Goal: Task Accomplishment & Management: Manage account settings

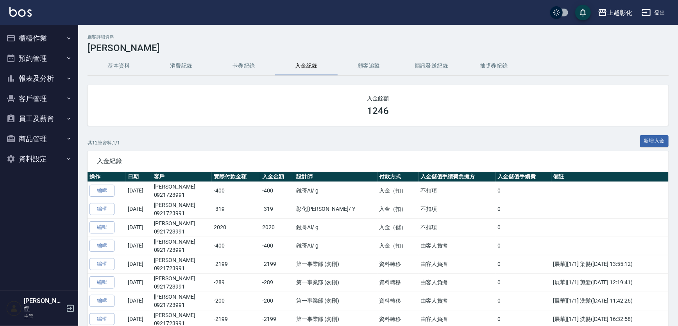
click at [66, 121] on icon "button" at bounding box center [69, 119] width 6 height 6
click at [47, 97] on button "客戶管理" at bounding box center [39, 99] width 72 height 20
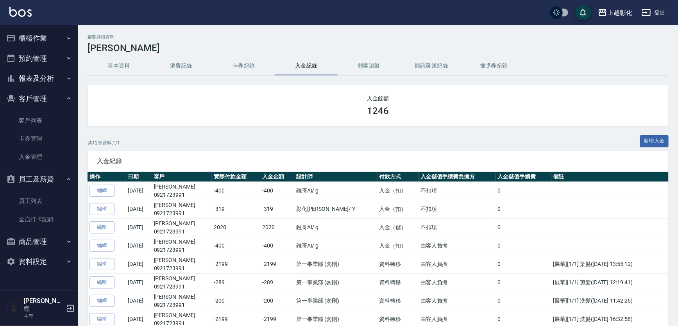
click at [55, 36] on button "櫃檯作業" at bounding box center [39, 38] width 72 height 20
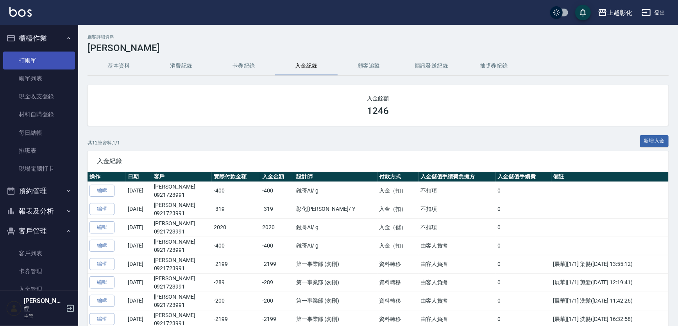
drag, startPoint x: 48, startPoint y: 61, endPoint x: 52, endPoint y: 62, distance: 4.4
click at [48, 62] on link "打帳單" at bounding box center [39, 61] width 72 height 18
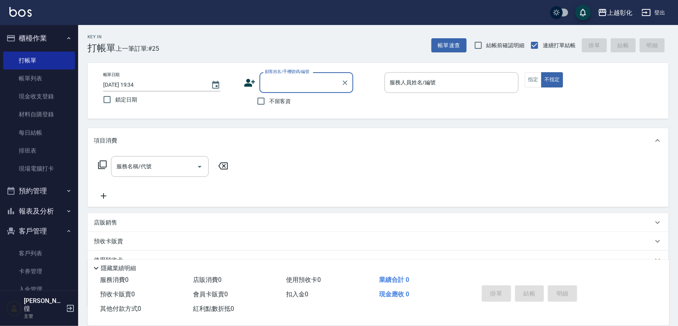
click at [280, 79] on input "顧客姓名/手機號碼/編號" at bounding box center [300, 83] width 75 height 14
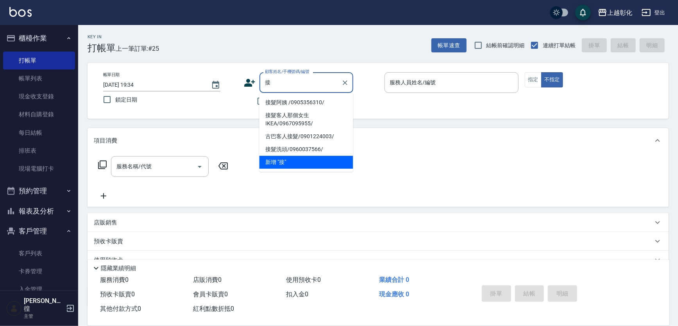
type input "接髮阿姨 /0905356310/"
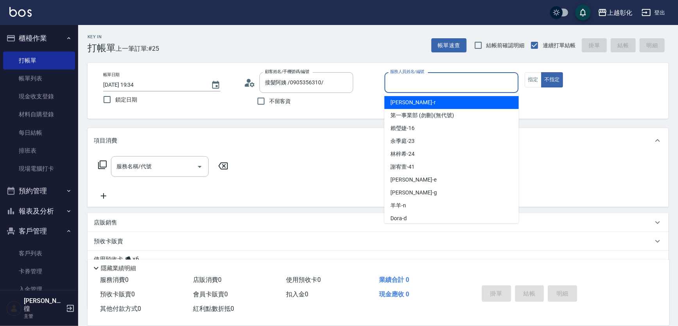
click at [414, 88] on input "服務人員姓名/編號" at bounding box center [451, 83] width 127 height 14
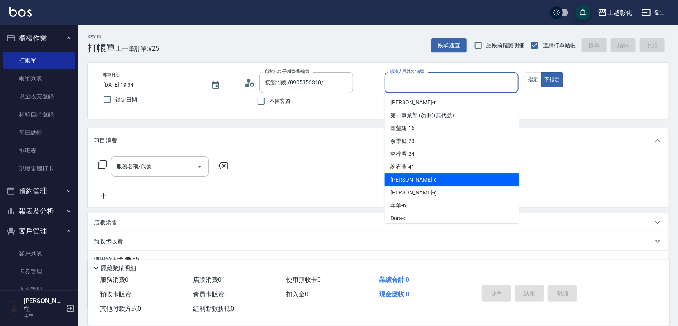
click at [411, 181] on div "allen -e" at bounding box center [452, 180] width 134 height 13
type input "allen-e"
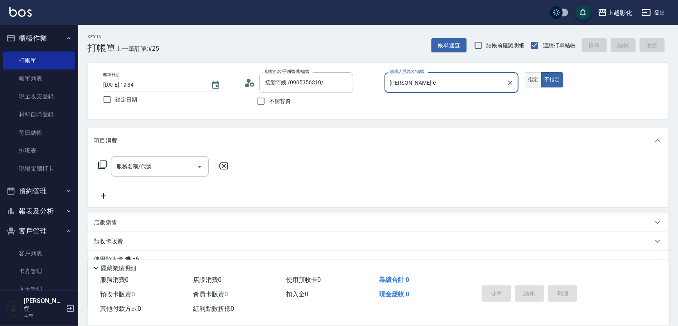
click at [528, 86] on button "指定" at bounding box center [533, 79] width 17 height 15
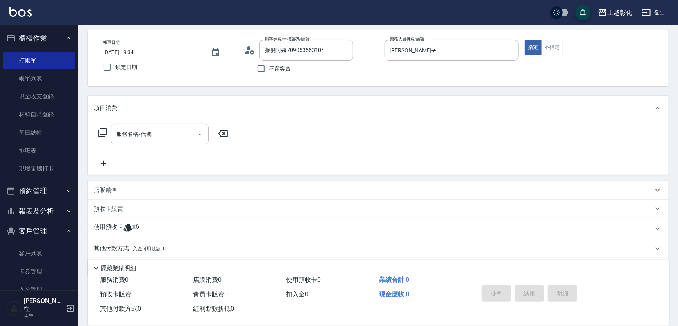
scroll to position [56, 0]
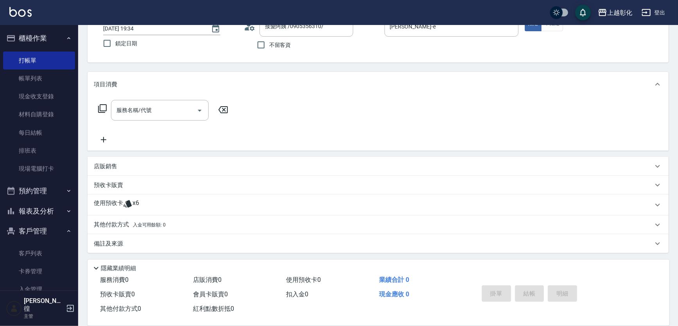
click at [129, 201] on icon at bounding box center [127, 203] width 8 height 7
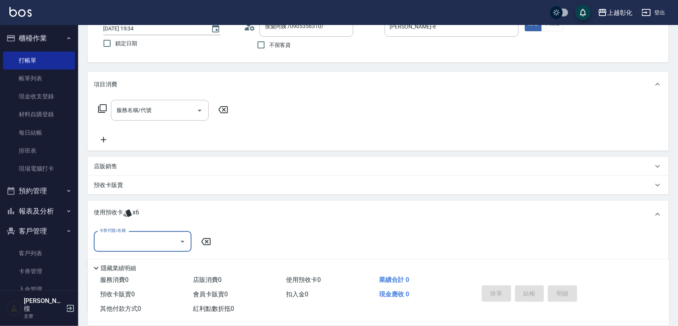
scroll to position [0, 0]
type input "3"
click at [131, 209] on icon at bounding box center [127, 213] width 9 height 9
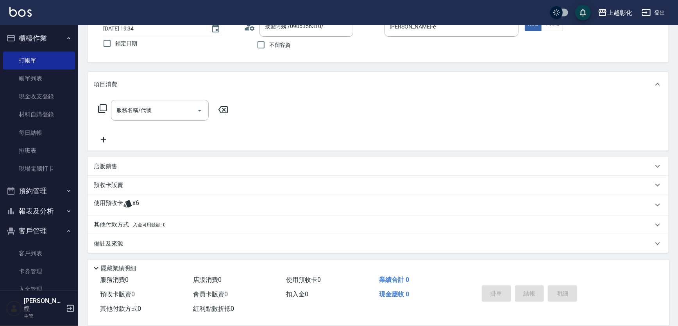
click at [128, 203] on icon at bounding box center [127, 203] width 8 height 7
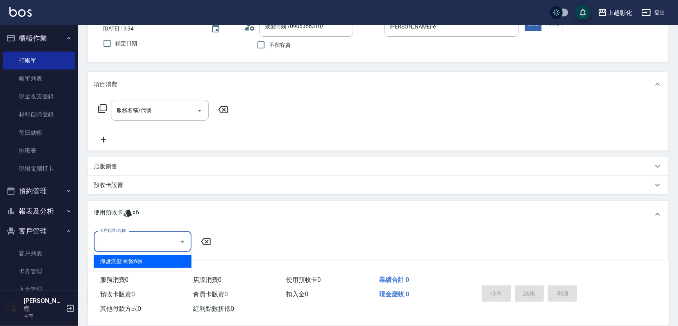
click at [149, 238] on input "卡券代號/名稱" at bounding box center [136, 242] width 79 height 14
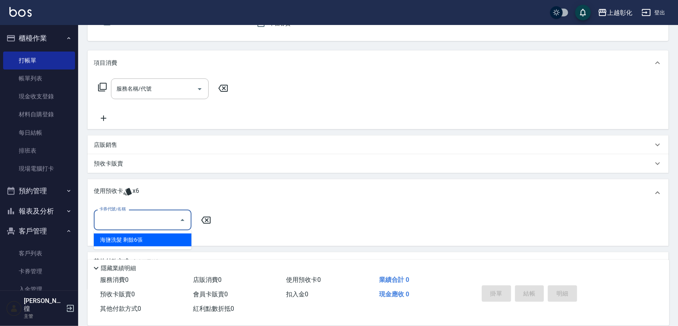
scroll to position [115, 0]
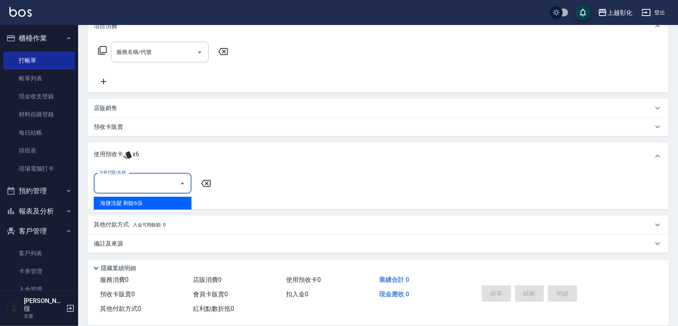
click at [152, 208] on div "海鹽洗髮 剩餘6張" at bounding box center [143, 203] width 98 height 13
type input "海鹽洗髮"
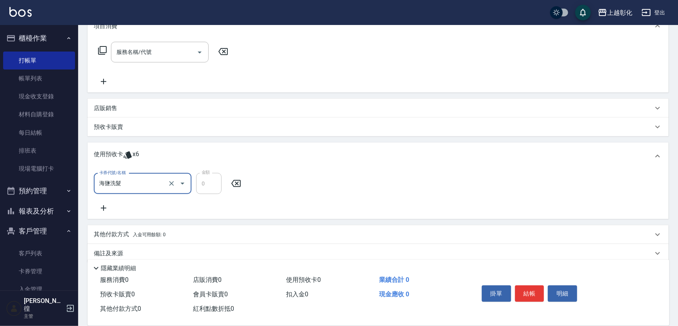
click at [279, 184] on div "卡券代號/名稱 海鹽洗髮 卡券代號/名稱 金額 0 金額" at bounding box center [378, 193] width 569 height 40
click at [153, 53] on input "服務名稱/代號" at bounding box center [154, 52] width 79 height 14
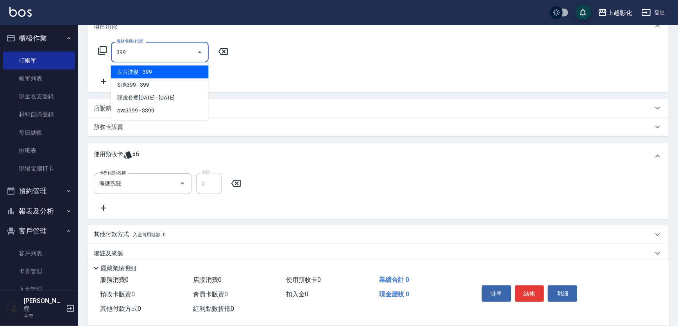
click at [146, 70] on span "貼片洗髮 - 399" at bounding box center [160, 72] width 98 height 13
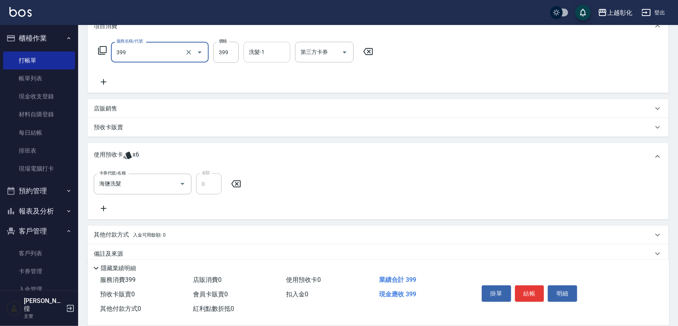
type input "貼片洗髮(399)"
click at [271, 52] on input "洗髮-1" at bounding box center [267, 52] width 40 height 14
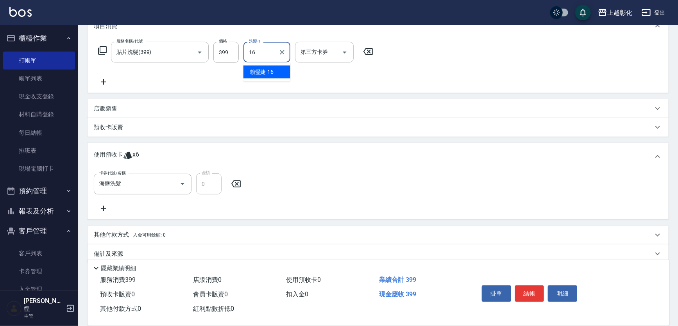
drag, startPoint x: 276, startPoint y: 68, endPoint x: 286, endPoint y: 65, distance: 10.6
click at [275, 68] on div "賴瑩婕 -16" at bounding box center [266, 72] width 47 height 13
type input "[PERSON_NAME]-16"
click at [304, 54] on input "第三方卡券" at bounding box center [319, 52] width 40 height 14
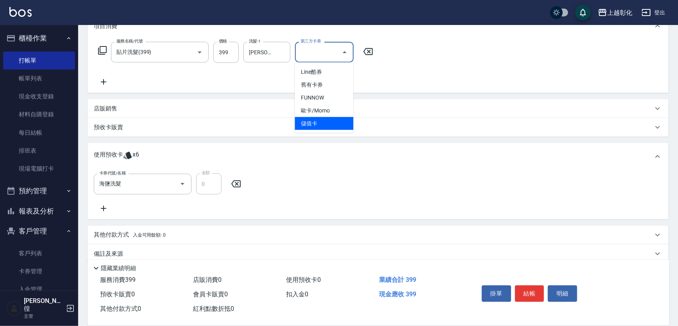
click at [315, 118] on span "儲值卡" at bounding box center [324, 123] width 59 height 13
type input "儲值卡"
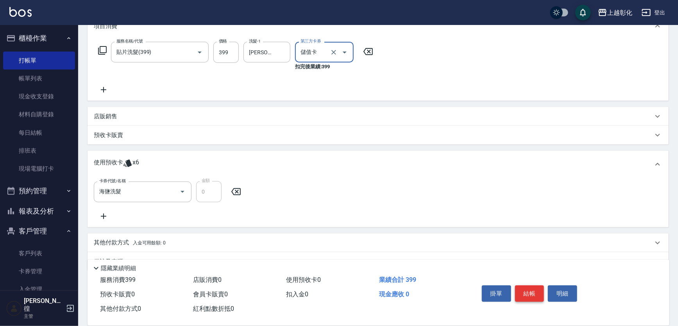
click at [524, 297] on button "結帳" at bounding box center [529, 294] width 29 height 16
type input "2025/09/22 19:35"
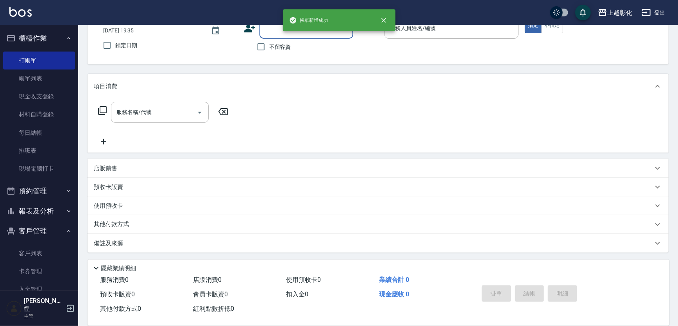
scroll to position [0, 0]
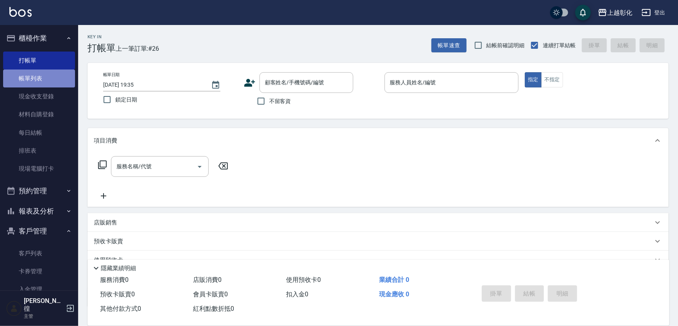
click at [47, 77] on link "帳單列表" at bounding box center [39, 79] width 72 height 18
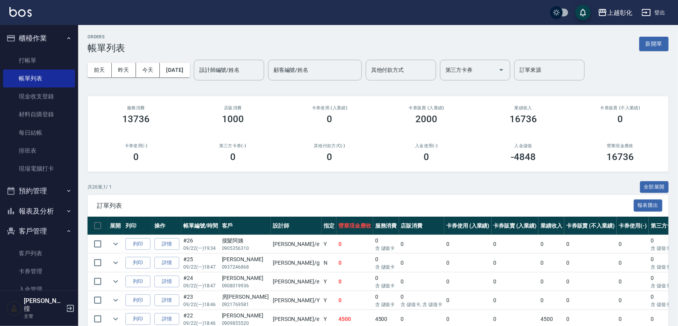
scroll to position [116, 0]
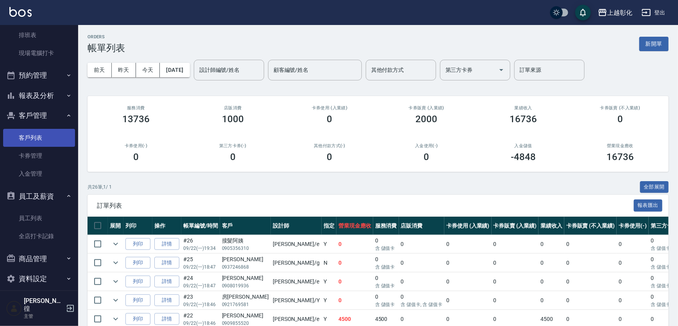
click at [43, 135] on link "客戶列表" at bounding box center [39, 138] width 72 height 18
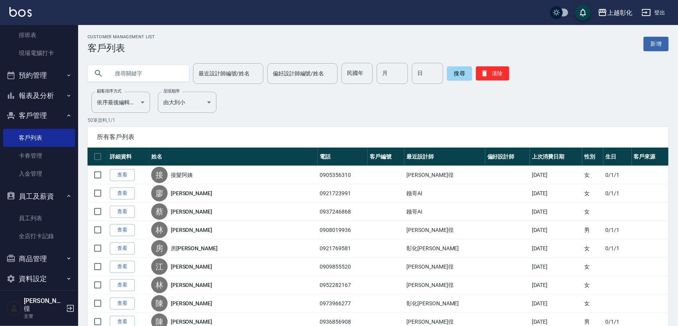
click at [120, 72] on input "text" at bounding box center [145, 73] width 73 height 21
type input "0963140327"
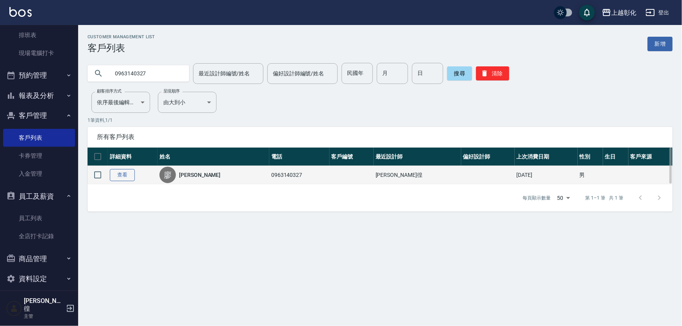
click at [131, 174] on link "查看" at bounding box center [122, 175] width 25 height 12
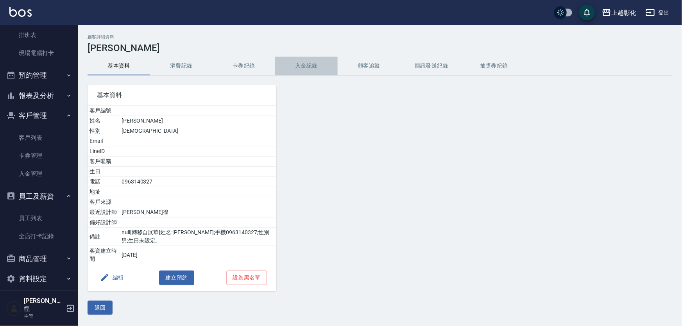
click at [295, 65] on button "入金紀錄" at bounding box center [306, 66] width 63 height 19
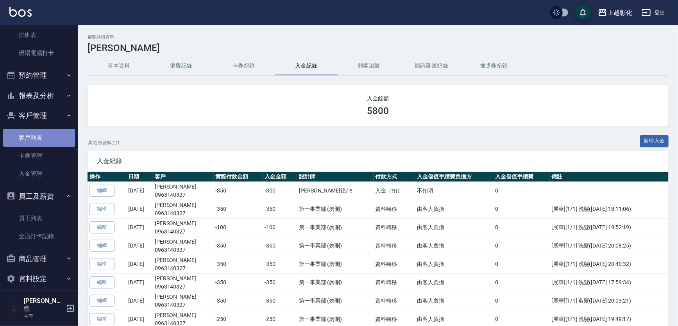
click at [46, 135] on link "客戶列表" at bounding box center [39, 138] width 72 height 18
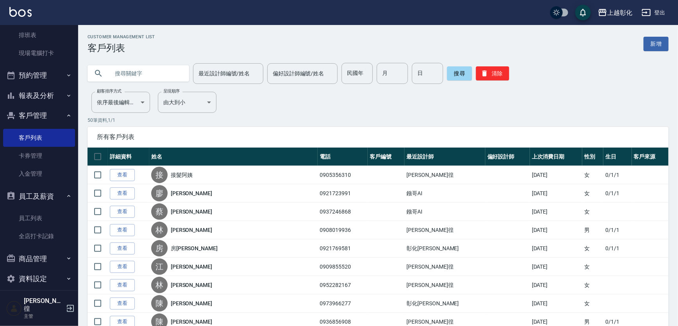
click at [133, 72] on input "text" at bounding box center [145, 73] width 73 height 21
type input "0963140327"
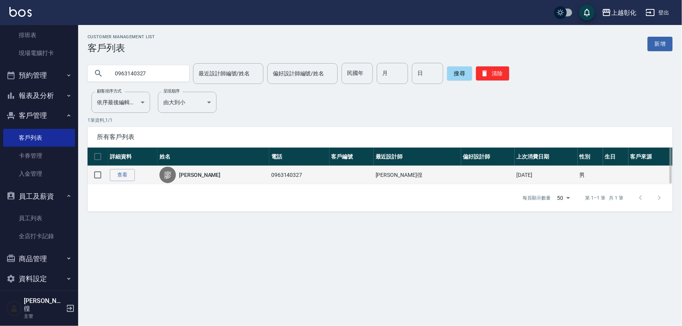
click at [141, 174] on td "查看" at bounding box center [133, 175] width 50 height 18
click at [127, 181] on link "查看" at bounding box center [122, 175] width 25 height 12
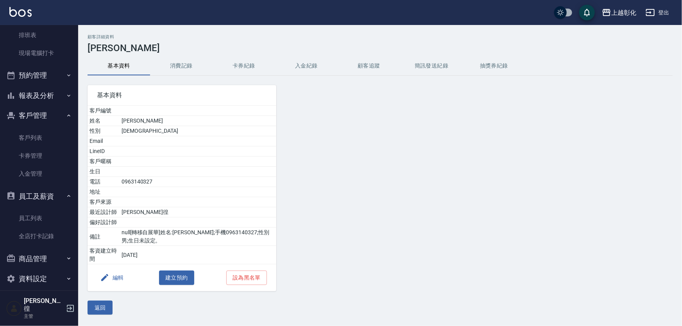
click at [302, 67] on button "入金紀錄" at bounding box center [306, 66] width 63 height 19
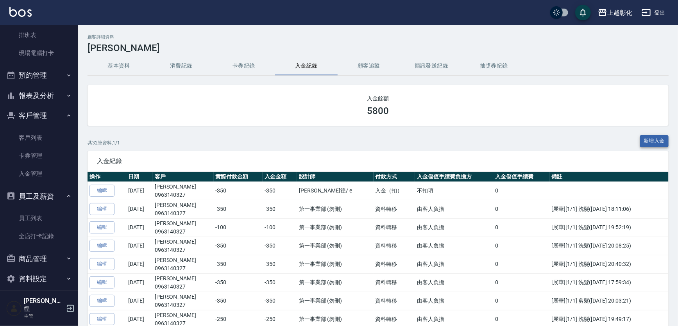
click at [655, 137] on button "新增入金" at bounding box center [654, 141] width 29 height 12
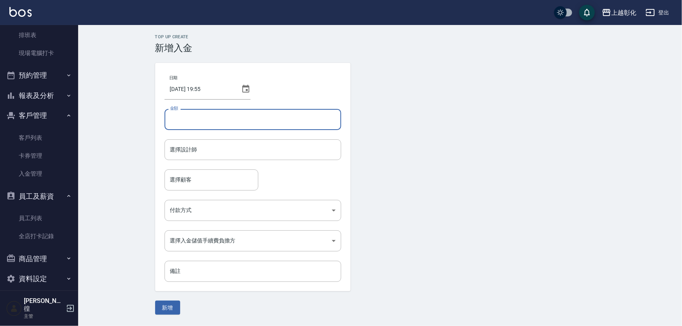
click at [237, 109] on input "金額" at bounding box center [253, 119] width 177 height 21
type input "-350"
click at [248, 147] on input "選擇設計師" at bounding box center [253, 150] width 170 height 14
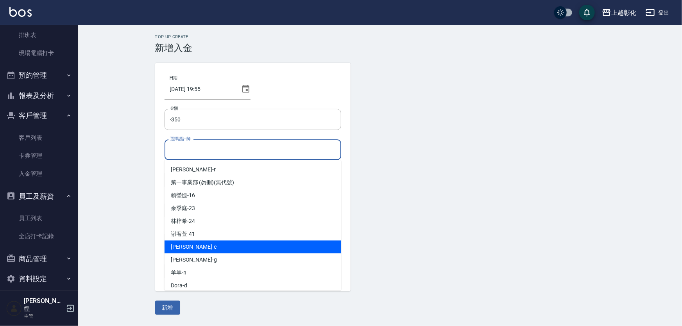
click at [195, 248] on div "allen -e" at bounding box center [253, 247] width 177 height 13
type input "allen-e"
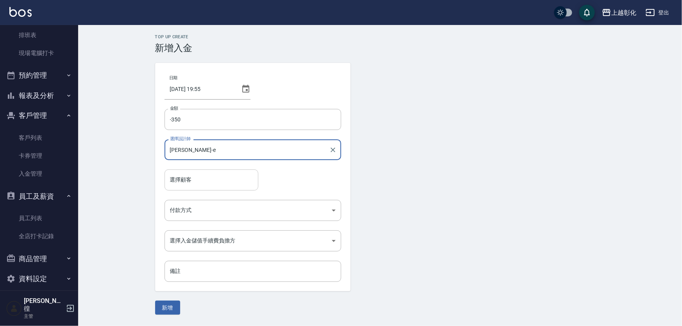
click at [195, 188] on div "選擇顧客" at bounding box center [212, 180] width 94 height 21
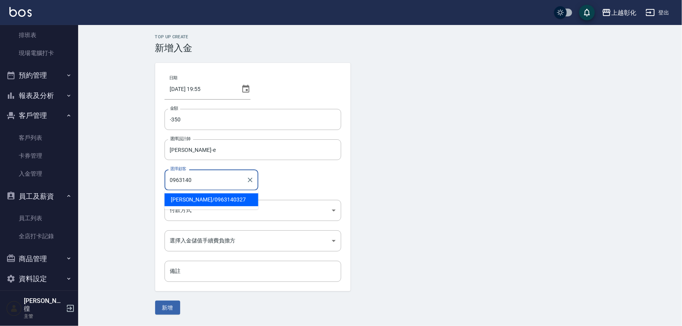
click at [216, 199] on span "廖俊堯 / 0963140327" at bounding box center [212, 199] width 94 height 13
type input "廖俊堯/0963140327"
click at [215, 208] on body "上越彰化 登出 櫃檯作業 打帳單 帳單列表 現金收支登錄 材料自購登錄 每日結帳 排班表 現場電腦打卡 預約管理 預約管理 單日預約紀錄 單週預約紀錄 報表及…" at bounding box center [341, 163] width 682 height 326
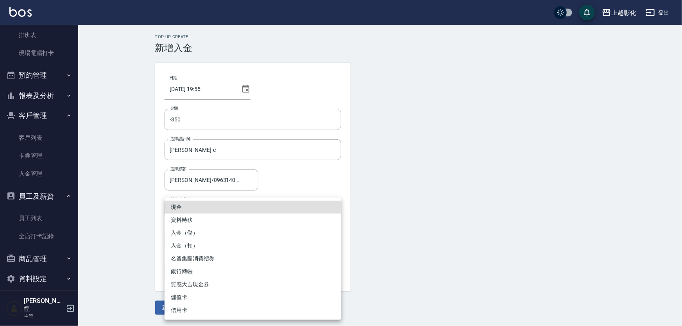
click at [202, 249] on li "入金（扣）" at bounding box center [253, 246] width 177 height 13
type input "入金（扣）"
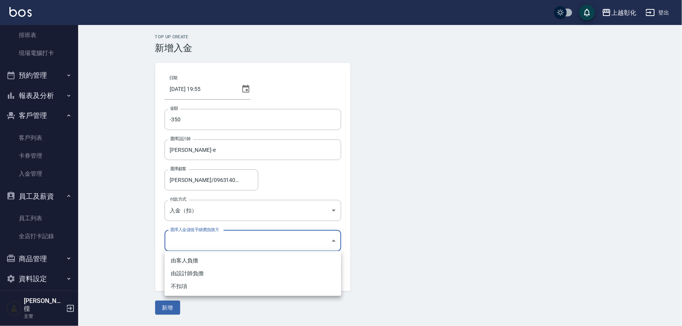
click at [209, 239] on body "上越彰化 登出 櫃檯作業 打帳單 帳單列表 現金收支登錄 材料自購登錄 每日結帳 排班表 現場電腦打卡 預約管理 預約管理 單日預約紀錄 單週預約紀錄 報表及…" at bounding box center [341, 163] width 682 height 326
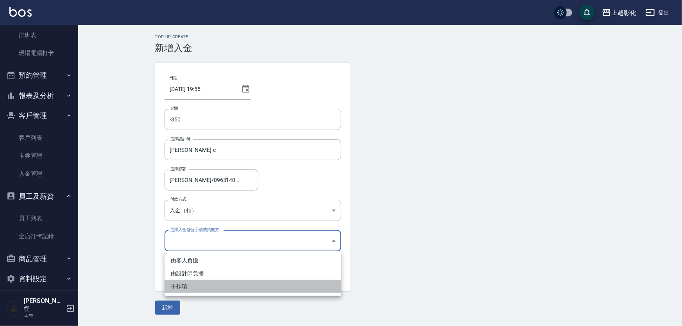
click at [200, 283] on li "不扣項" at bounding box center [253, 286] width 177 height 13
type input "WITHOUTHANDLINGFEE"
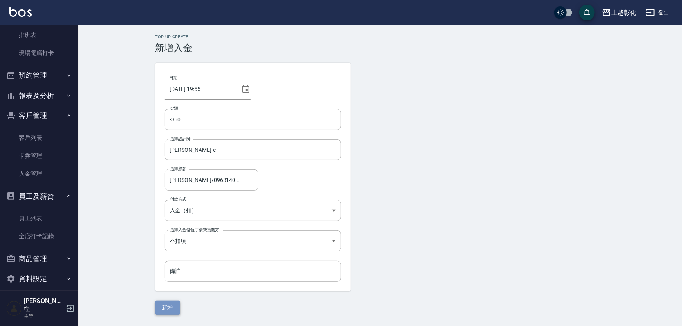
click at [172, 304] on button "新增" at bounding box center [167, 308] width 25 height 14
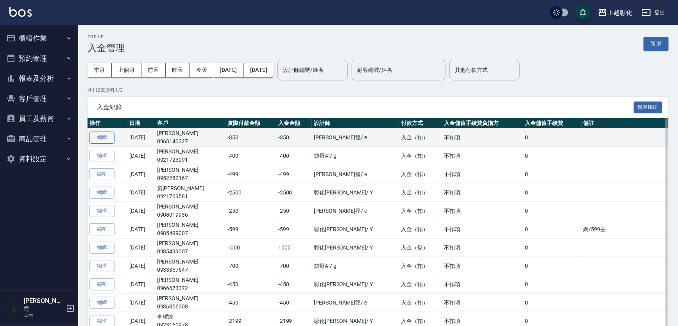
click at [105, 140] on button "編輯" at bounding box center [101, 138] width 25 height 12
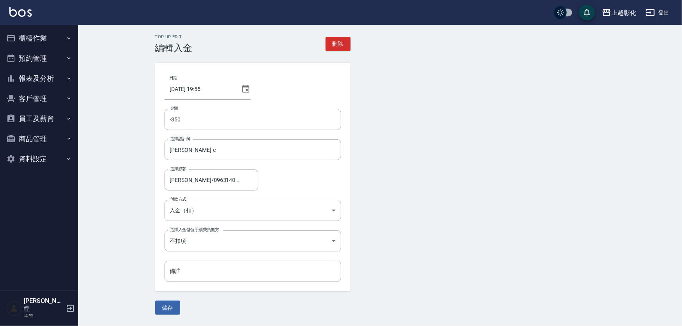
click at [66, 48] on button "預約管理" at bounding box center [39, 58] width 72 height 20
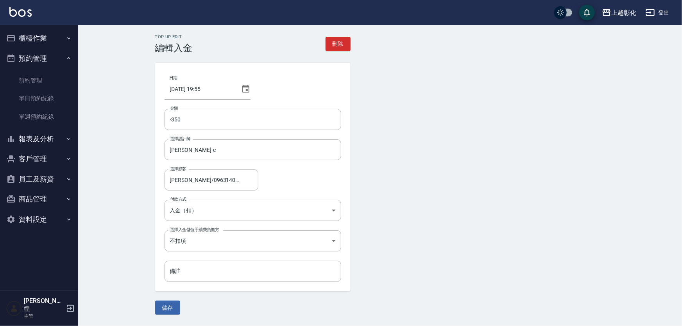
click at [61, 170] on button "員工及薪資" at bounding box center [39, 179] width 72 height 20
click at [63, 184] on button "員工及薪資" at bounding box center [39, 179] width 72 height 20
click at [59, 204] on button "商品管理" at bounding box center [39, 199] width 72 height 20
click at [55, 161] on button "客戶管理" at bounding box center [39, 159] width 72 height 20
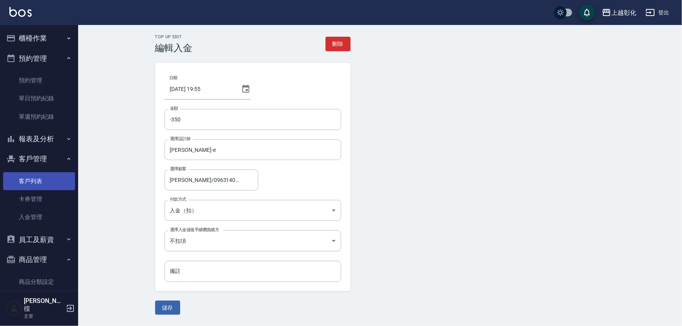
click at [50, 181] on link "客戶列表" at bounding box center [39, 181] width 72 height 18
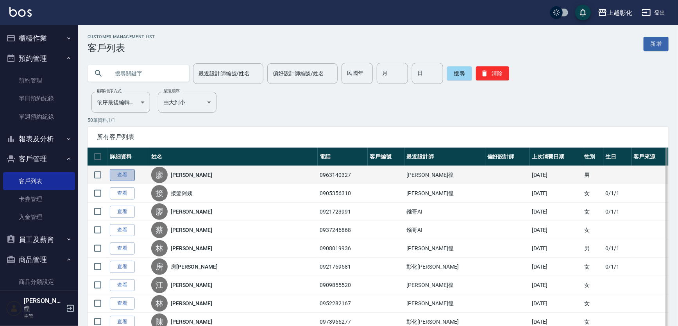
click at [118, 175] on link "查看" at bounding box center [122, 175] width 25 height 12
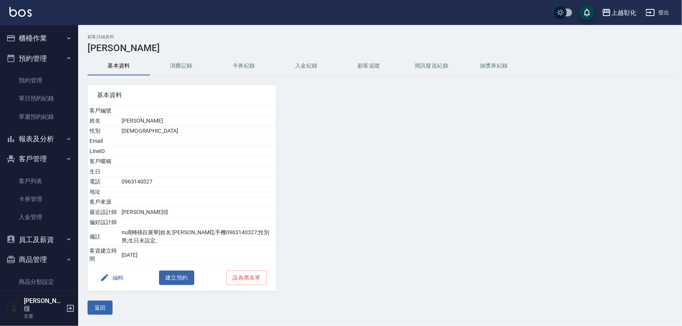
click at [311, 66] on button "入金紀錄" at bounding box center [306, 66] width 63 height 19
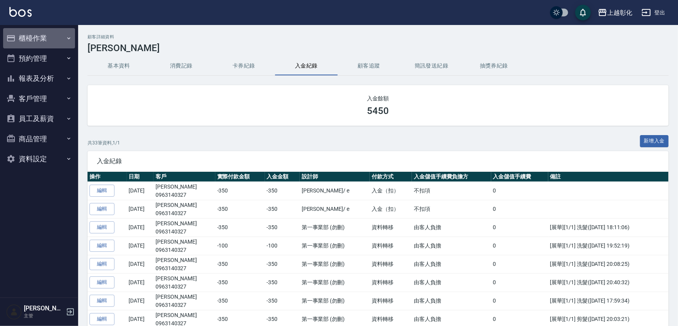
click at [48, 38] on button "櫃檯作業" at bounding box center [39, 38] width 72 height 20
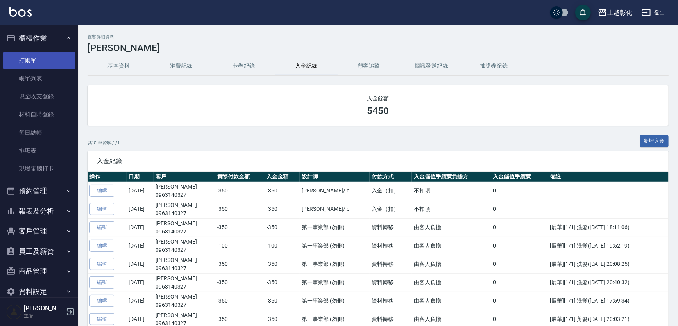
click at [48, 60] on link "打帳單" at bounding box center [39, 61] width 72 height 18
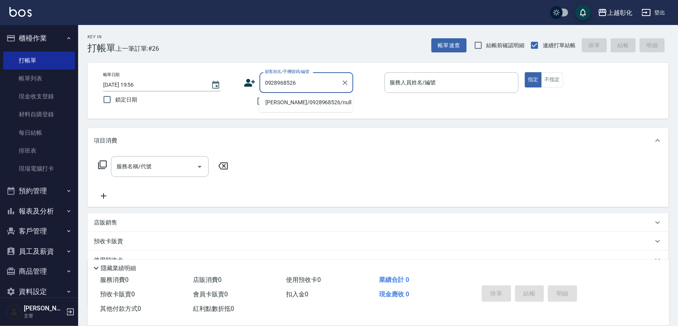
click at [304, 106] on li "郭盈盈/0928968526/null" at bounding box center [306, 102] width 94 height 13
type input "郭盈盈/0928968526/null"
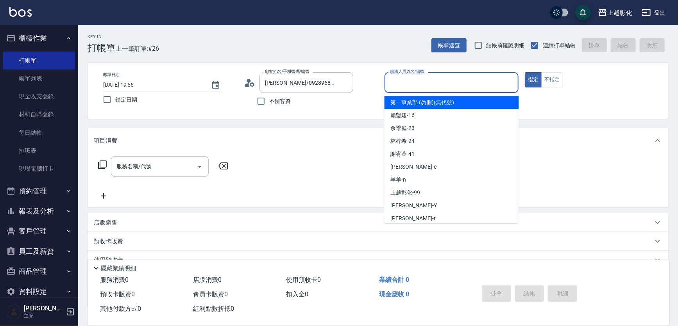
click at [426, 86] on input "服務人員姓名/編號" at bounding box center [451, 83] width 127 height 14
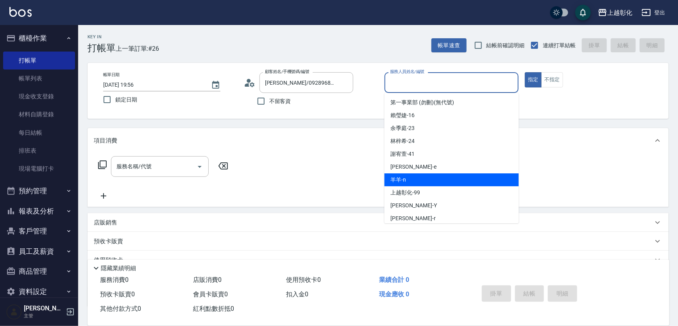
click at [412, 179] on div "羊羊 -n" at bounding box center [452, 180] width 134 height 13
type input "羊羊-n"
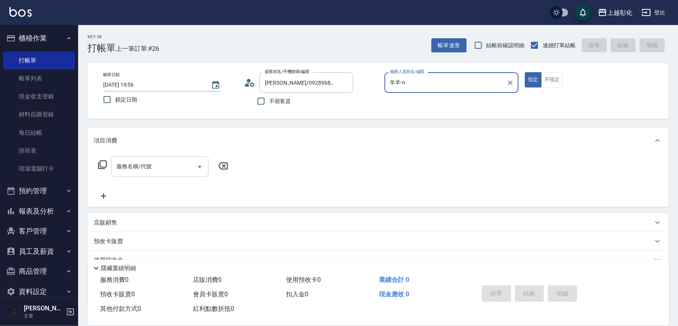
click at [160, 163] on input "服務名稱/代號" at bounding box center [154, 167] width 79 height 14
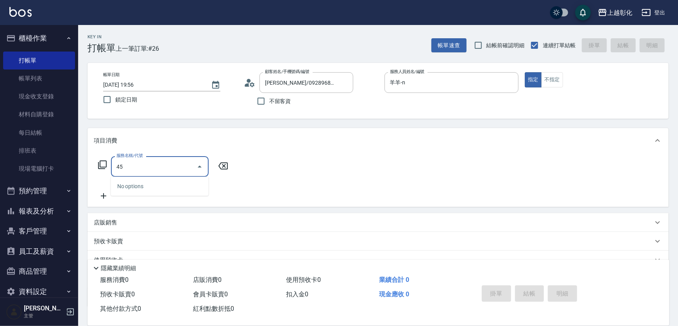
type input "4"
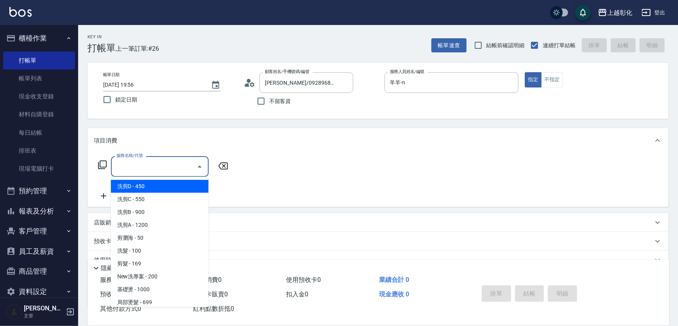
click at [98, 162] on icon at bounding box center [102, 164] width 9 height 9
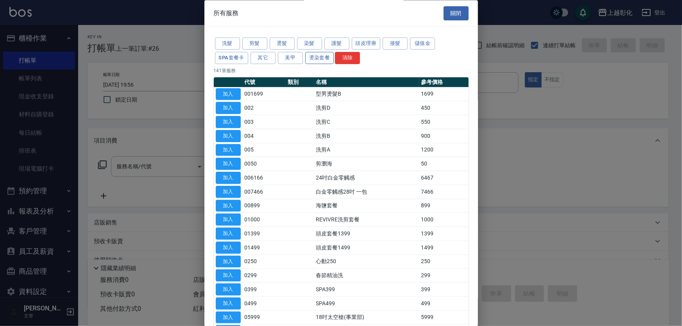
click at [321, 59] on button "燙染套餐" at bounding box center [319, 58] width 29 height 12
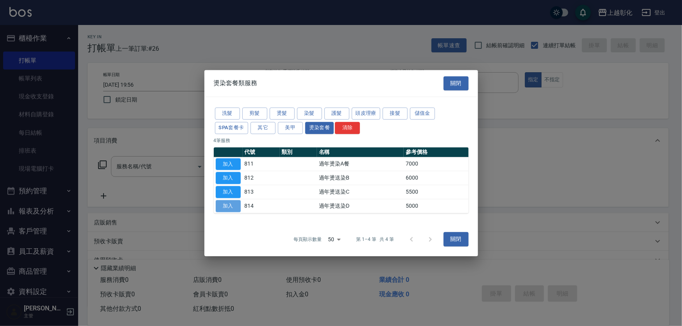
click at [227, 208] on button "加入" at bounding box center [228, 206] width 25 height 12
type input "過年燙送染D(814)"
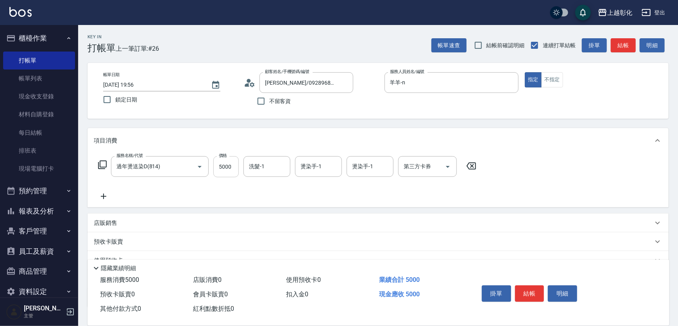
click at [227, 164] on input "5000" at bounding box center [225, 166] width 25 height 21
type input "4500"
type input "羊羊-n"
click at [530, 292] on button "結帳" at bounding box center [529, 294] width 29 height 16
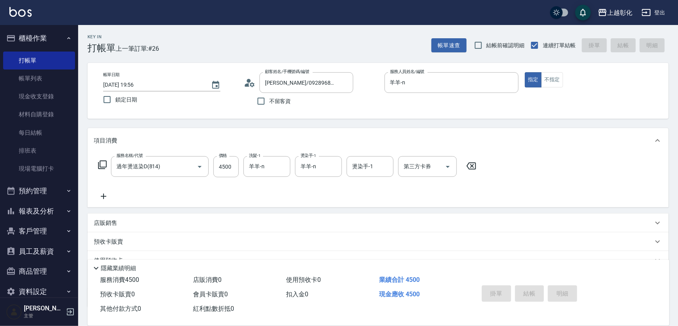
type input "2025/09/22 20:12"
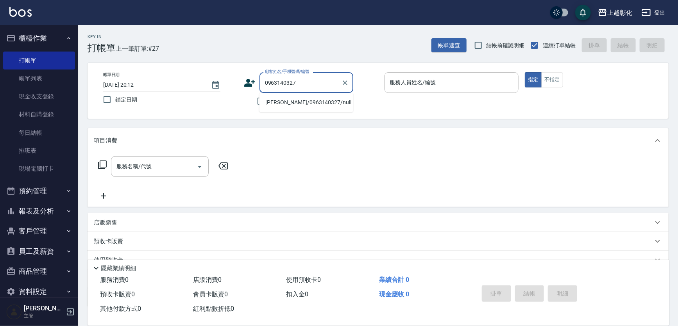
click at [317, 104] on li "[PERSON_NAME]/0963140327/null" at bounding box center [306, 102] width 94 height 13
type input "[PERSON_NAME]/0963140327/null"
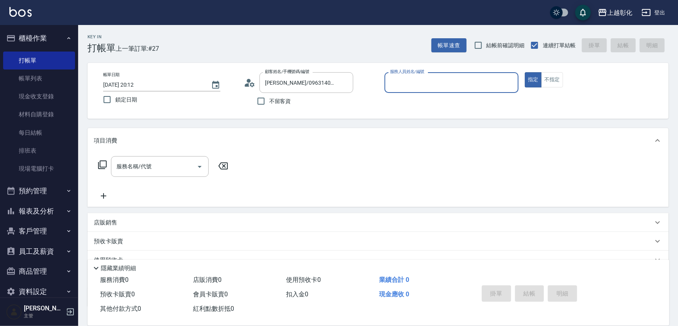
click at [424, 82] on input "服務人員姓名/編號" at bounding box center [451, 83] width 127 height 14
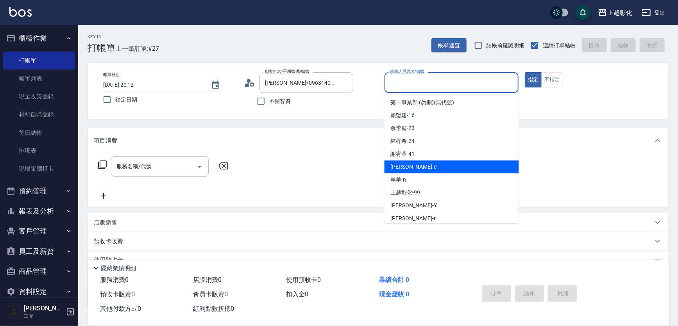
click at [410, 167] on div "allen -e" at bounding box center [452, 167] width 134 height 13
type input "allen-e"
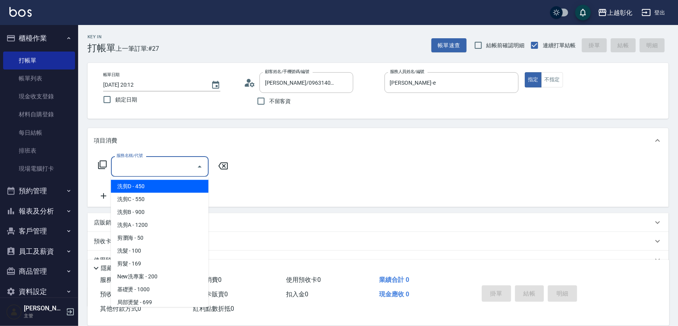
click at [140, 166] on input "服務名稱/代號" at bounding box center [154, 167] width 79 height 14
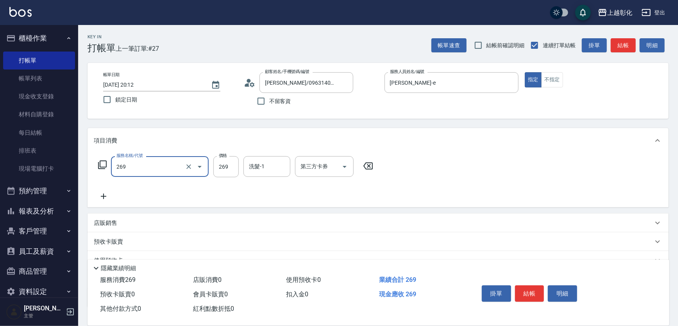
type input "一般洗剪(269)"
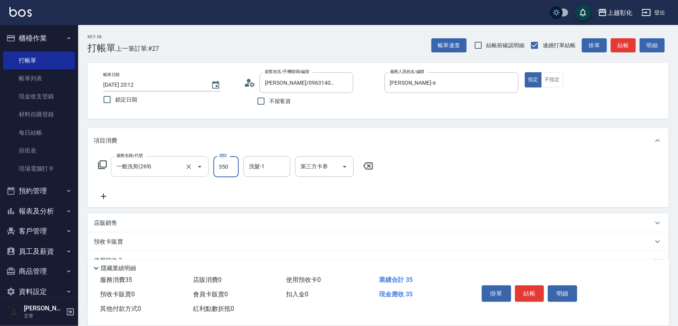
type input "350"
type input "賴瑩婕-16"
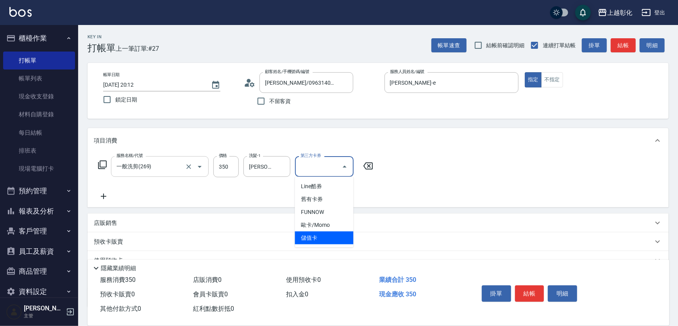
type input "儲值卡"
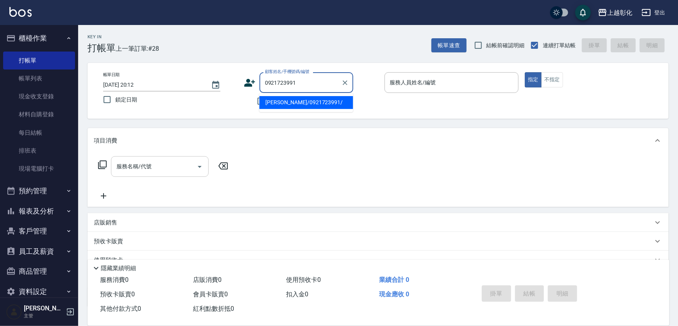
type input "0921723991"
type input "3"
type input "[PERSON_NAME]/0921723991/"
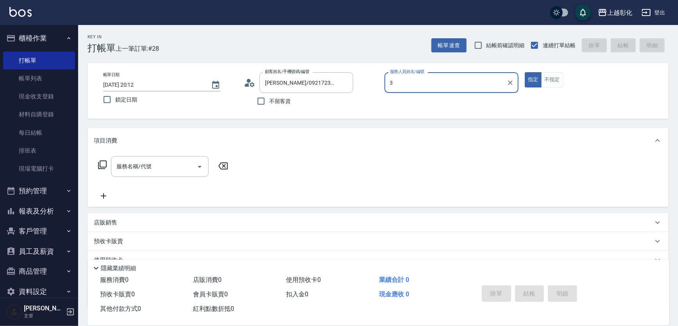
click at [433, 73] on div "3 服務人員姓名/編號" at bounding box center [452, 82] width 134 height 21
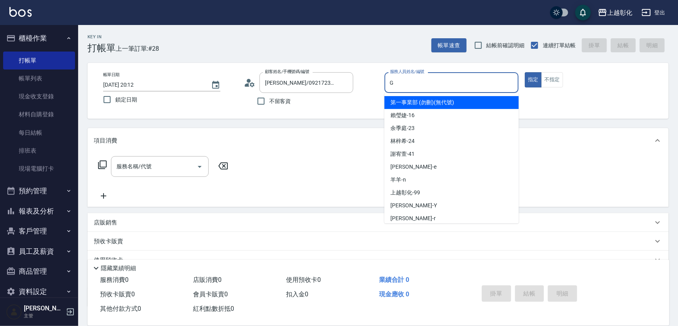
type input "Gary-g"
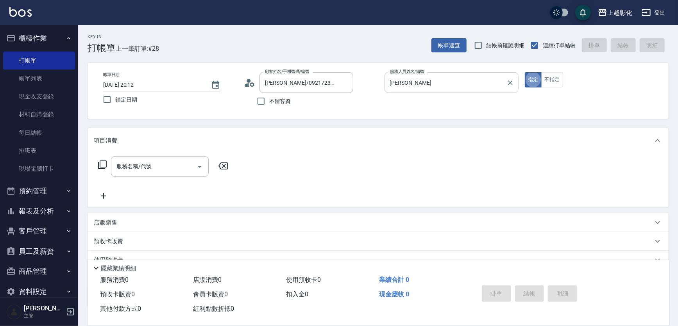
type button "true"
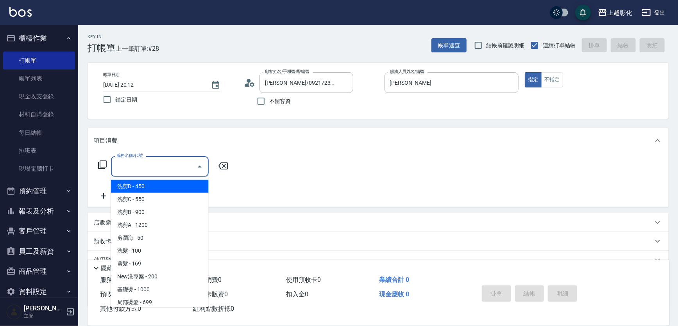
click at [148, 164] on input "服務名稱/代號" at bounding box center [154, 167] width 79 height 14
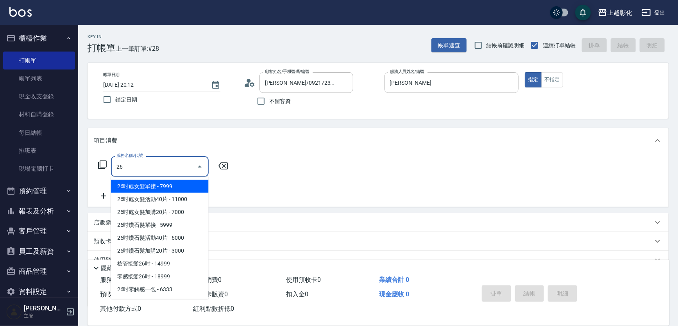
type input "269"
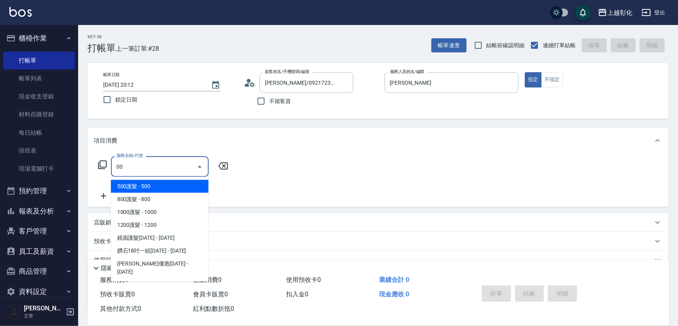
type input "0"
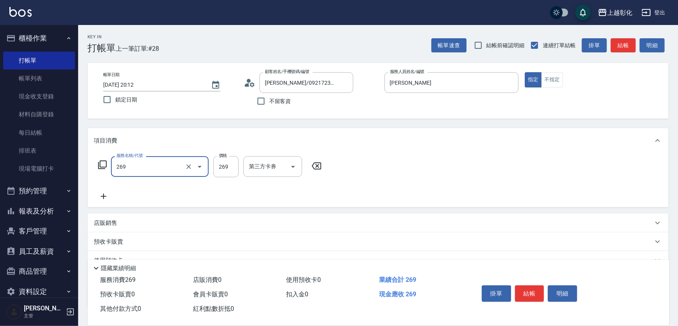
type input "一般洗剪(269)"
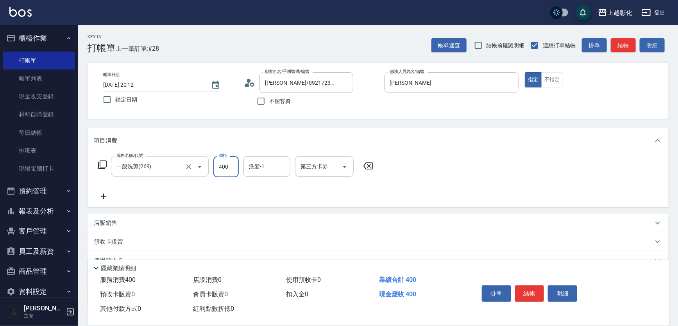
type input "400"
type input "林梓希-24"
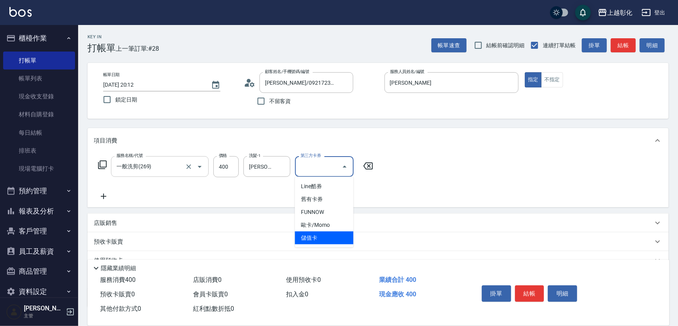
type input "儲值卡"
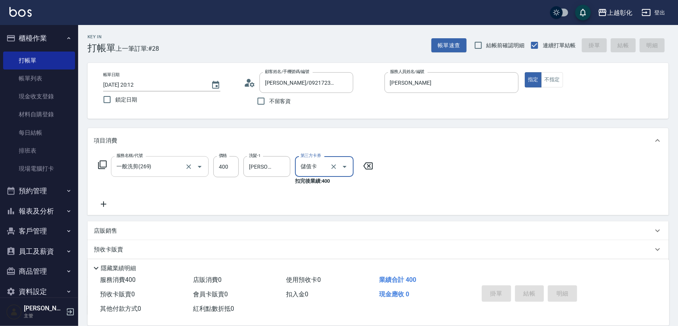
type input "2025/09/22 20:13"
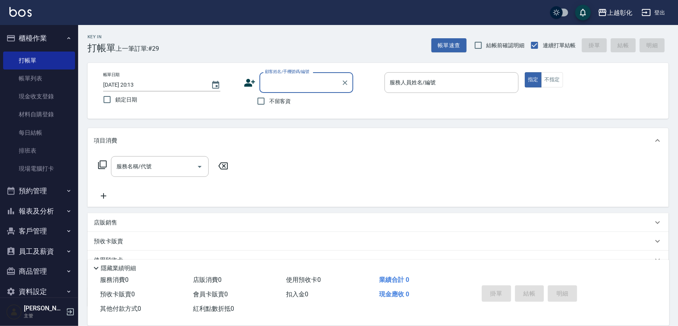
click at [290, 96] on div "顧客姓名/手機號碼/編號 顧客姓名/手機號碼/編號 不留客資" at bounding box center [311, 90] width 134 height 37
click at [287, 102] on span "不留客資" at bounding box center [280, 101] width 22 height 8
click at [269, 102] on input "不留客資" at bounding box center [261, 101] width 16 height 16
checkbox input "true"
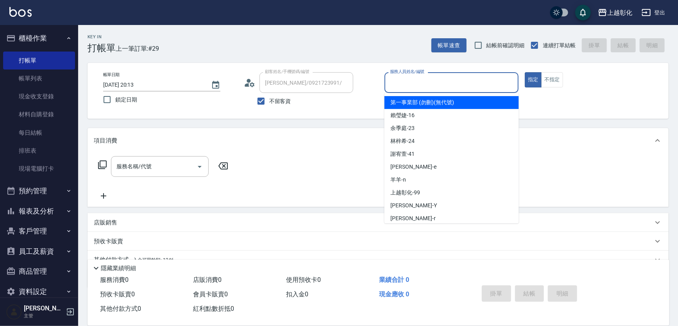
click at [457, 81] on input "服務人員姓名/編號" at bounding box center [451, 83] width 127 height 14
type input "張苡竫/0930253839/"
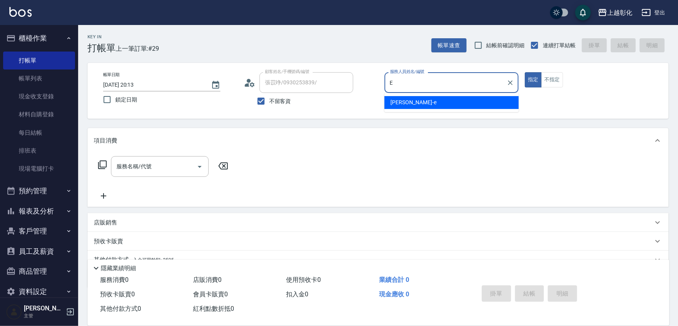
type input "allen-e"
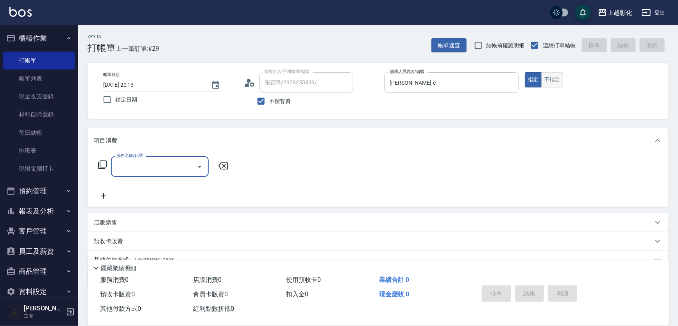
click at [561, 80] on button "不指定" at bounding box center [552, 79] width 22 height 15
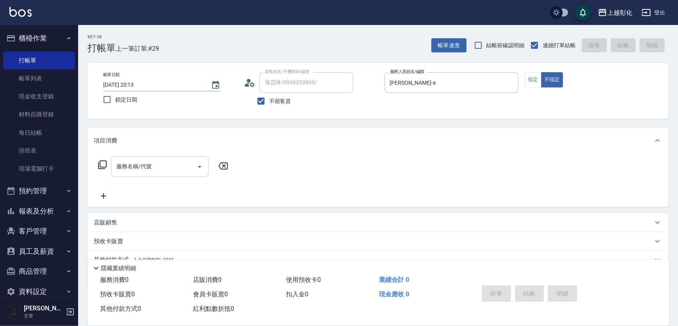
click at [139, 164] on div "服務名稱/代號 服務名稱/代號" at bounding box center [160, 166] width 98 height 21
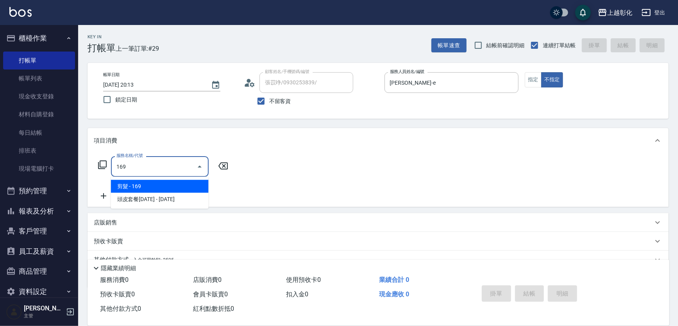
type input "剪髮(169)"
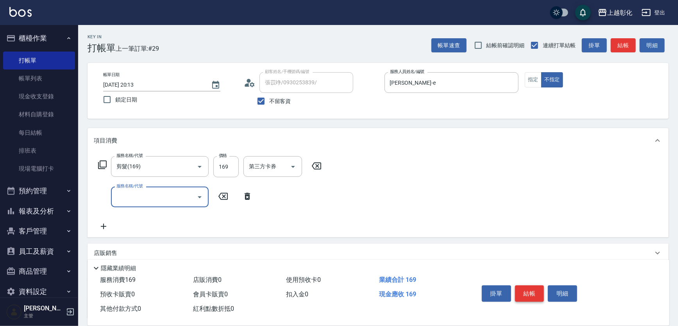
click at [527, 291] on button "結帳" at bounding box center [529, 294] width 29 height 16
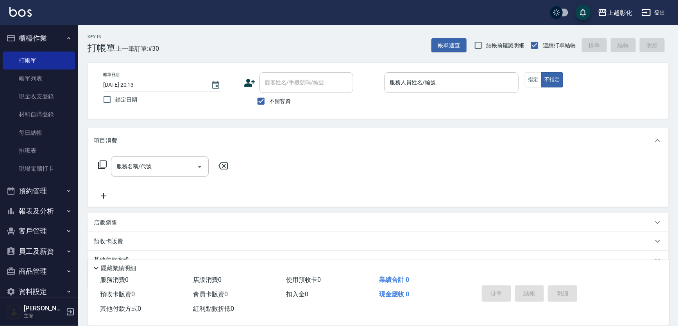
click at [288, 101] on span "不留客資" at bounding box center [280, 101] width 22 height 8
click at [269, 101] on input "不留客資" at bounding box center [261, 101] width 16 height 16
checkbox input "false"
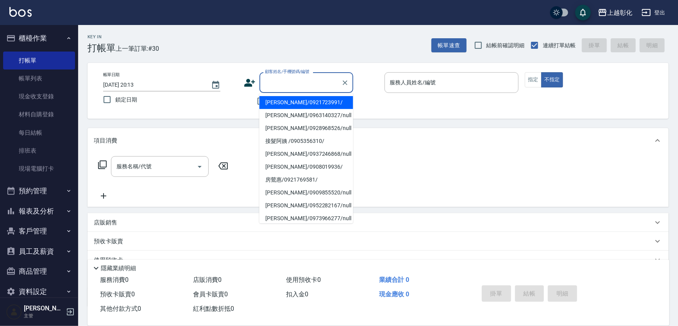
click at [289, 82] on input "顧客姓名/手機號碼/編號" at bounding box center [300, 83] width 75 height 14
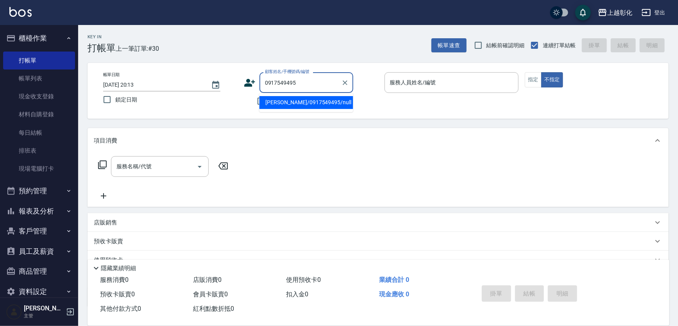
type input "[PERSON_NAME]/0917549495/null"
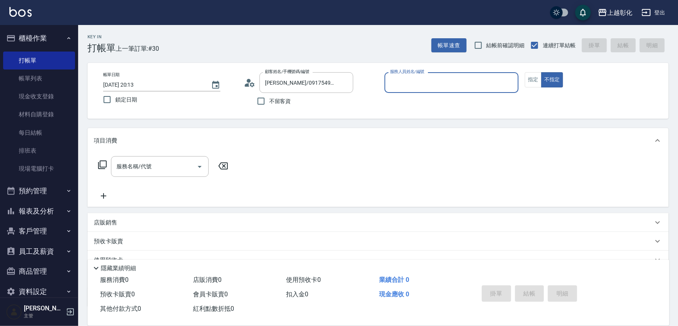
click at [429, 84] on input "服務人員姓名/編號" at bounding box center [451, 83] width 127 height 14
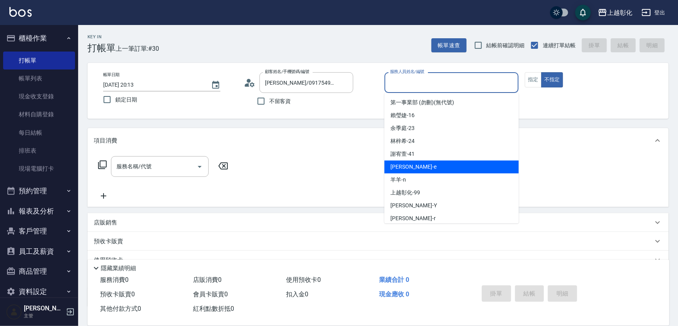
click at [421, 164] on div "allen -e" at bounding box center [452, 167] width 134 height 13
type input "allen-e"
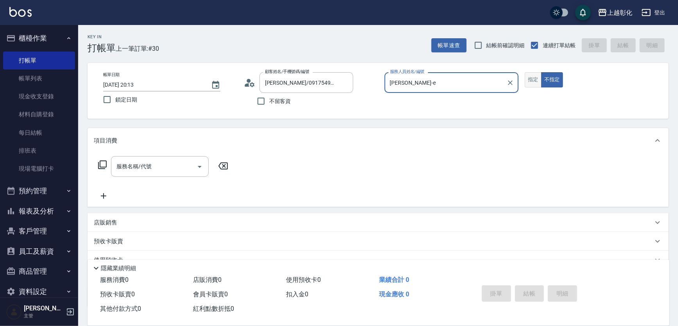
click at [537, 76] on button "指定" at bounding box center [533, 79] width 17 height 15
click at [106, 165] on icon at bounding box center [102, 165] width 9 height 9
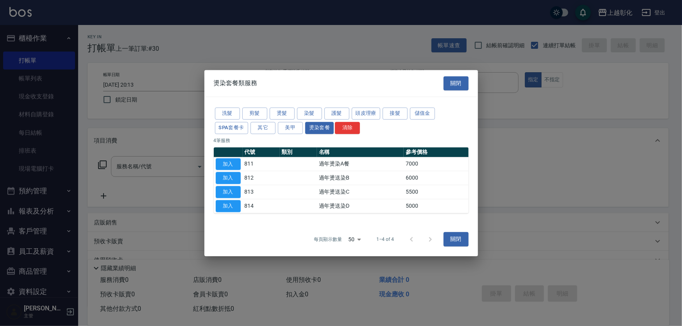
click at [117, 165] on div at bounding box center [341, 163] width 682 height 326
drag, startPoint x: 455, startPoint y: 81, endPoint x: 446, endPoint y: 82, distance: 9.9
click at [455, 80] on button "關閉" at bounding box center [456, 83] width 25 height 14
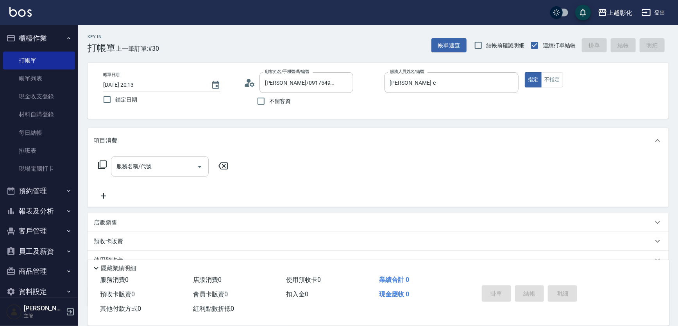
click at [153, 164] on input "服務名稱/代號" at bounding box center [154, 167] width 79 height 14
type input "2"
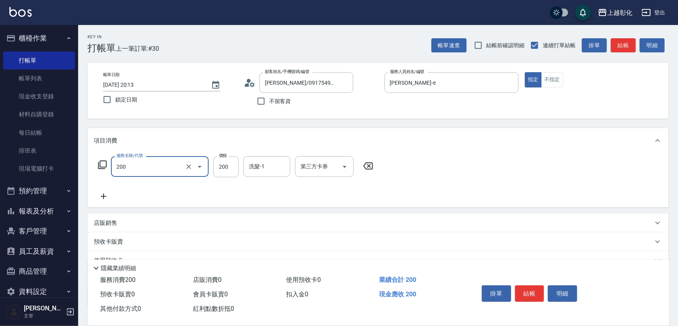
type input "New洗專案(200)"
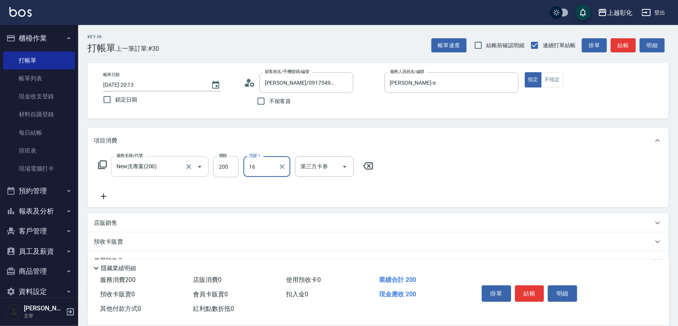
type input "賴瑩婕-16"
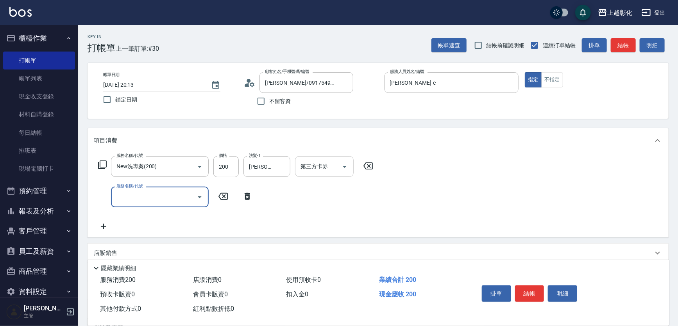
click at [328, 158] on div "第三方卡券" at bounding box center [324, 166] width 59 height 21
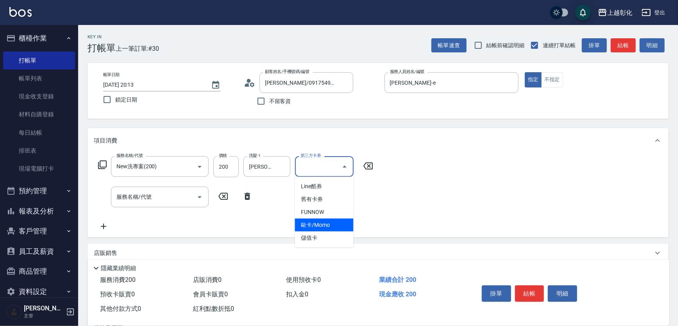
click at [319, 232] on span "儲值卡" at bounding box center [324, 238] width 59 height 13
type input "儲值卡"
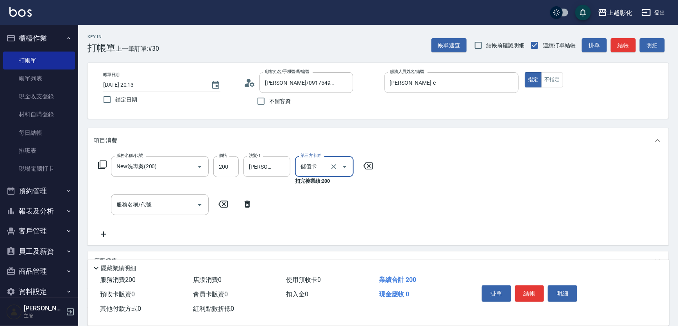
click at [524, 295] on button "結帳" at bounding box center [529, 294] width 29 height 16
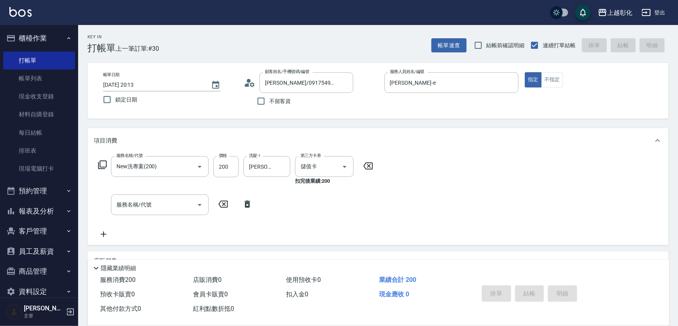
type input "2025/09/22 20:14"
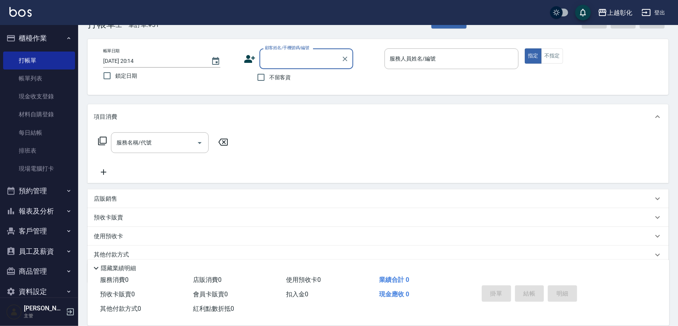
scroll to position [54, 0]
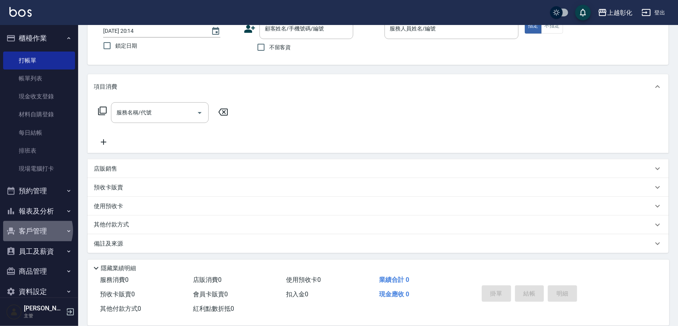
click at [36, 231] on button "客戶管理" at bounding box center [39, 231] width 72 height 20
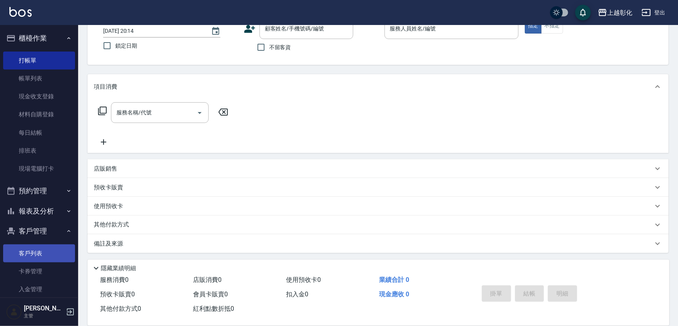
click at [28, 251] on link "客戶列表" at bounding box center [39, 254] width 72 height 18
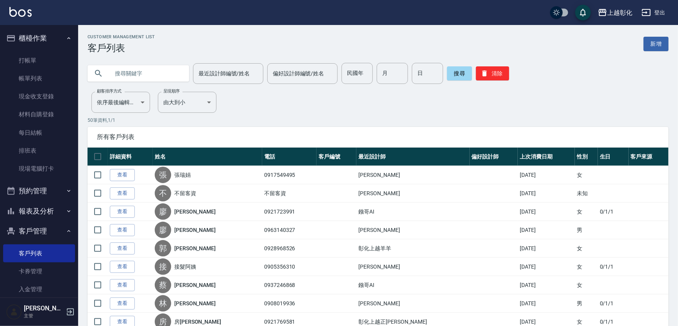
click at [118, 76] on input "text" at bounding box center [145, 73] width 73 height 21
type input "0921312758"
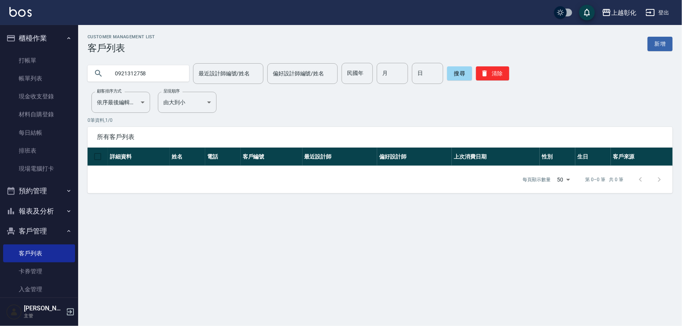
click at [149, 72] on input "0921312758" at bounding box center [145, 73] width 73 height 21
click at [154, 74] on input "0921312758" at bounding box center [145, 73] width 73 height 21
drag, startPoint x: 152, startPoint y: 70, endPoint x: 96, endPoint y: 61, distance: 57.4
click at [93, 63] on div "0921312758" at bounding box center [139, 73] width 102 height 21
type input "0921312"
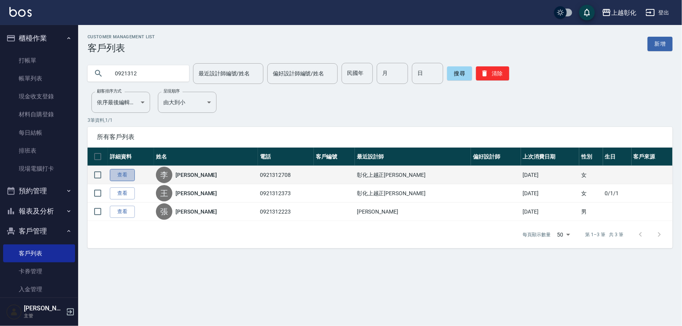
click at [121, 175] on link "查看" at bounding box center [122, 175] width 25 height 12
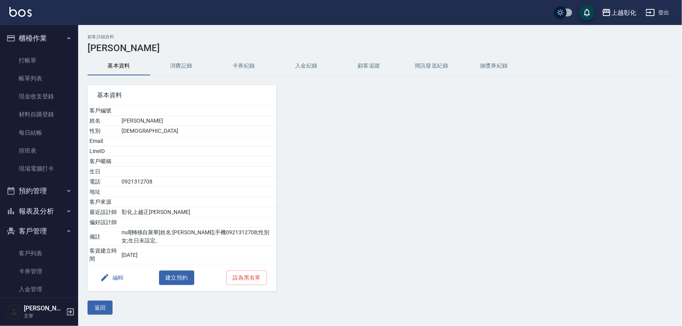
click at [302, 67] on button "入金紀錄" at bounding box center [306, 66] width 63 height 19
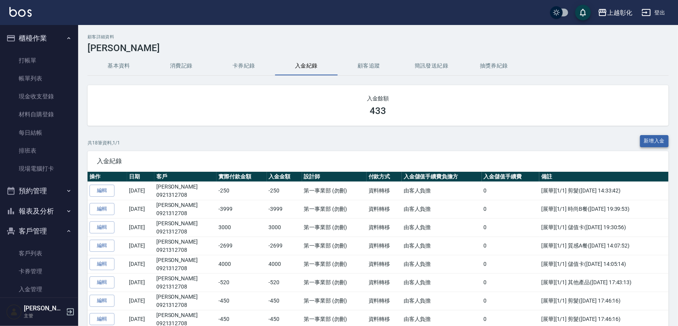
click at [652, 139] on button "新增入金" at bounding box center [654, 141] width 29 height 12
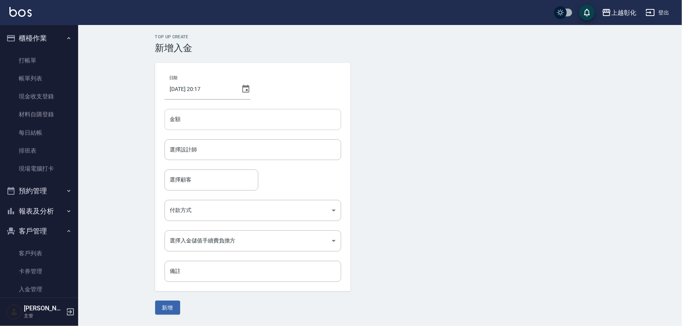
click at [233, 121] on input "金額" at bounding box center [253, 119] width 177 height 21
type input "-250"
click at [215, 148] on input "選擇設計師" at bounding box center [253, 150] width 170 height 14
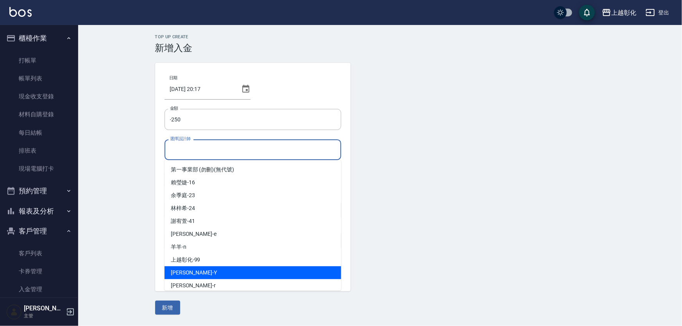
click at [187, 268] on div "YURI -Y" at bounding box center [253, 273] width 177 height 13
type input "YURI-Y"
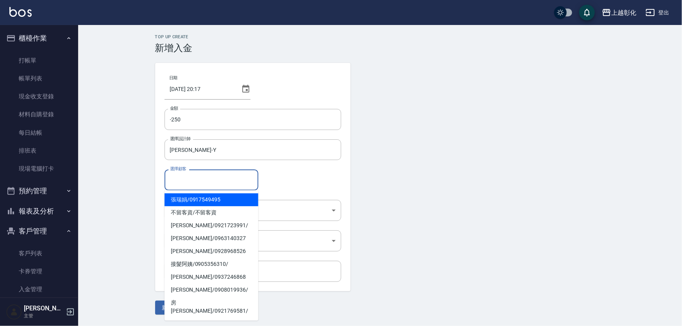
click at [191, 174] on input "選擇顧客" at bounding box center [211, 180] width 87 height 14
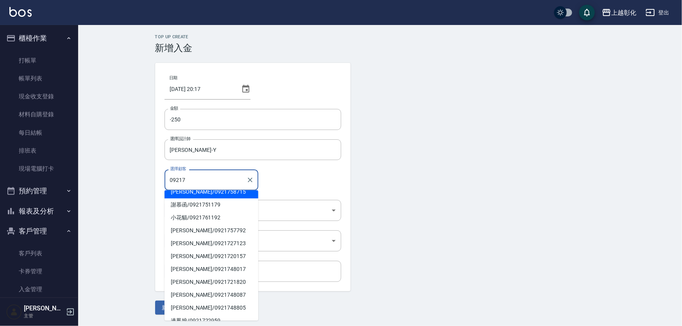
scroll to position [133, 0]
click at [209, 177] on input "09217" at bounding box center [205, 180] width 75 height 14
type input "0"
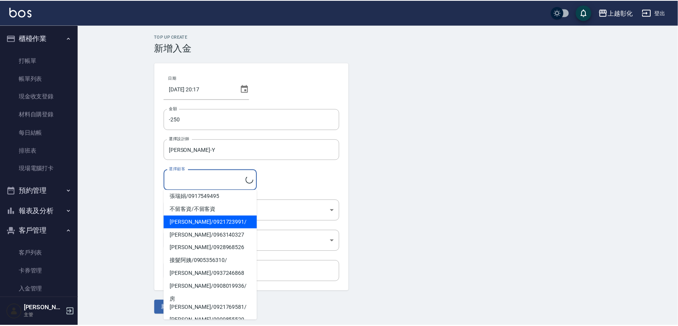
scroll to position [29, 0]
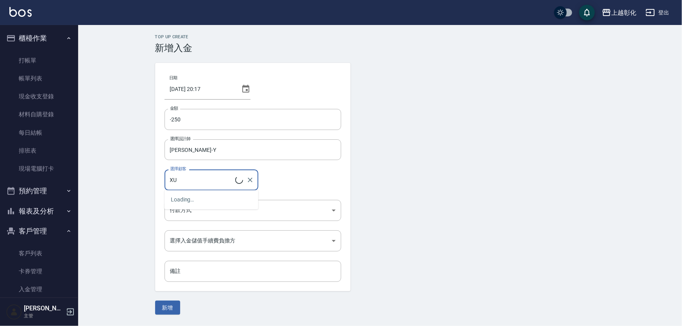
type input "X"
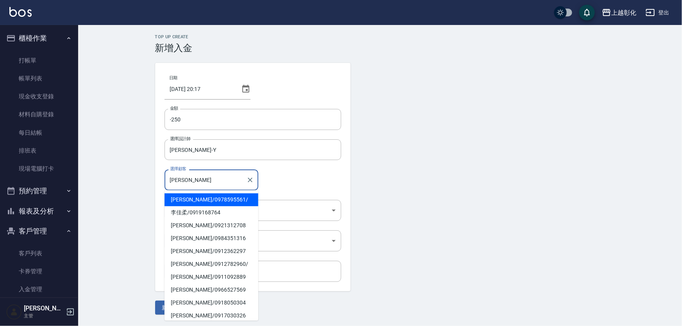
click at [183, 227] on span "李佳燕 / 0921312708" at bounding box center [212, 225] width 94 height 13
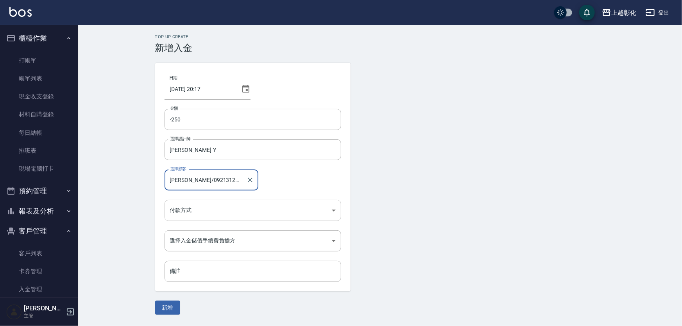
type input "李佳燕/0921312708"
click at [187, 214] on body "上越彰化 登出 櫃檯作業 打帳單 帳單列表 現金收支登錄 材料自購登錄 每日結帳 排班表 現場電腦打卡 預約管理 預約管理 單日預約紀錄 單週預約紀錄 報表及…" at bounding box center [341, 163] width 682 height 326
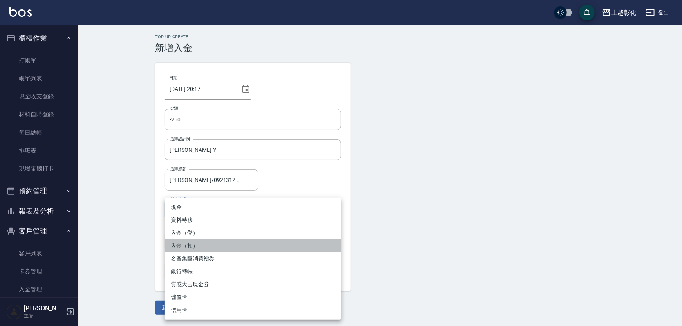
click at [179, 244] on li "入金（扣）" at bounding box center [253, 246] width 177 height 13
type input "入金（扣）"
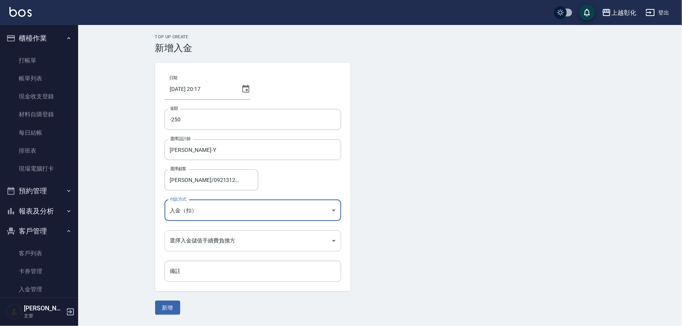
click at [179, 246] on body "上越彰化 登出 櫃檯作業 打帳單 帳單列表 現金收支登錄 材料自購登錄 每日結帳 排班表 現場電腦打卡 預約管理 預約管理 單日預約紀錄 單週預約紀錄 報表及…" at bounding box center [341, 163] width 682 height 326
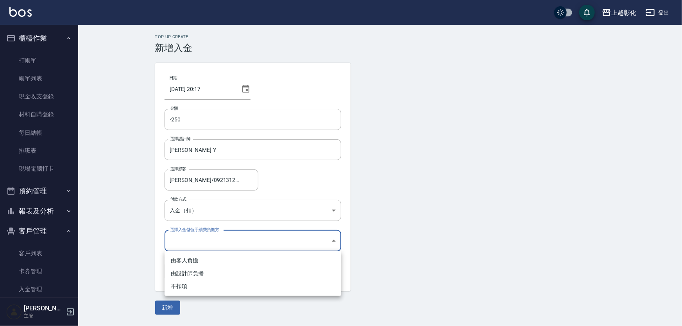
click at [174, 288] on li "不扣項" at bounding box center [253, 286] width 177 height 13
type input "WITHOUTHANDLINGFEE"
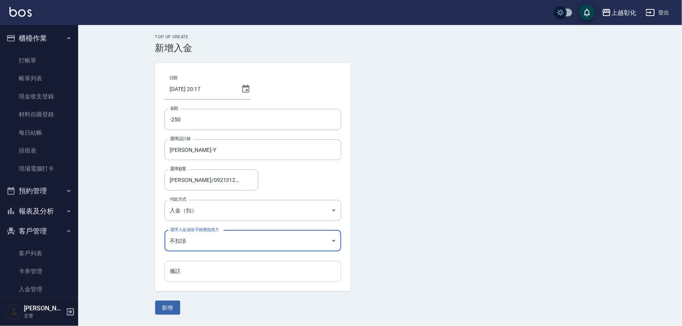
click at [194, 266] on input "備註" at bounding box center [253, 271] width 177 height 21
drag, startPoint x: 150, startPoint y: 258, endPoint x: 159, endPoint y: 285, distance: 28.9
click at [150, 258] on div "Top Up Create 新增入金 日期 2025/09/22 20:17 金額 -250 金額 選擇設計師 YURI-Y 選擇設計師 選擇顧客 李佳燕/0…" at bounding box center [380, 174] width 469 height 281
click at [164, 301] on button "新增" at bounding box center [167, 308] width 25 height 14
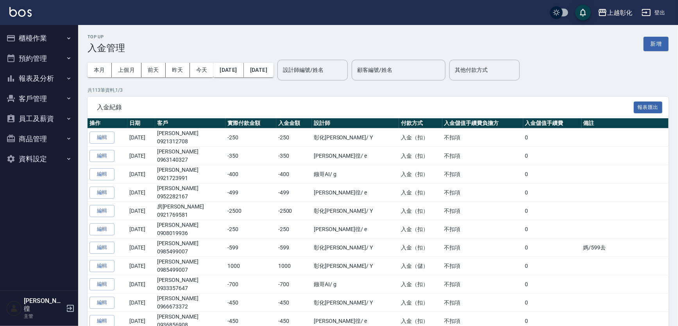
click at [38, 76] on button "報表及分析" at bounding box center [39, 78] width 72 height 20
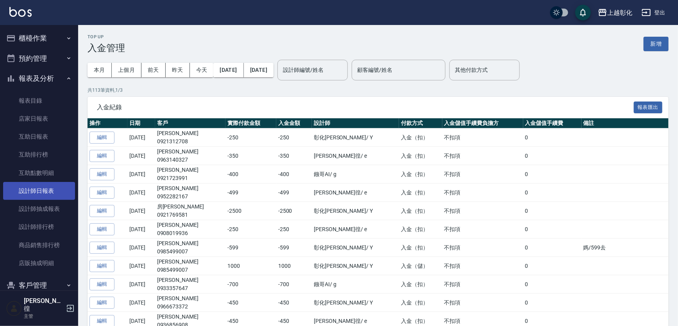
click at [11, 188] on link "設計師日報表" at bounding box center [39, 191] width 72 height 18
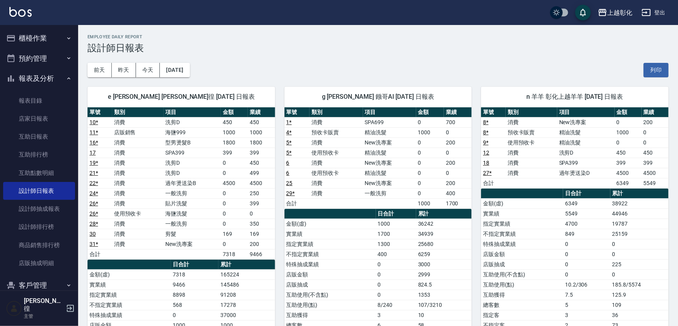
click at [37, 81] on button "報表及分析" at bounding box center [39, 78] width 72 height 20
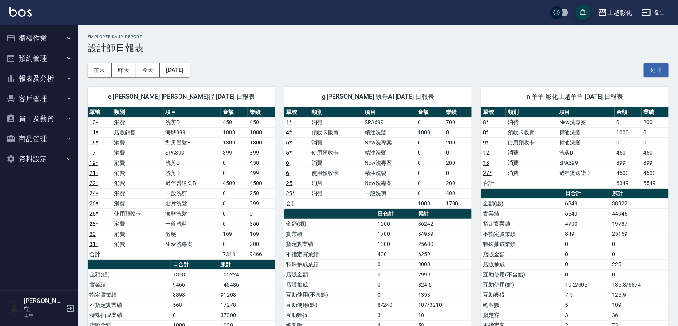
click at [52, 29] on button "櫃檯作業" at bounding box center [39, 38] width 72 height 20
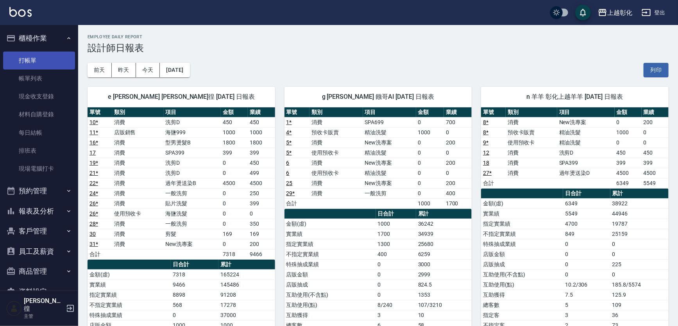
click at [47, 52] on link "打帳單" at bounding box center [39, 61] width 72 height 18
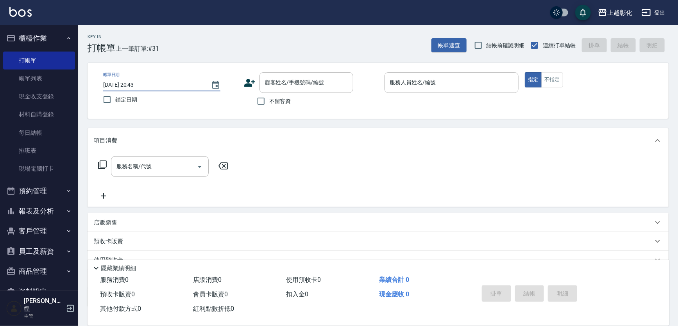
click at [147, 87] on input "2025/09/22 20:43" at bounding box center [153, 85] width 100 height 13
click at [285, 83] on input "顧客姓名/手機號碼/編號" at bounding box center [300, 83] width 75 height 14
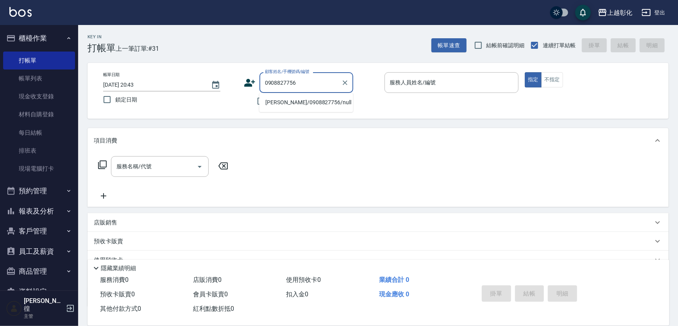
click at [305, 102] on li "[PERSON_NAME]/0908827756/null" at bounding box center [306, 102] width 94 height 13
type input "[PERSON_NAME]/0908827756/null"
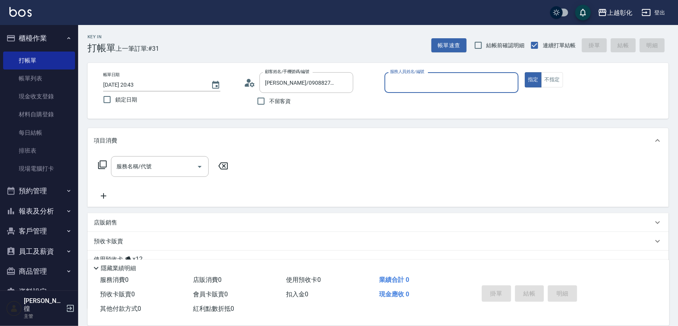
click at [46, 196] on button "預約管理" at bounding box center [39, 191] width 72 height 20
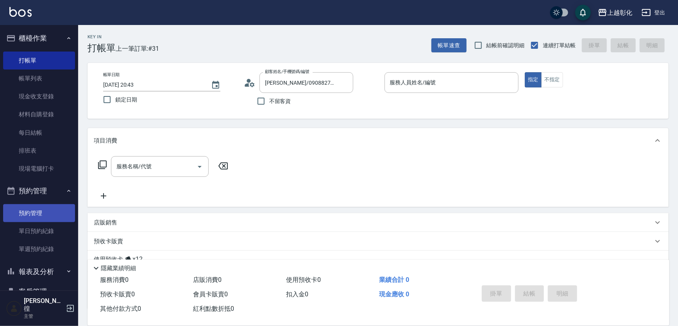
click at [43, 209] on link "預約管理" at bounding box center [39, 213] width 72 height 18
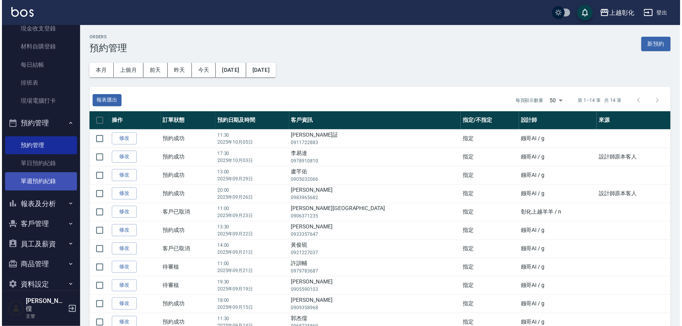
scroll to position [71, 0]
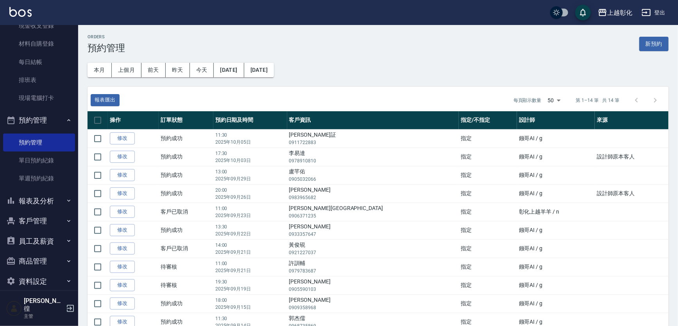
click at [36, 221] on button "客戶管理" at bounding box center [39, 221] width 72 height 20
click at [39, 234] on link "客戶列表" at bounding box center [39, 243] width 72 height 18
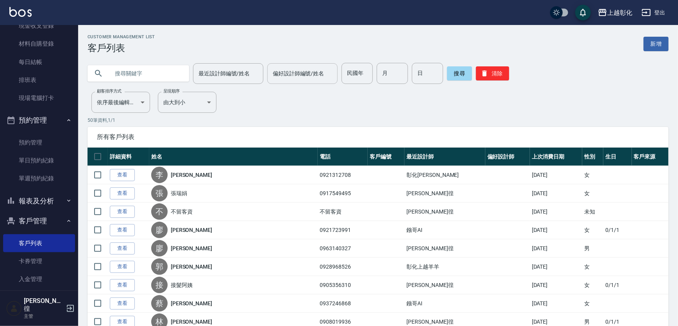
click at [303, 70] on input "偏好設計師編號/姓名" at bounding box center [302, 74] width 63 height 14
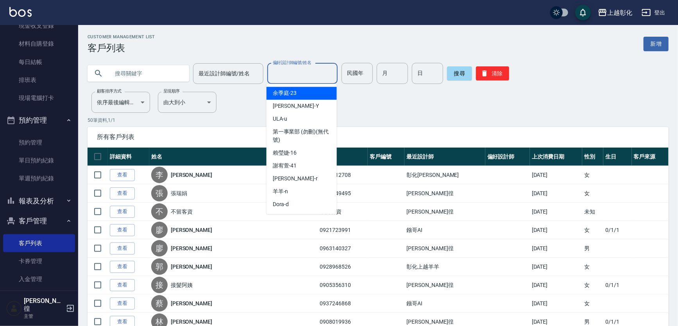
click at [179, 70] on input "text" at bounding box center [145, 73] width 73 height 21
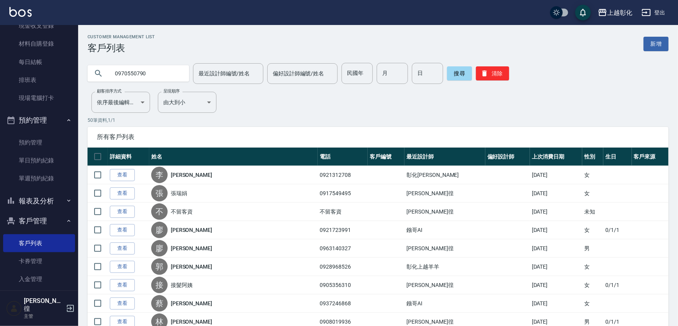
type input "0970550790"
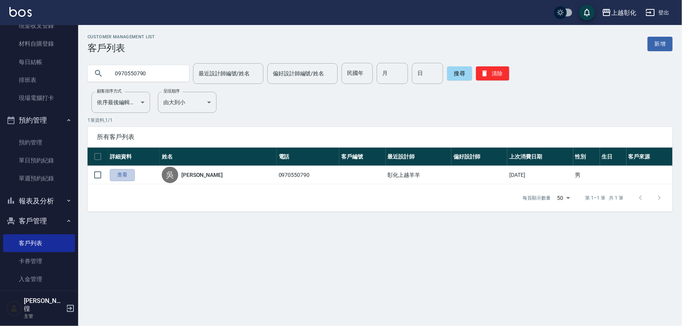
click at [127, 177] on link "查看" at bounding box center [122, 175] width 25 height 12
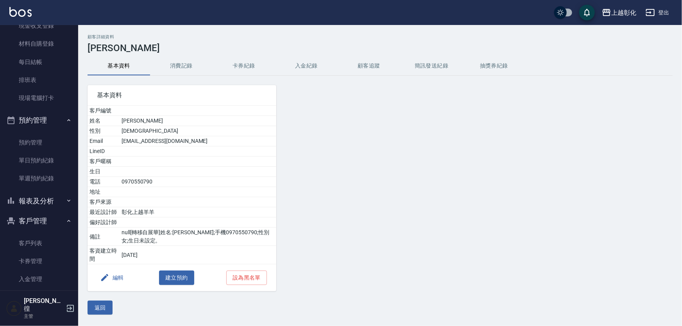
click at [310, 61] on button "入金紀錄" at bounding box center [306, 66] width 63 height 19
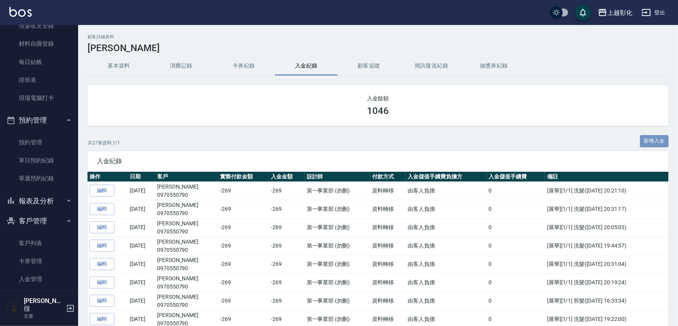
click at [654, 141] on button "新增入金" at bounding box center [654, 141] width 29 height 12
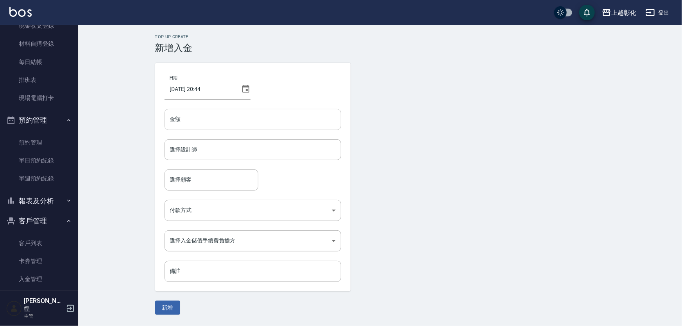
click at [234, 121] on input "金額" at bounding box center [253, 119] width 177 height 21
click at [215, 141] on div "選擇設計師" at bounding box center [253, 150] width 177 height 21
type input "-269"
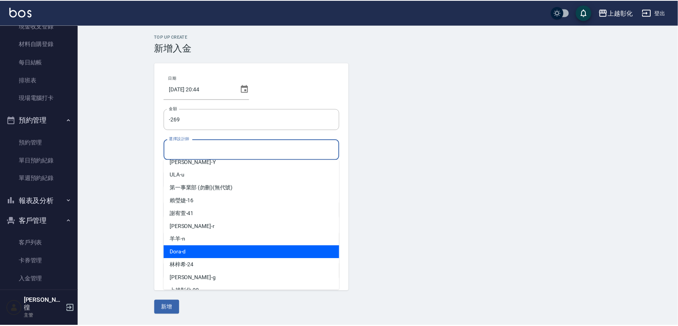
scroll to position [43, 0]
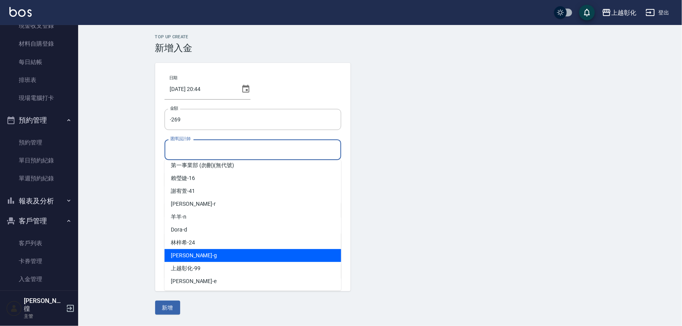
click at [210, 256] on div "Gary -g" at bounding box center [253, 255] width 177 height 13
type input "Gary-g"
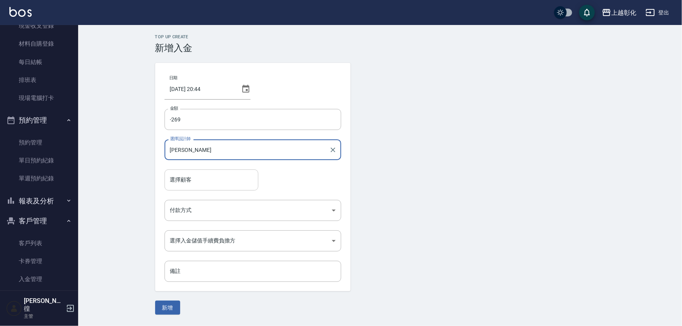
click at [187, 181] on input "選擇顧客" at bounding box center [211, 180] width 87 height 14
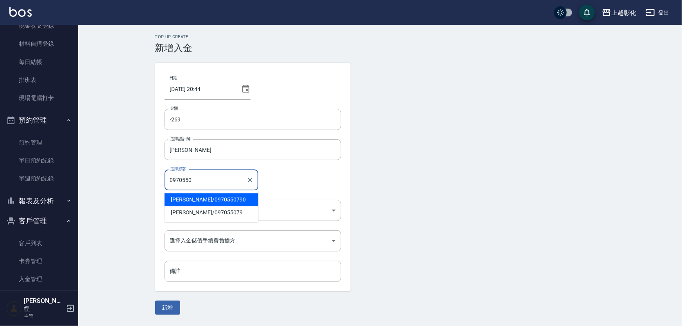
click at [175, 199] on span "吳俊諺 / 0970550790" at bounding box center [212, 199] width 94 height 13
type input "吳俊諺/0970550790"
click at [185, 206] on body "上越彰化 登出 櫃檯作業 打帳單 帳單列表 現金收支登錄 材料自購登錄 每日結帳 排班表 現場電腦打卡 預約管理 預約管理 單日預約紀錄 單週預約紀錄 報表及…" at bounding box center [341, 163] width 682 height 326
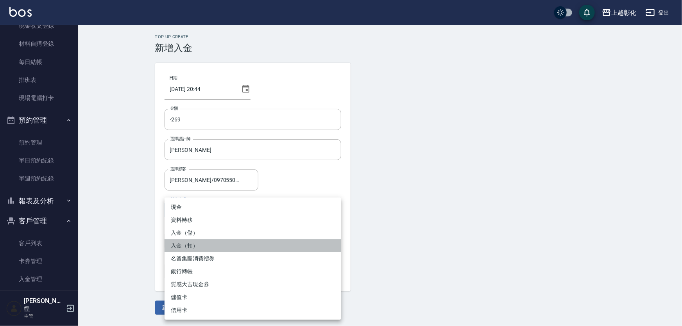
click at [199, 242] on li "入金（扣）" at bounding box center [253, 246] width 177 height 13
type input "入金（扣）"
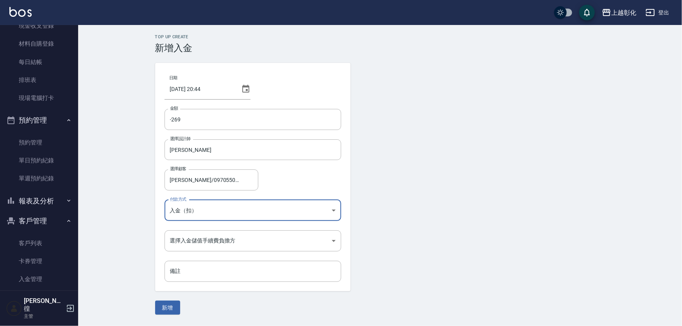
click at [199, 242] on body "上越彰化 登出 櫃檯作業 打帳單 帳單列表 現金收支登錄 材料自購登錄 每日結帳 排班表 現場電腦打卡 預約管理 預約管理 單日預約紀錄 單週預約紀錄 報表及…" at bounding box center [341, 163] width 682 height 326
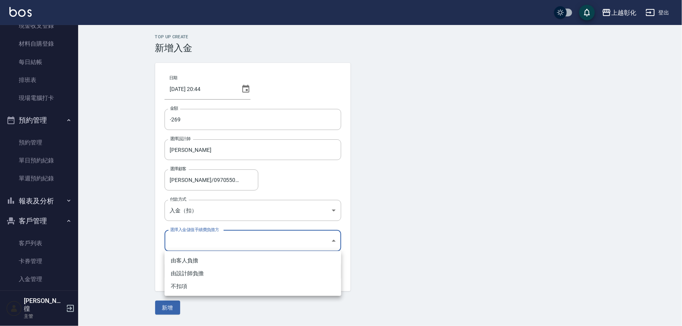
click at [190, 286] on li "不扣項" at bounding box center [253, 286] width 177 height 13
type input "WITHOUTHANDLINGFEE"
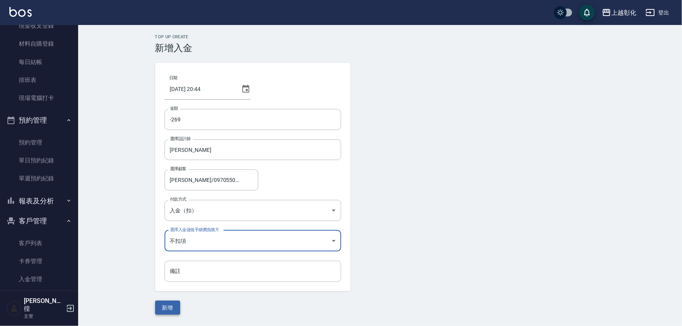
click at [174, 301] on button "新增" at bounding box center [167, 308] width 25 height 14
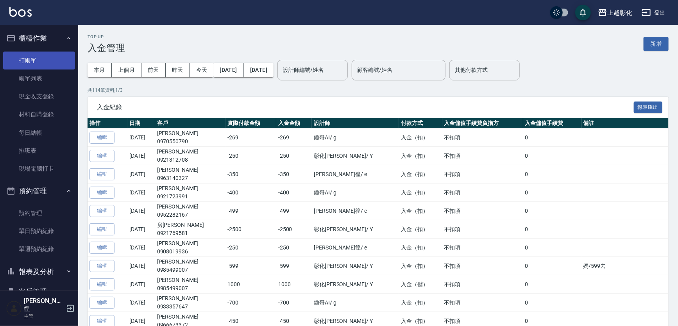
click at [39, 62] on link "打帳單" at bounding box center [39, 61] width 72 height 18
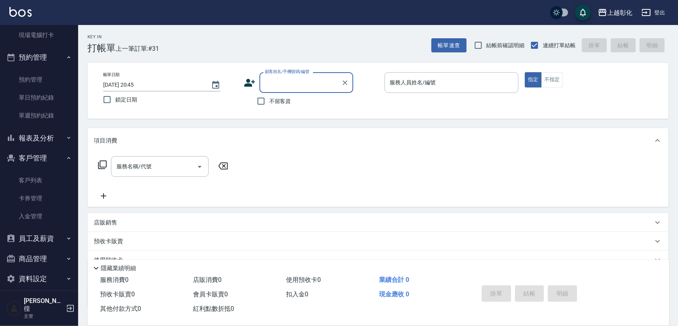
click at [274, 88] on input "顧客姓名/手機號碼/編號" at bounding box center [300, 83] width 75 height 14
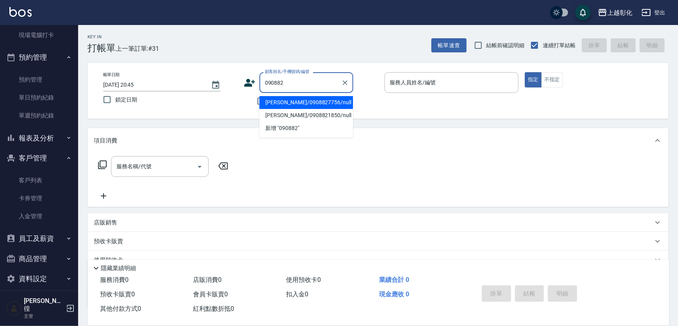
click at [284, 105] on li "[PERSON_NAME]/0908827756/null" at bounding box center [306, 102] width 94 height 13
type input "[PERSON_NAME]/0908827756/null"
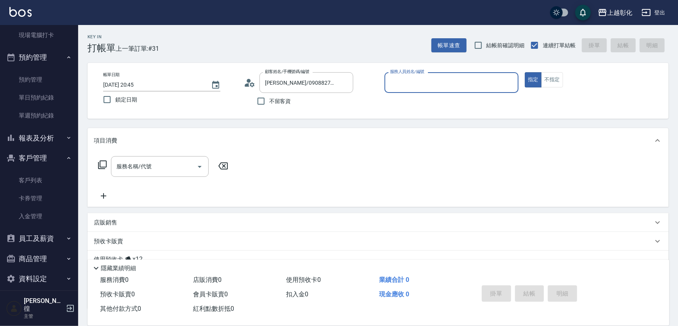
click at [399, 88] on input "服務人員姓名/編號" at bounding box center [451, 83] width 127 height 14
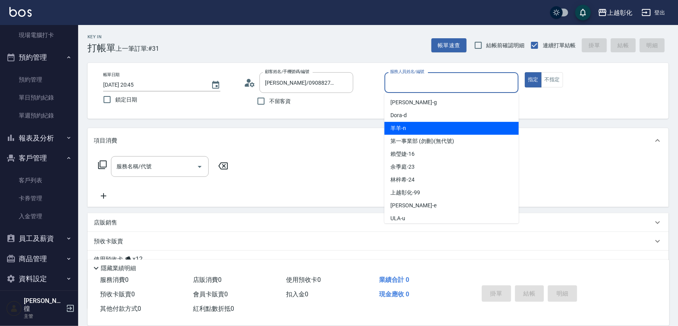
click at [416, 129] on div "羊羊 -n" at bounding box center [452, 128] width 134 height 13
type input "羊羊-n"
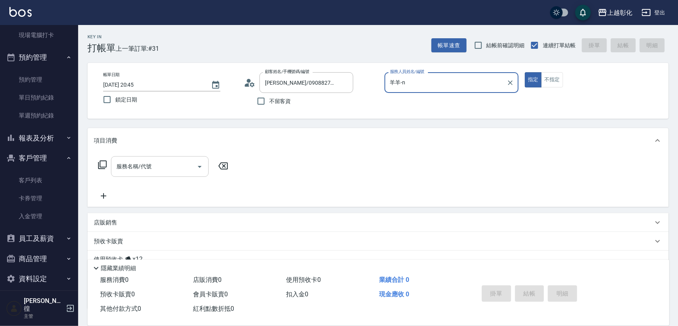
click at [181, 167] on input "服務名稱/代號" at bounding box center [154, 167] width 79 height 14
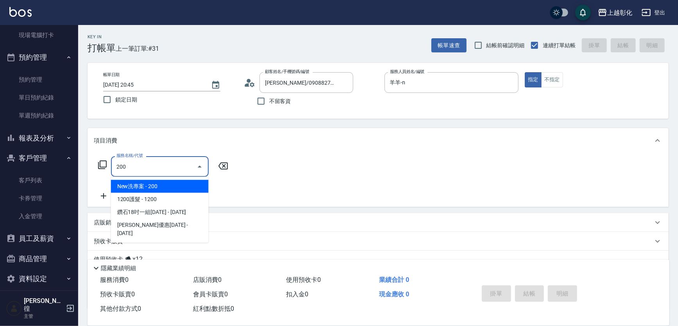
click at [131, 186] on span "New洗專案 - 200" at bounding box center [160, 186] width 98 height 13
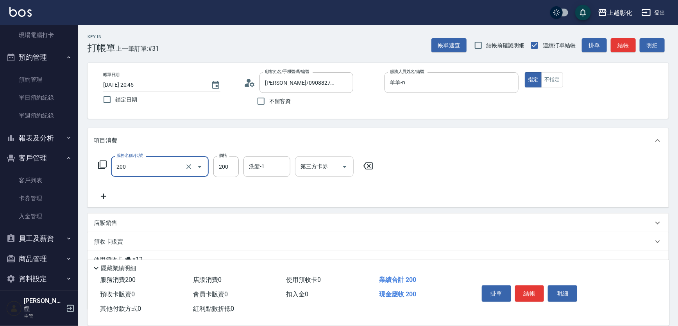
type input "New洗專案(200)"
click at [334, 172] on input "第三方卡券" at bounding box center [319, 167] width 40 height 14
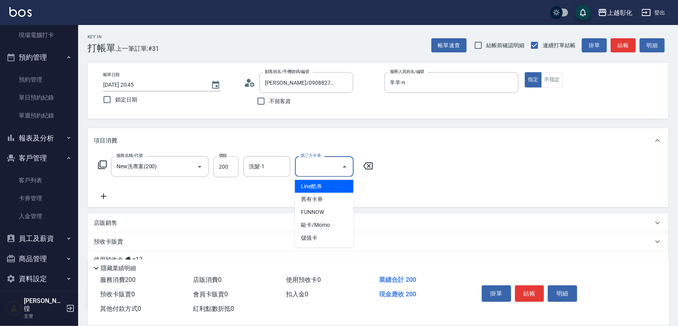
click at [384, 177] on div "服務名稱/代號 New洗專案(200) 服務名稱/代號 價格 200 價格 洗髮-1 洗髮-1 第三方卡券 第三方卡券" at bounding box center [378, 180] width 581 height 54
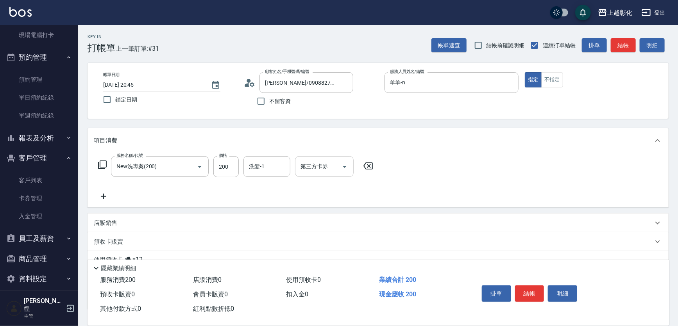
click at [328, 163] on input "第三方卡券" at bounding box center [319, 167] width 40 height 14
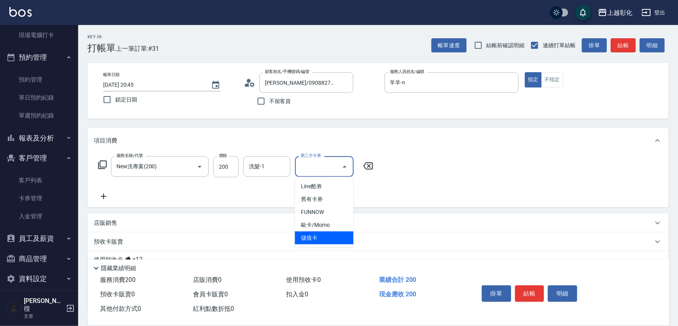
click at [316, 234] on span "儲值卡" at bounding box center [324, 238] width 59 height 13
type input "儲值卡"
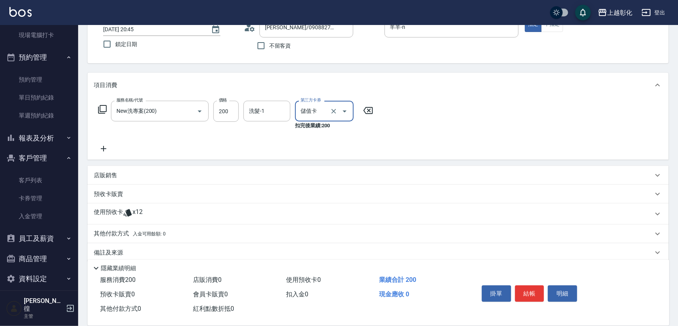
scroll to position [64, 0]
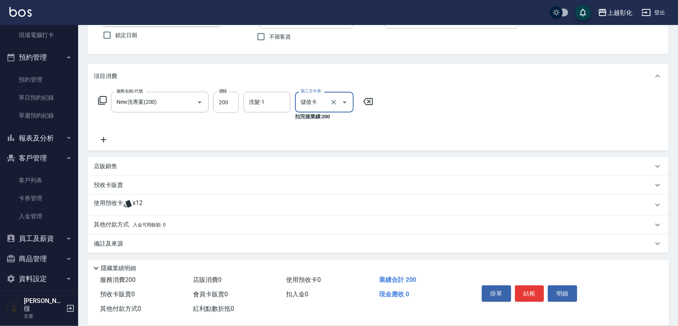
click at [134, 204] on span "x12" at bounding box center [137, 205] width 10 height 12
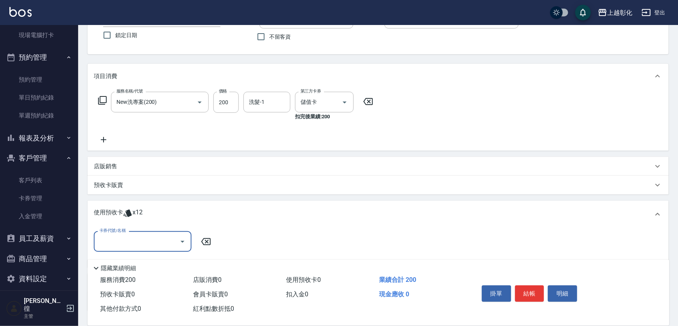
scroll to position [0, 0]
click at [122, 208] on div "使用預收卡 x12" at bounding box center [378, 214] width 581 height 27
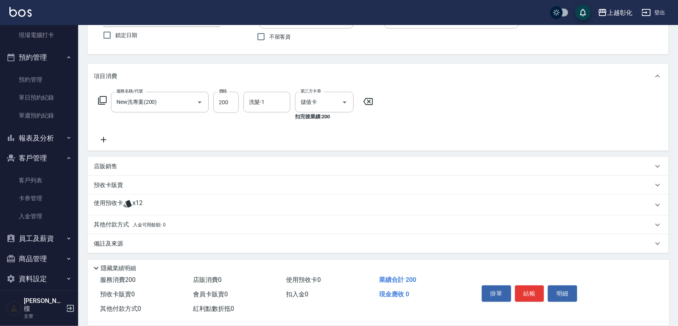
click at [141, 206] on span "x12" at bounding box center [137, 205] width 10 height 12
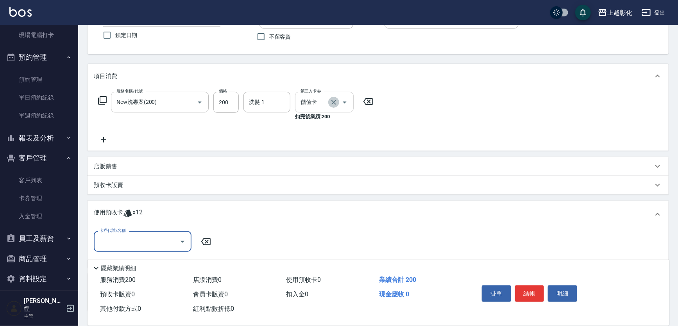
click at [335, 105] on icon "Clear" at bounding box center [334, 102] width 8 height 8
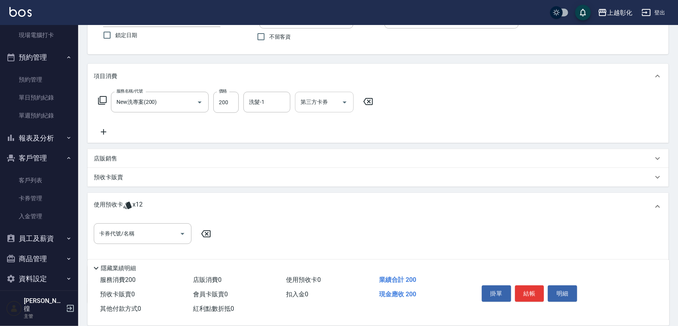
click at [134, 208] on span "x12" at bounding box center [137, 207] width 10 height 12
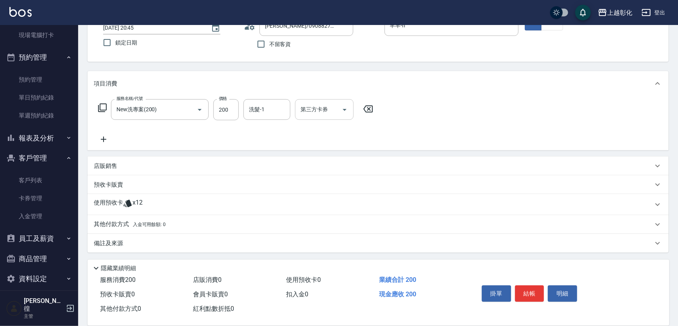
scroll to position [57, 0]
click at [340, 106] on icon "Open" at bounding box center [344, 110] width 9 height 9
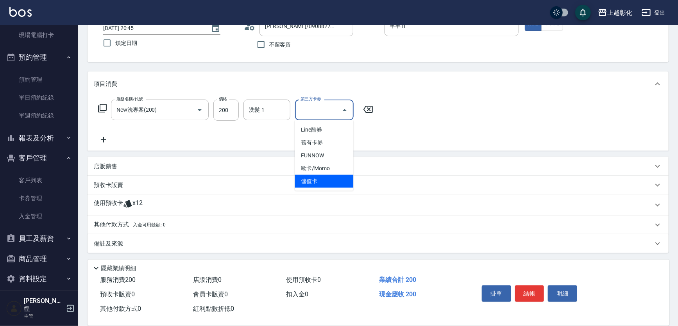
drag, startPoint x: 324, startPoint y: 178, endPoint x: 322, endPoint y: 174, distance: 4.4
click at [324, 178] on span "儲值卡" at bounding box center [324, 181] width 59 height 13
type input "儲值卡"
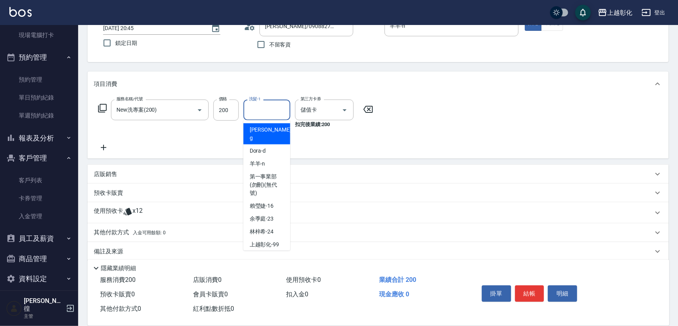
click at [276, 111] on input "洗髮-1" at bounding box center [267, 110] width 40 height 14
click at [266, 157] on div "羊羊 -n" at bounding box center [266, 163] width 47 height 13
type input "羊羊-n"
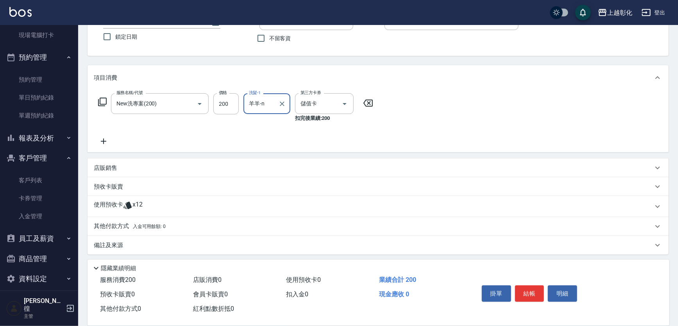
scroll to position [64, 0]
click at [532, 289] on button "結帳" at bounding box center [529, 294] width 29 height 16
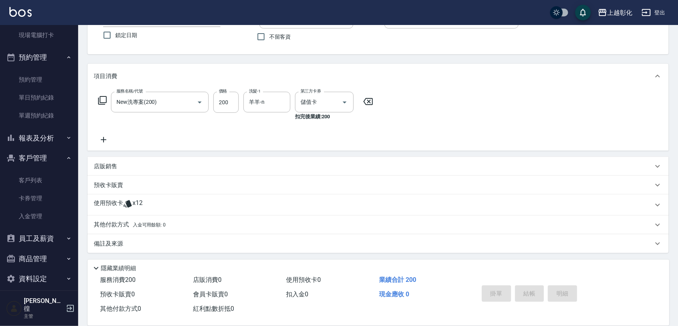
type input "2025/09/22 20:46"
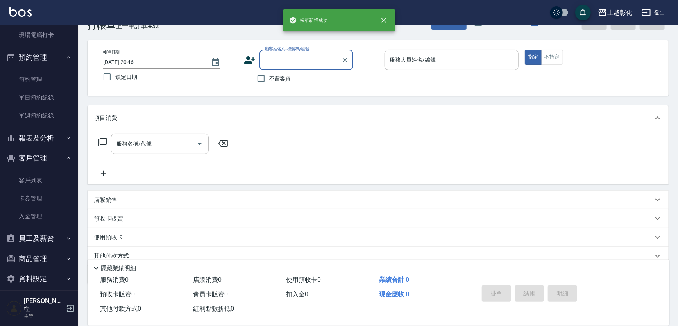
scroll to position [0, 0]
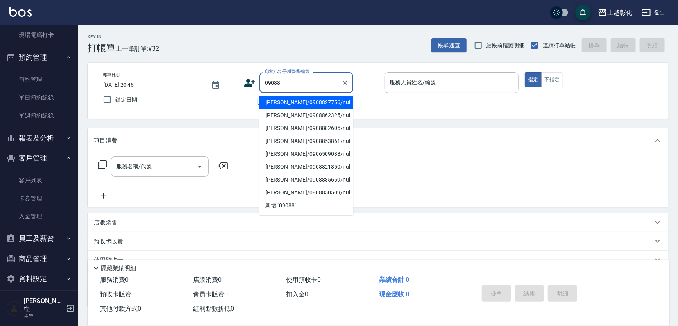
click at [277, 104] on li "[PERSON_NAME]/0908827756/null" at bounding box center [306, 102] width 94 height 13
type input "[PERSON_NAME]/0908827756/null"
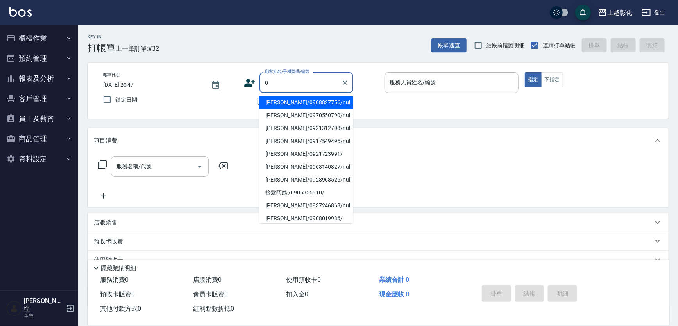
click at [302, 102] on li "[PERSON_NAME]/0908827756/null" at bounding box center [306, 102] width 94 height 13
type input "[PERSON_NAME]/0908827756/null"
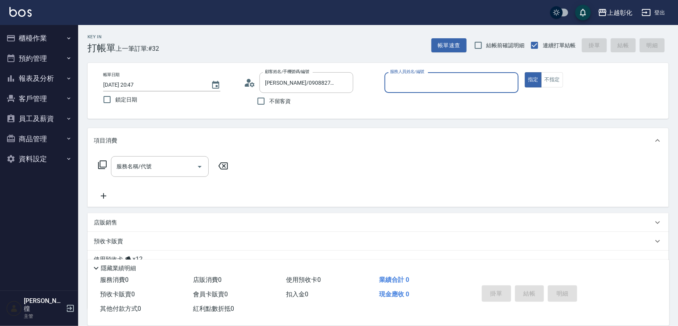
scroll to position [56, 0]
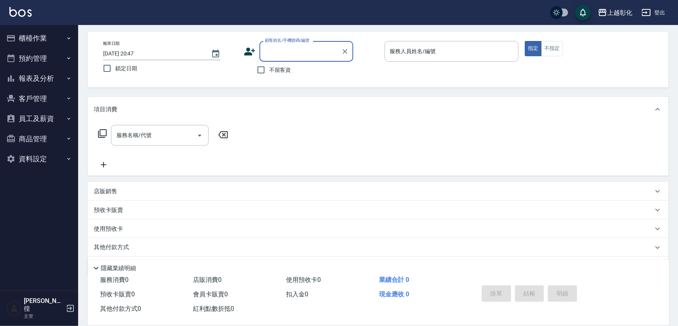
scroll to position [54, 0]
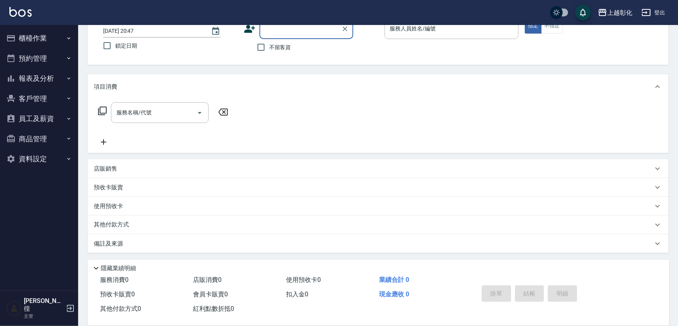
click at [311, 32] on input "顧客姓名/手機號碼/編號" at bounding box center [300, 29] width 75 height 14
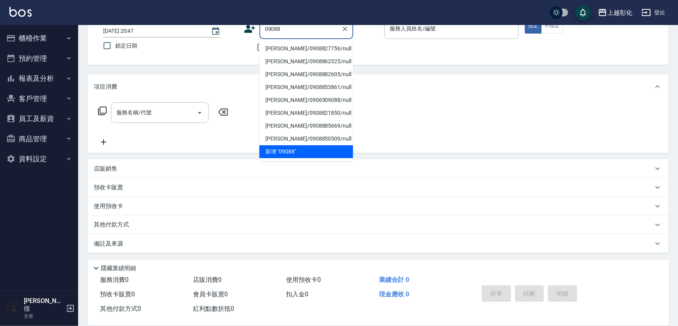
click at [293, 43] on li "[PERSON_NAME]/0908827756/null" at bounding box center [306, 48] width 94 height 13
type input "[PERSON_NAME]/0908827756/null"
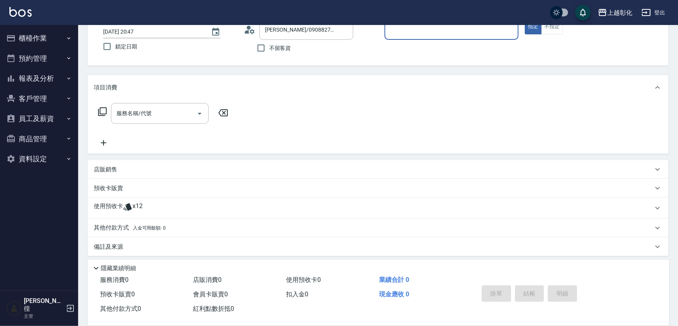
scroll to position [56, 0]
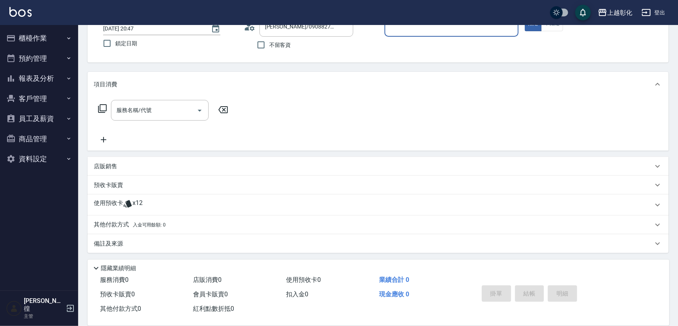
click at [32, 43] on button "櫃檯作業" at bounding box center [39, 38] width 72 height 20
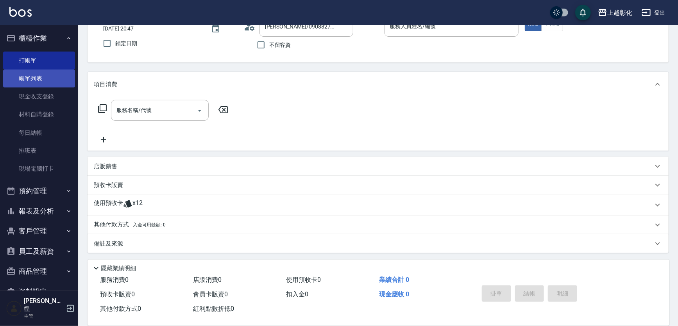
click at [36, 78] on link "帳單列表" at bounding box center [39, 79] width 72 height 18
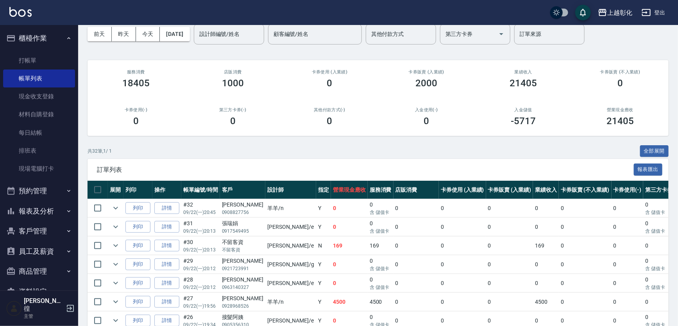
scroll to position [71, 0]
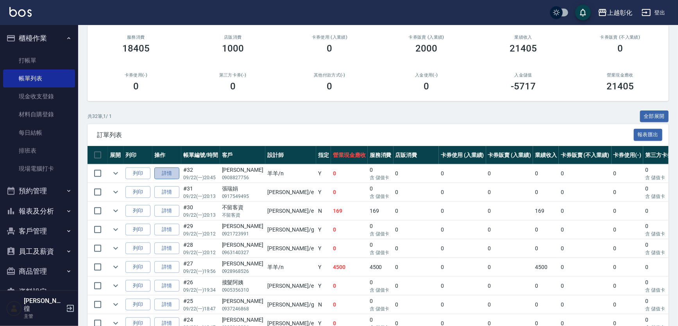
click at [167, 172] on link "詳情" at bounding box center [166, 174] width 25 height 12
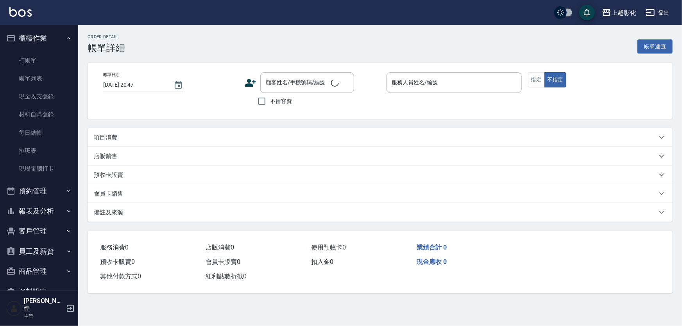
type input "[DATE] 20:45"
type input "羊羊-n"
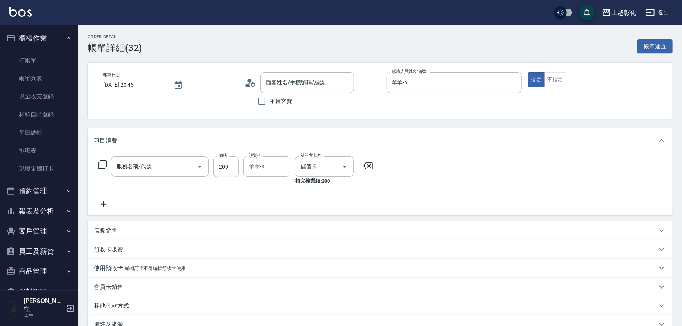
type input "New洗專案(200)"
type input "[PERSON_NAME]/0908827756/null"
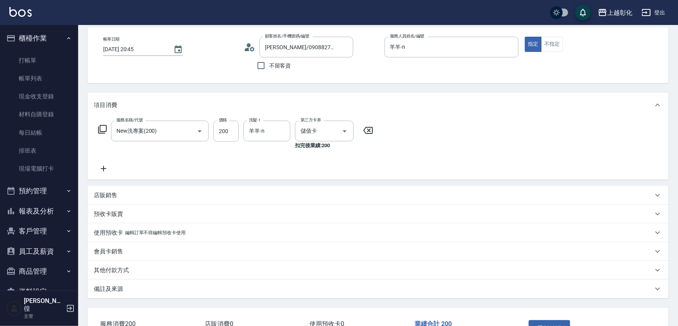
scroll to position [90, 0]
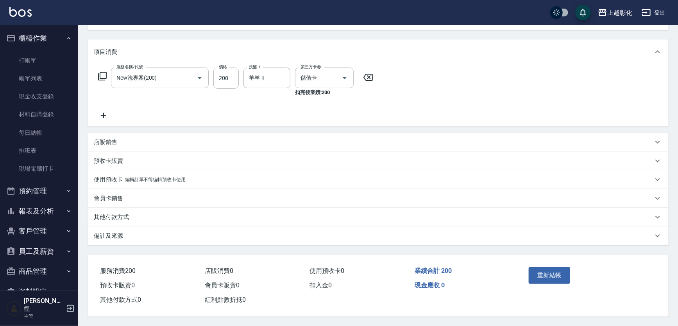
click at [127, 177] on p "編輯訂單不得編輯預收卡使用" at bounding box center [155, 180] width 61 height 8
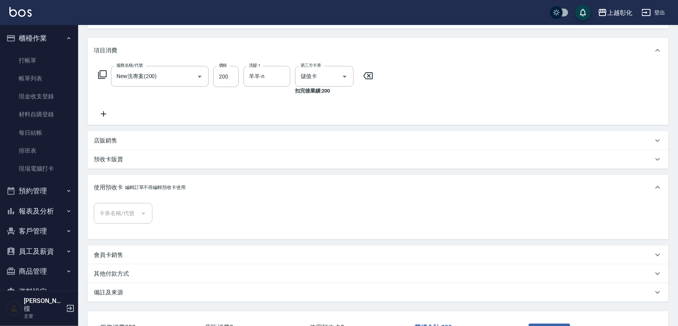
click at [123, 184] on div "使用預收卡 編輯訂單不得編輯預收卡使用" at bounding box center [373, 188] width 559 height 8
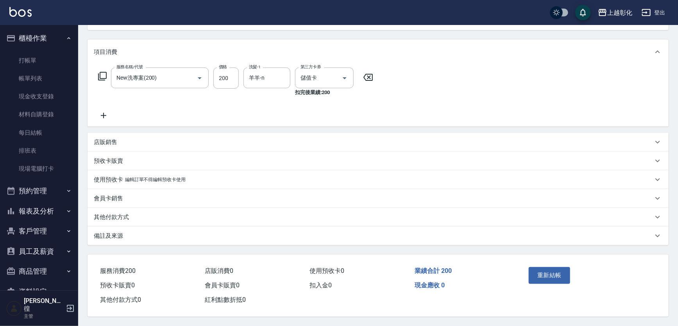
click at [114, 200] on p "會員卡銷售" at bounding box center [108, 199] width 29 height 8
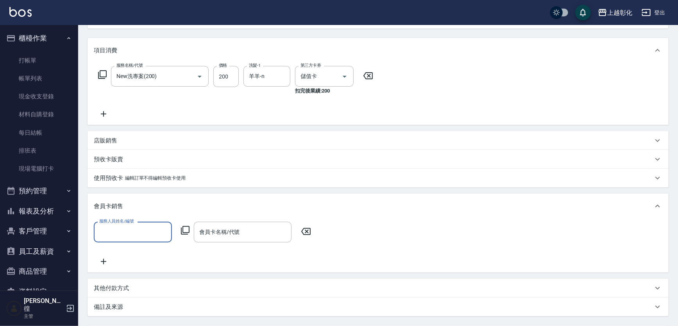
scroll to position [0, 0]
click at [114, 200] on div "會員卡銷售" at bounding box center [378, 206] width 581 height 25
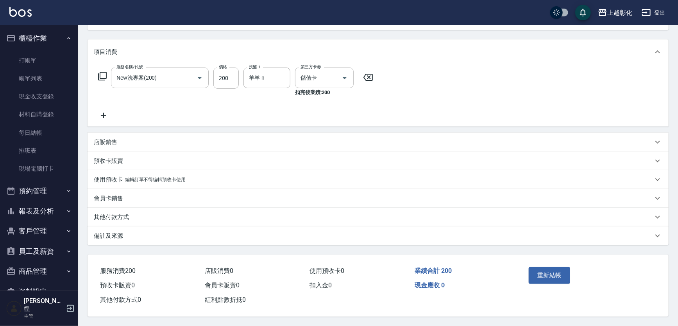
click at [116, 177] on p "使用預收卡" at bounding box center [108, 180] width 29 height 8
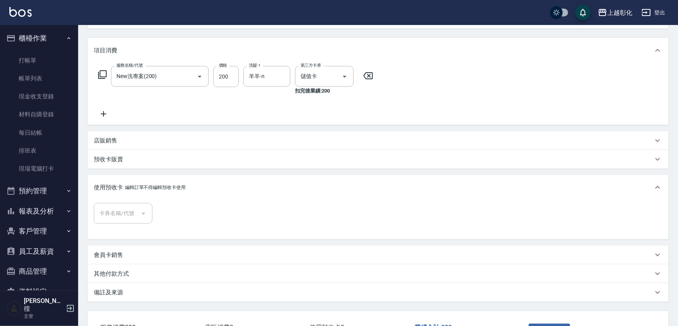
click at [115, 158] on p "預收卡販賣" at bounding box center [108, 160] width 29 height 8
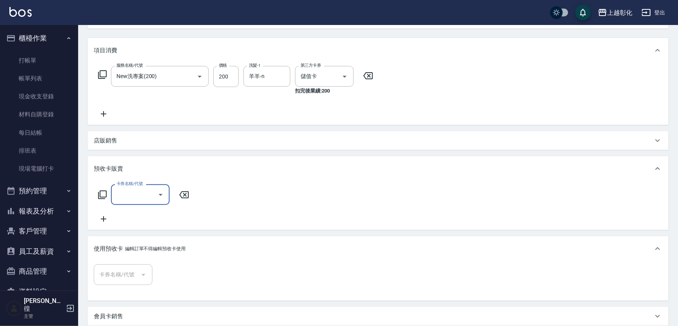
scroll to position [13, 0]
click at [115, 158] on div "預收卡販賣" at bounding box center [378, 168] width 581 height 25
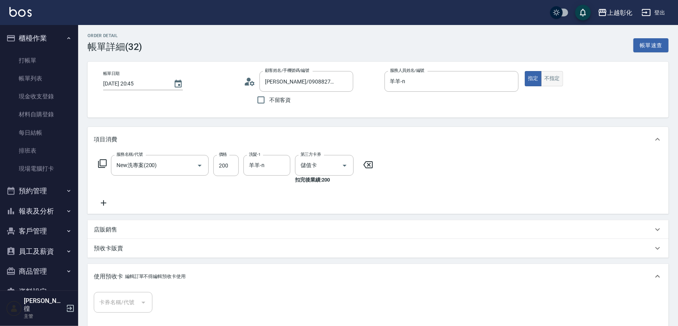
scroll to position [0, 0]
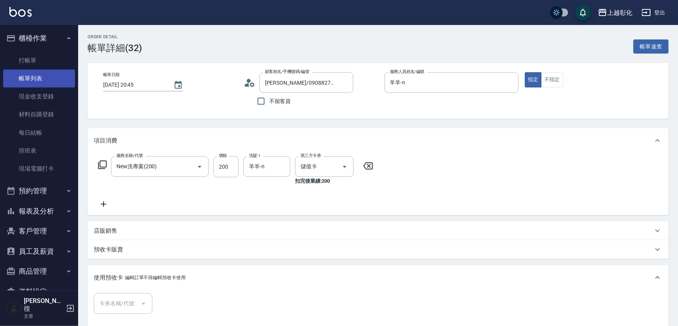
click at [43, 72] on link "帳單列表" at bounding box center [39, 79] width 72 height 18
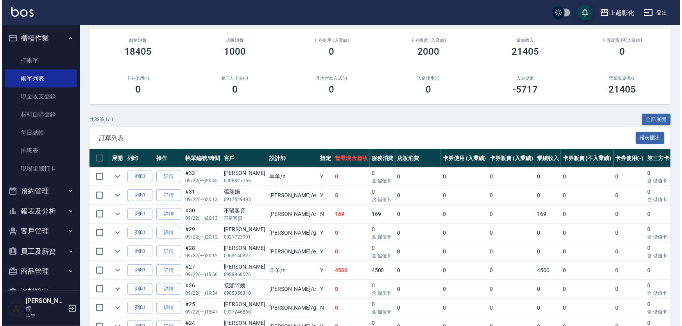
scroll to position [142, 0]
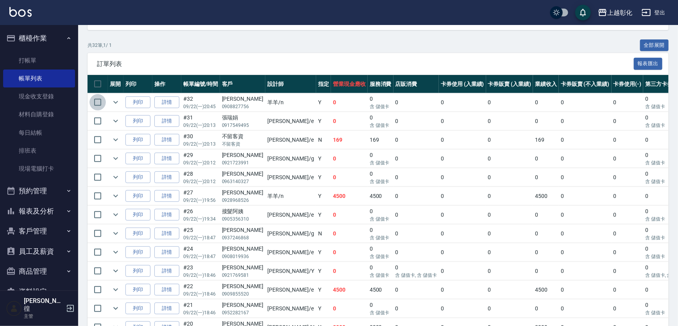
click at [91, 102] on input "checkbox" at bounding box center [97, 102] width 16 height 16
checkbox input "true"
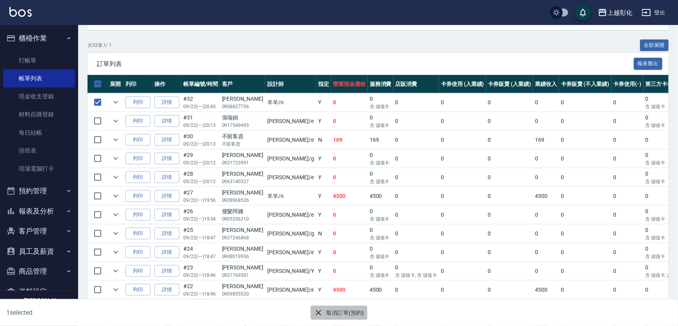
click at [338, 309] on button "取消訂單(預約)" at bounding box center [339, 313] width 57 height 14
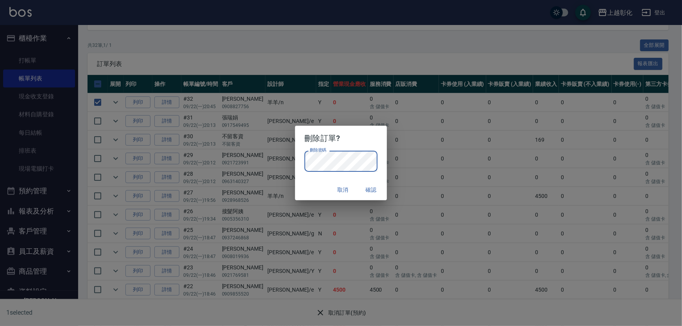
click at [520, 40] on div "刪除訂單? 刪除密碼 刪除密碼 取消 確認" at bounding box center [341, 163] width 682 height 326
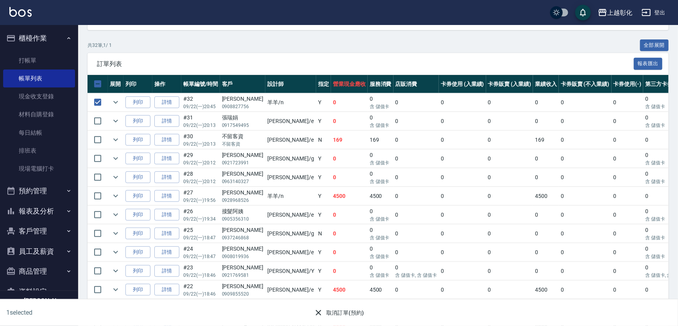
click at [216, 44] on div "共 32 筆, 1 / 1 全部展開" at bounding box center [378, 45] width 581 height 12
click at [104, 98] on input "checkbox" at bounding box center [97, 102] width 16 height 16
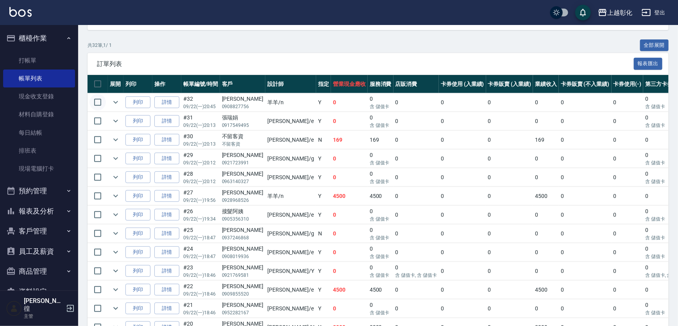
click at [98, 101] on input "checkbox" at bounding box center [97, 102] width 16 height 16
checkbox input "true"
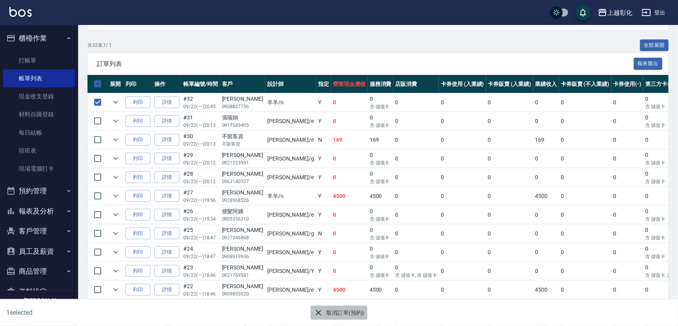
click at [347, 313] on button "取消訂單(預約)" at bounding box center [339, 313] width 57 height 14
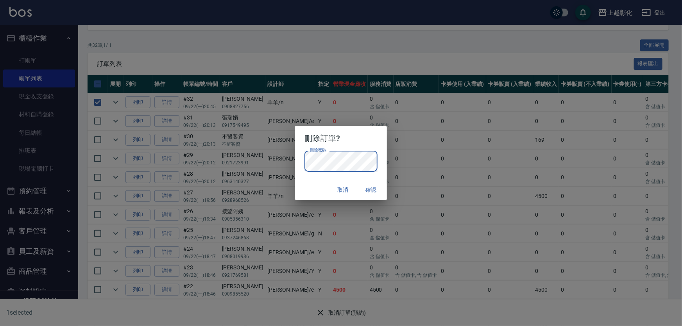
click at [347, 139] on h2 "刪除訂單?" at bounding box center [340, 138] width 91 height 25
click at [371, 190] on button "確認" at bounding box center [371, 190] width 25 height 14
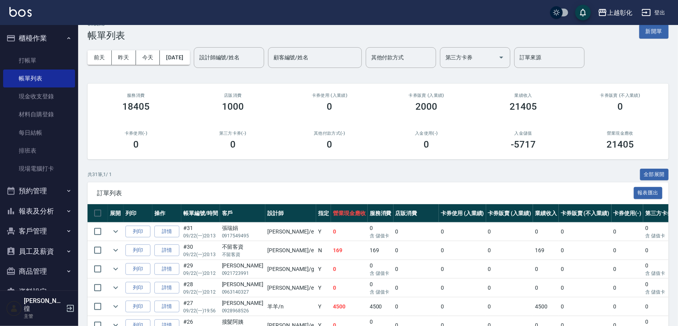
scroll to position [0, 0]
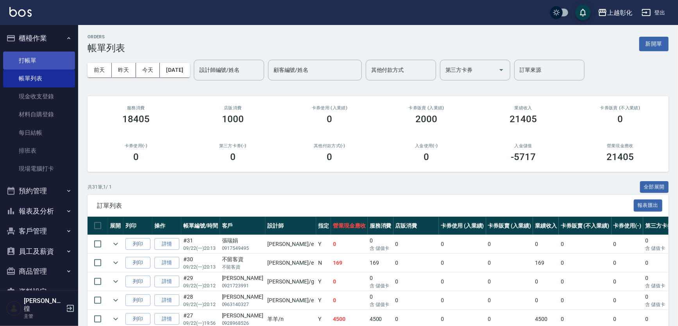
click at [20, 57] on link "打帳單" at bounding box center [39, 61] width 72 height 18
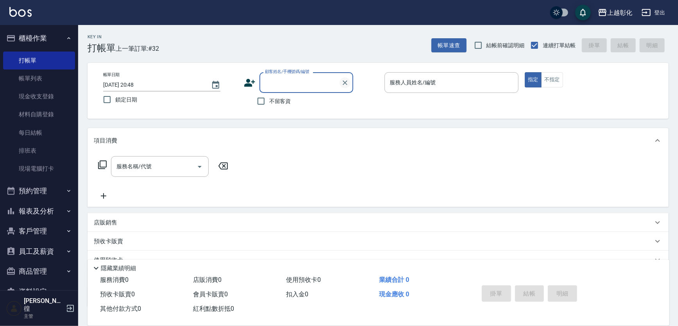
click at [342, 81] on icon "Clear" at bounding box center [345, 83] width 8 height 8
click at [309, 79] on input "顧客姓名/手機號碼/編號" at bounding box center [300, 83] width 75 height 14
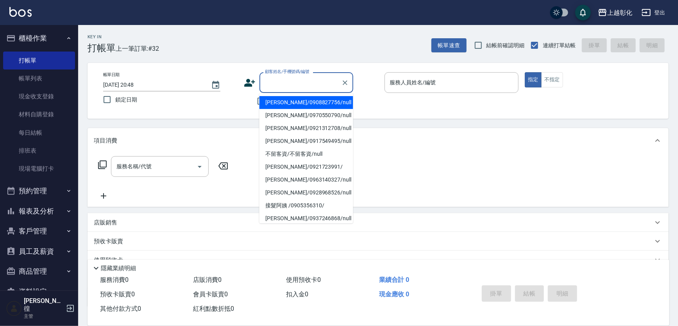
click at [306, 102] on li "[PERSON_NAME]/0908827756/null" at bounding box center [306, 102] width 94 height 13
type input "[PERSON_NAME]/0908827756/null"
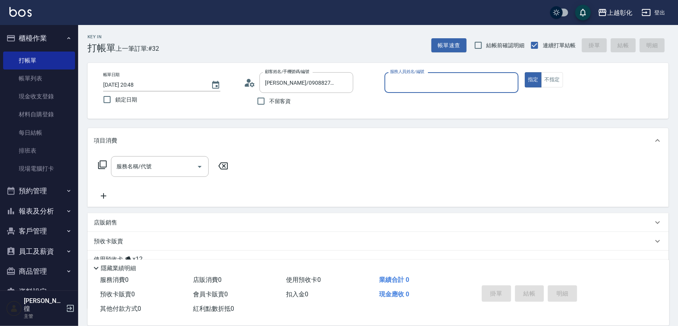
click at [405, 83] on input "服務人員姓名/編號" at bounding box center [451, 83] width 127 height 14
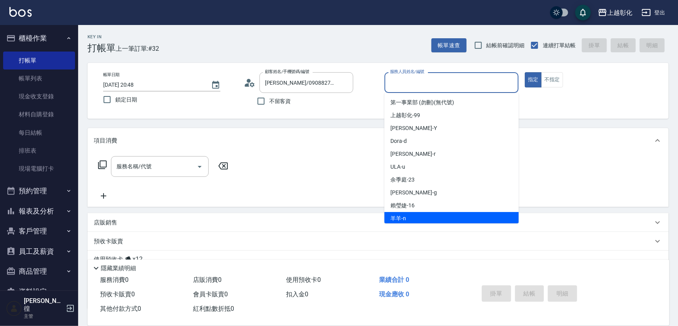
click at [408, 218] on div "羊羊 -n" at bounding box center [452, 218] width 134 height 13
type input "羊羊-n"
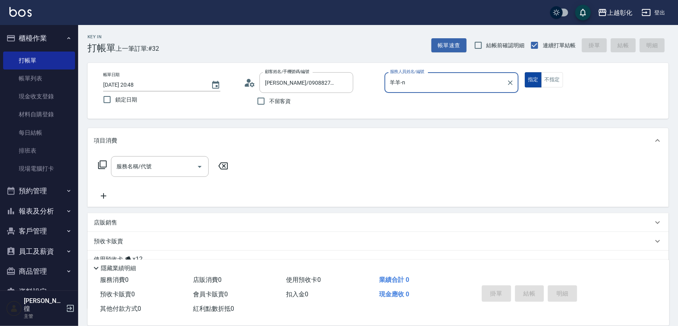
click at [532, 78] on button "指定" at bounding box center [533, 79] width 17 height 15
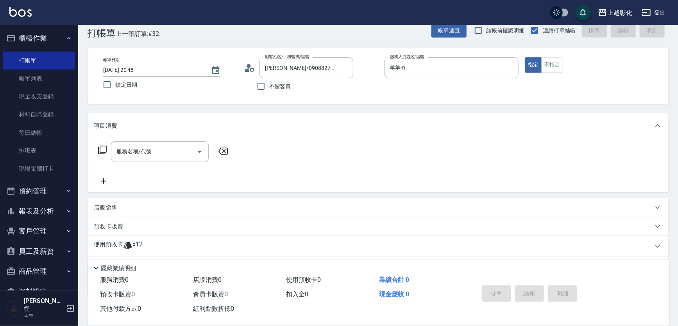
scroll to position [56, 0]
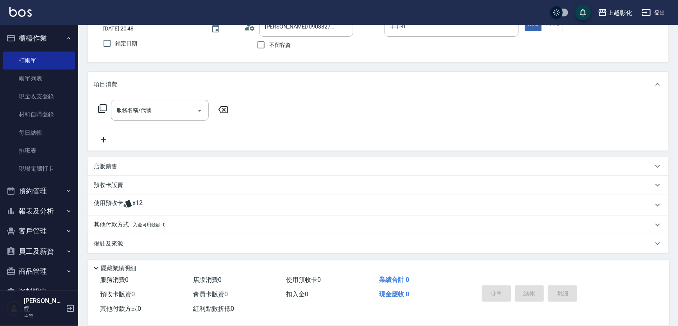
click at [138, 201] on span "x12" at bounding box center [137, 205] width 10 height 12
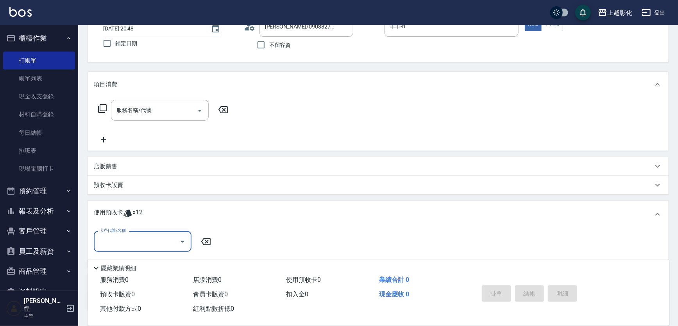
scroll to position [0, 0]
click at [145, 238] on input "卡券代號/名稱" at bounding box center [136, 242] width 79 height 14
click at [143, 259] on div "精油洗髮 剩餘12張" at bounding box center [143, 261] width 98 height 13
type input "精油洗髮"
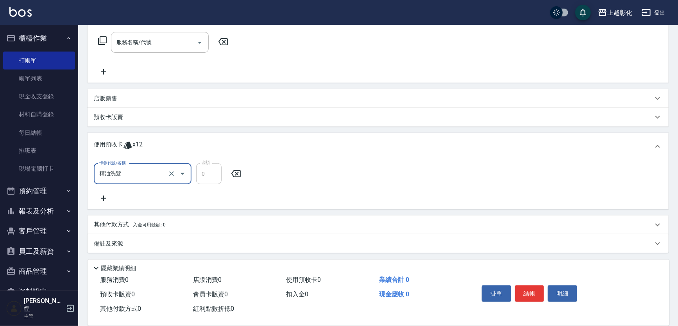
scroll to position [53, 0]
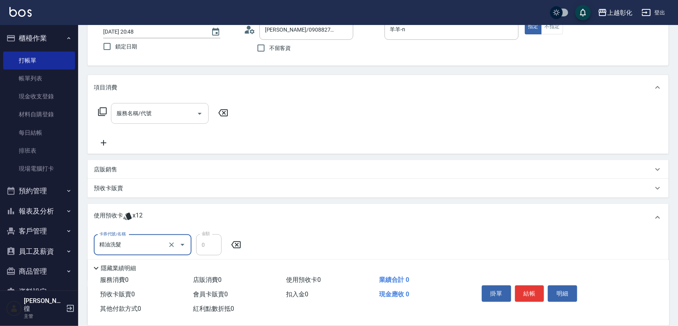
click at [179, 111] on input "服務名稱/代號" at bounding box center [154, 114] width 79 height 14
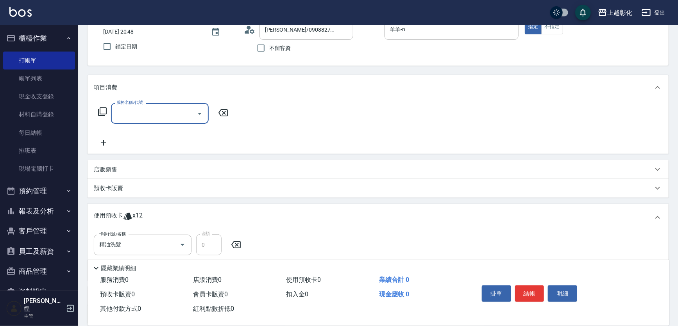
click at [154, 108] on input "服務名稱/代號" at bounding box center [154, 114] width 79 height 14
type input "New洗專案(200)"
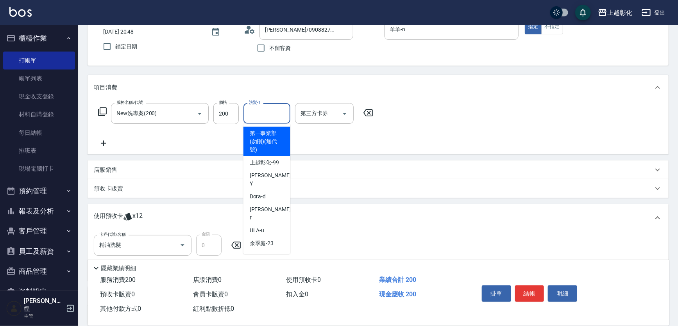
click at [271, 111] on input "洗髮-1" at bounding box center [267, 114] width 40 height 14
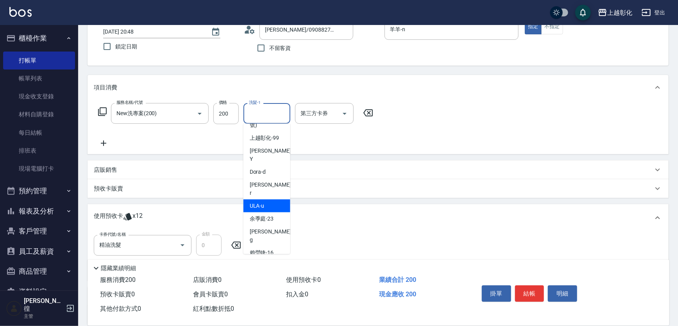
scroll to position [35, 0]
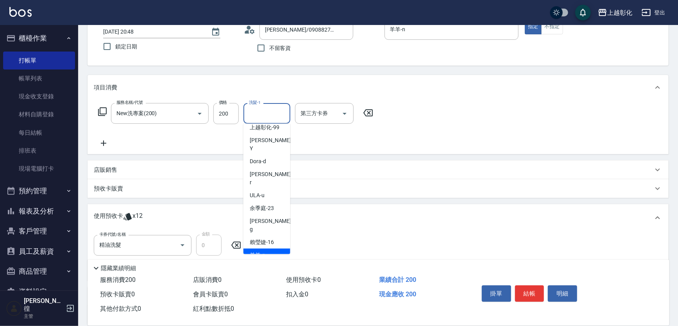
click at [264, 251] on span "羊羊 -n" at bounding box center [258, 255] width 16 height 8
type input "羊羊-n"
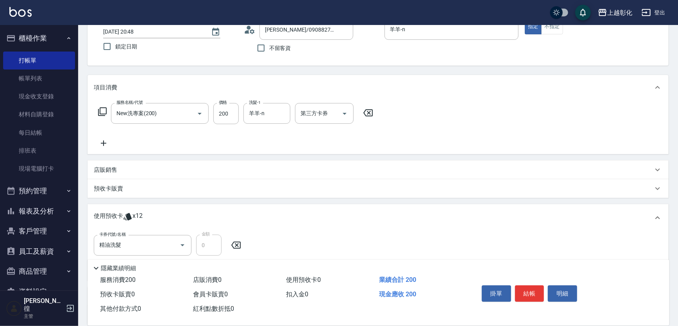
click at [320, 102] on div "服務名稱/代號 New洗專案(200) 服務名稱/代號 價格 200 價格 洗髮-1 羊羊-n 洗髮-1 第三方卡券 第三方卡券" at bounding box center [378, 127] width 581 height 54
click at [320, 115] on input "第三方卡券" at bounding box center [319, 114] width 40 height 14
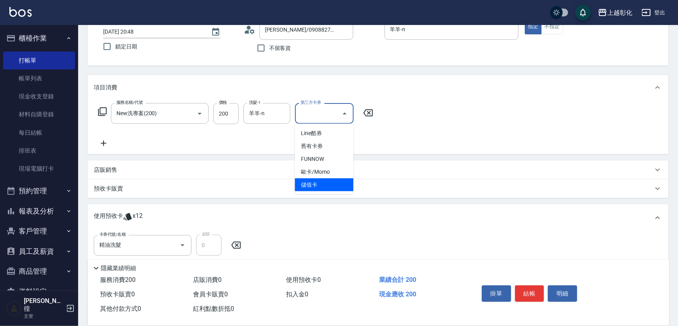
click at [324, 183] on span "儲值卡" at bounding box center [324, 185] width 59 height 13
type input "儲值卡"
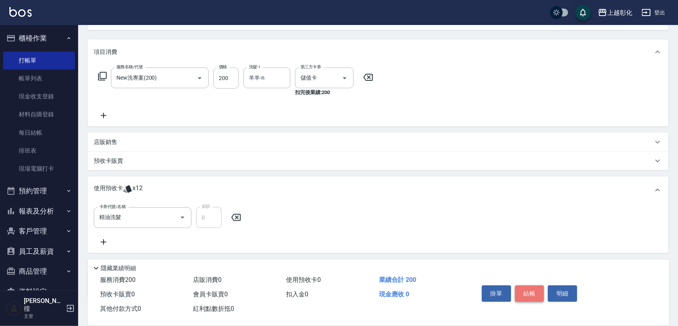
click at [524, 290] on button "結帳" at bounding box center [529, 294] width 29 height 16
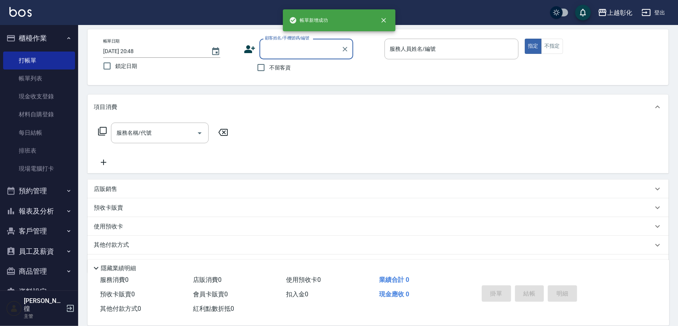
scroll to position [0, 0]
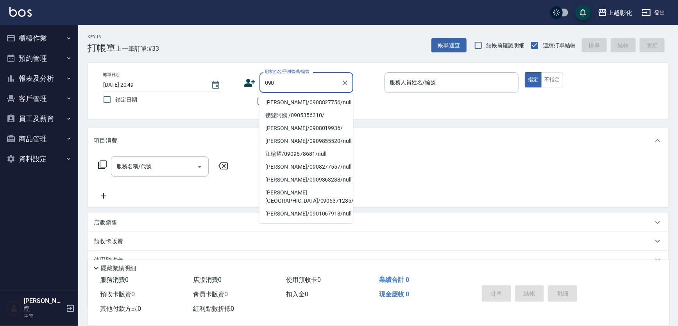
click at [283, 104] on li "蔣亞瓊/0908827756/null" at bounding box center [306, 102] width 94 height 13
type input "蔣亞瓊/0908827756/null"
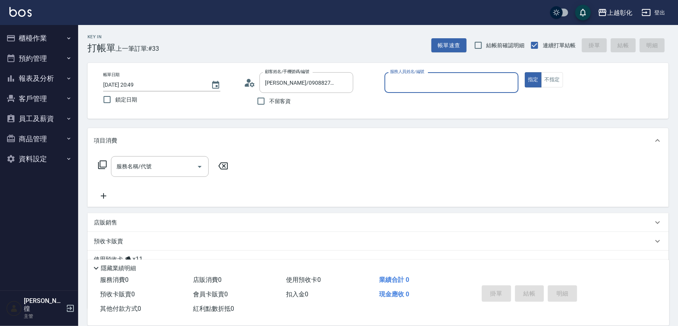
click at [54, 40] on button "櫃檯作業" at bounding box center [39, 38] width 72 height 20
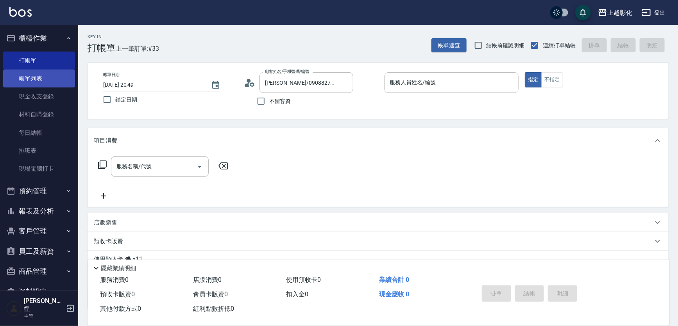
click at [49, 70] on link "帳單列表" at bounding box center [39, 79] width 72 height 18
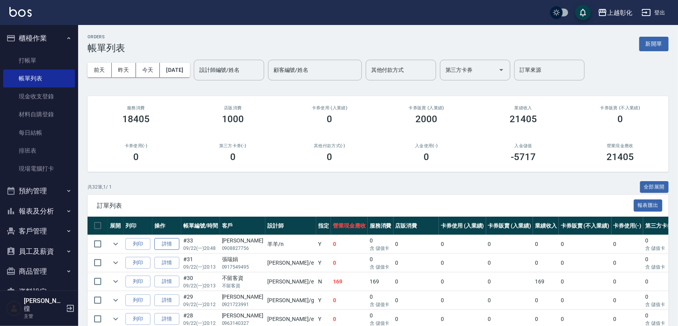
click at [172, 241] on link "詳情" at bounding box center [166, 244] width 25 height 12
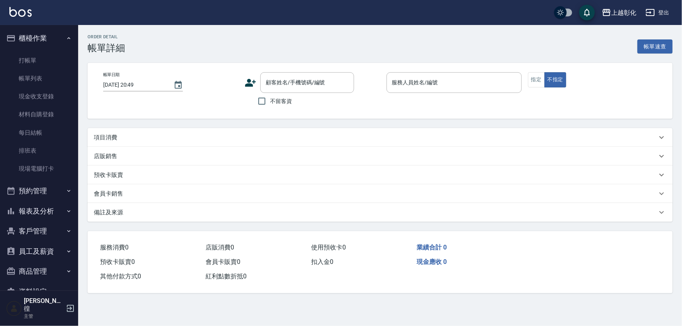
type input "2025/09/22 20:48"
type input "羊羊-n"
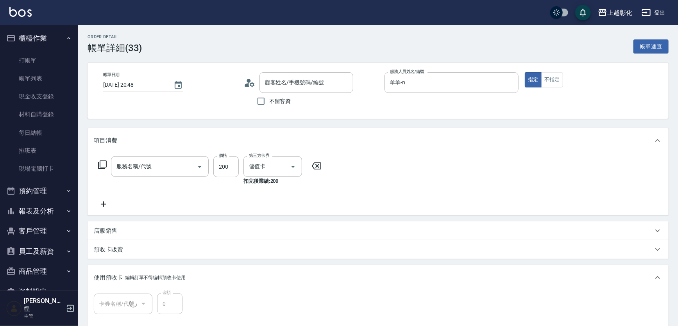
type input "蔣亞瓊/0908827756/null"
type input "精油洗髮(1/1)"
type input "New洗專案(200)"
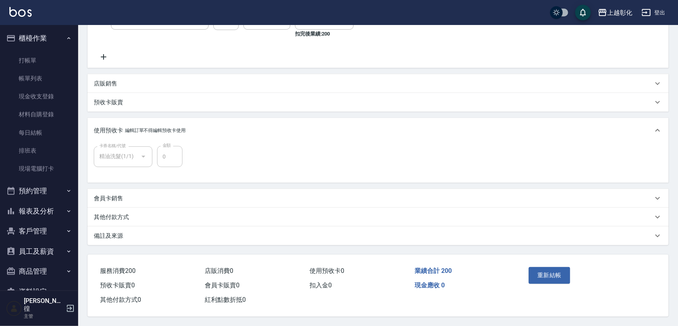
click at [140, 163] on div at bounding box center [143, 157] width 12 height 21
click at [144, 177] on div "卡券名稱/代號 精油洗髮(1/1) 卡券名稱/代號 金額 0 金額" at bounding box center [378, 163] width 581 height 40
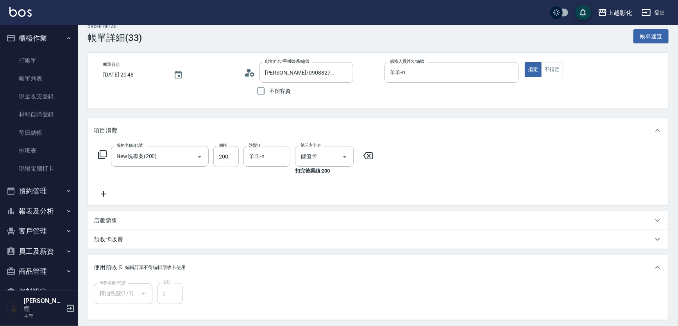
scroll to position [7, 0]
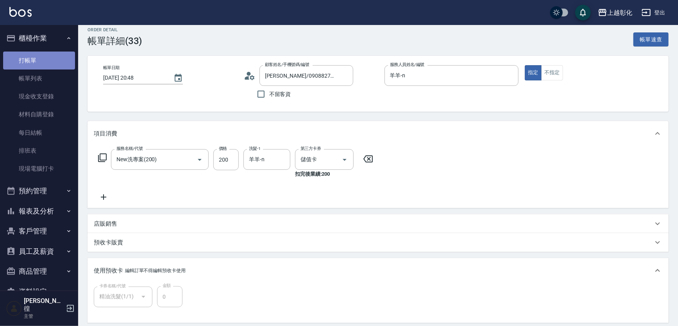
click at [45, 63] on link "打帳單" at bounding box center [39, 61] width 72 height 18
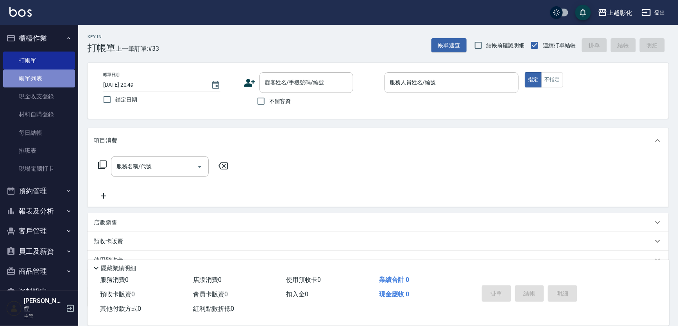
click at [47, 84] on link "帳單列表" at bounding box center [39, 79] width 72 height 18
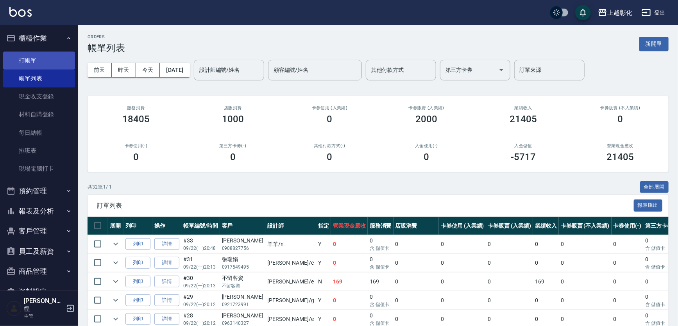
click at [45, 56] on link "打帳單" at bounding box center [39, 61] width 72 height 18
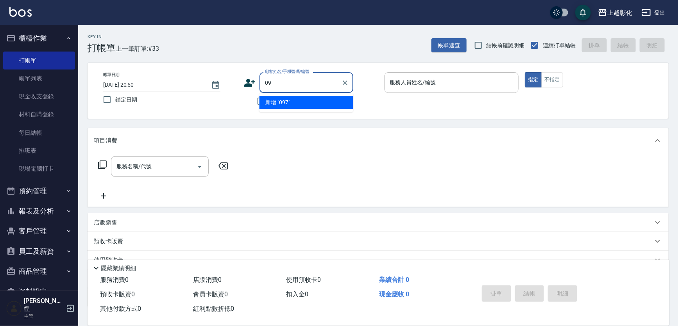
type input "0"
type input "馮欽澤/0975504123/null"
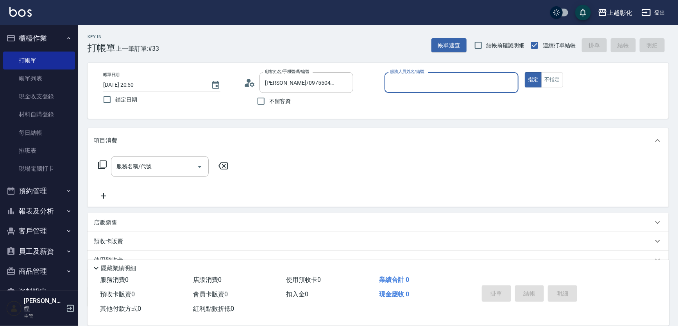
click at [313, 71] on div "帳單日期 2025/09/22 20:50 鎖定日期 顧客姓名/手機號碼/編號 馮欽澤/0975504123/null 顧客姓名/手機號碼/編號 不留客資 服…" at bounding box center [378, 91] width 581 height 56
drag, startPoint x: 313, startPoint y: 71, endPoint x: 309, endPoint y: 79, distance: 8.6
click at [312, 72] on div "帳單日期 2025/09/22 20:50 鎖定日期 顧客姓名/手機號碼/編號 馮欽澤/0975504123/null 顧客姓名/手機號碼/編號 不留客資 服…" at bounding box center [378, 91] width 581 height 56
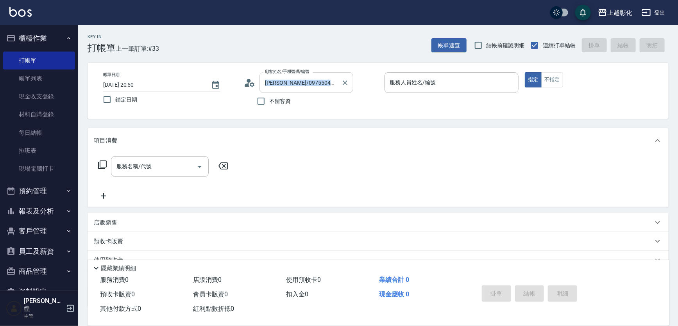
click at [309, 79] on input "馮欽澤/0975504123/null" at bounding box center [300, 83] width 75 height 14
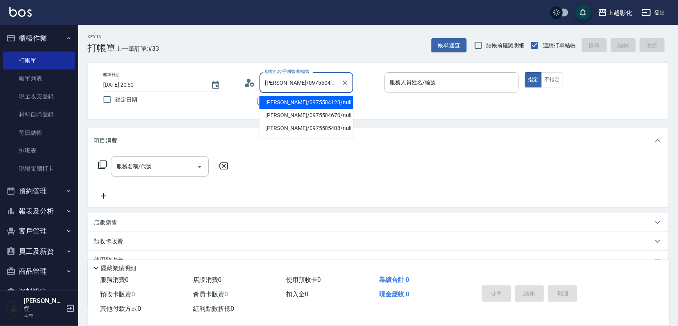
click at [309, 79] on input "馮欽澤/0975504123/null" at bounding box center [300, 83] width 75 height 14
type input "吳俊諺/0970550790/null"
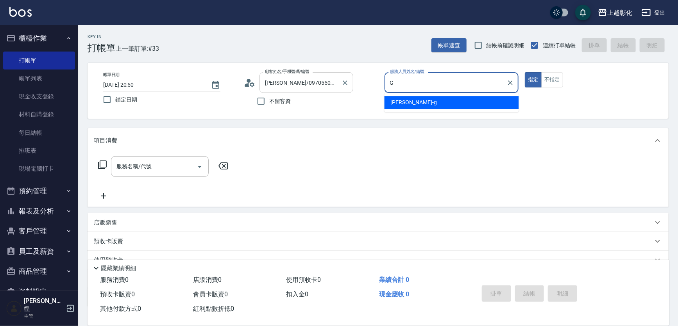
type input "Gary-g"
type button "true"
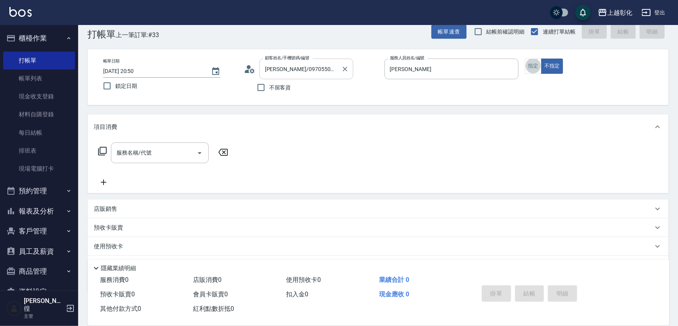
scroll to position [14, 0]
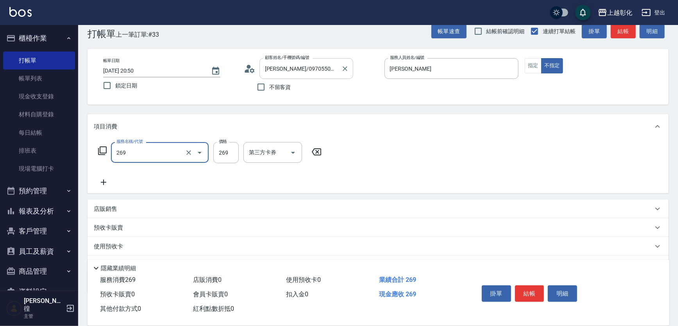
type input "一般洗剪(269)"
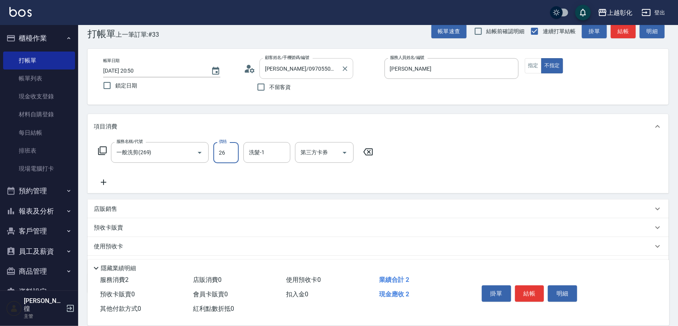
type input "269"
type input "林梓希-24"
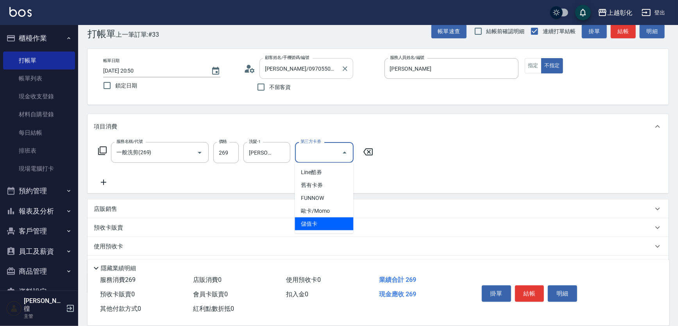
type input "儲值卡"
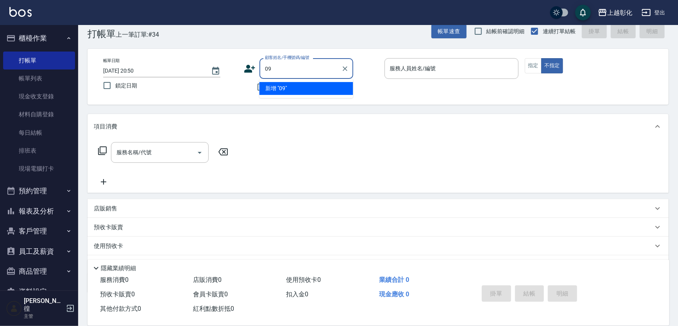
type input "0"
type input "吳建劼/0909173998/null"
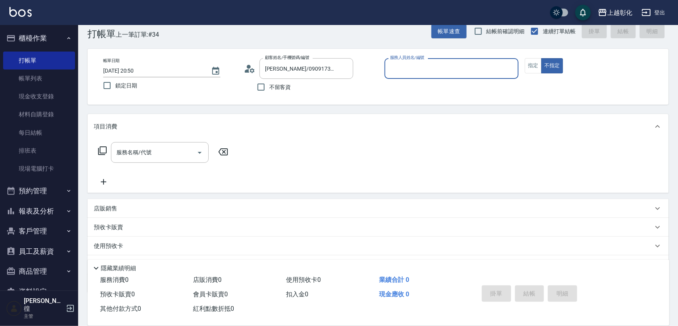
type input "ㄍ"
type input "allen-e"
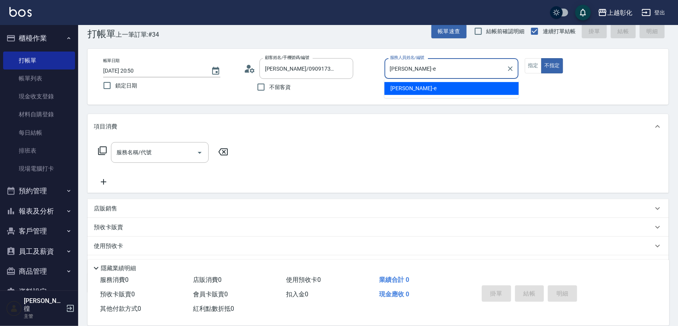
type button "false"
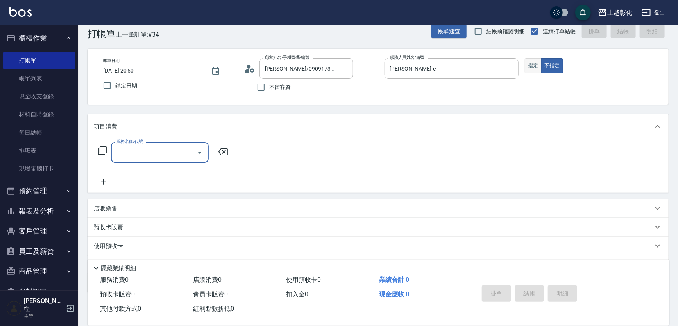
click at [540, 62] on button "指定" at bounding box center [533, 65] width 17 height 15
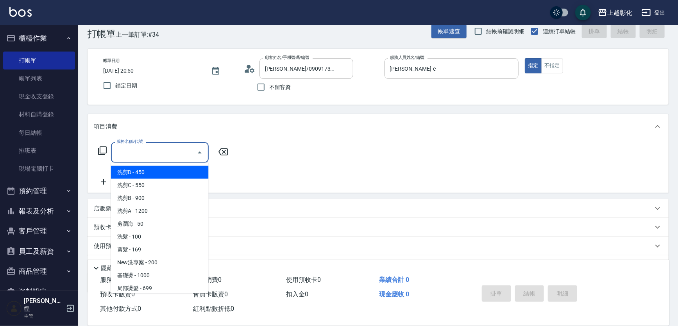
click at [149, 152] on input "服務名稱/代號" at bounding box center [154, 153] width 79 height 14
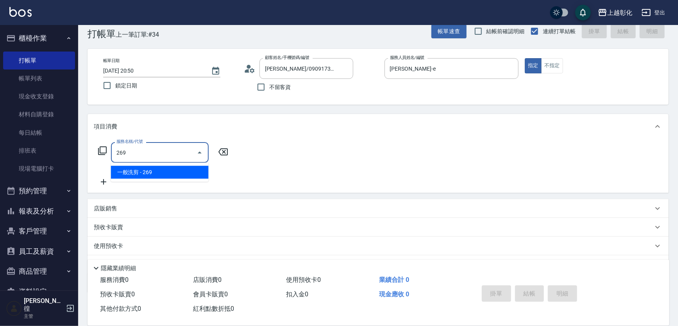
type input "一般洗剪(269)"
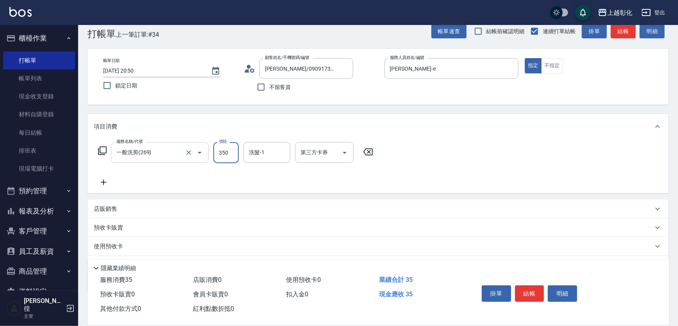
type input "350"
type input "賴瑩婕-16"
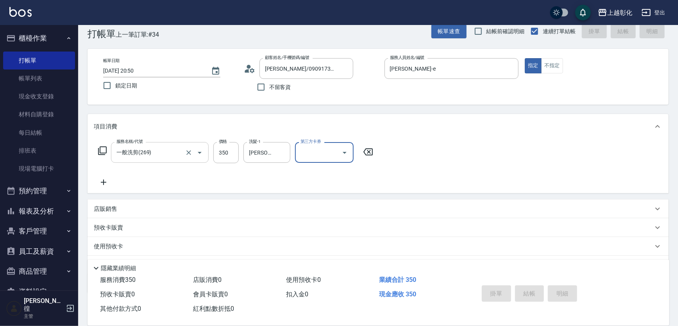
type input "2025/09/22 20:51"
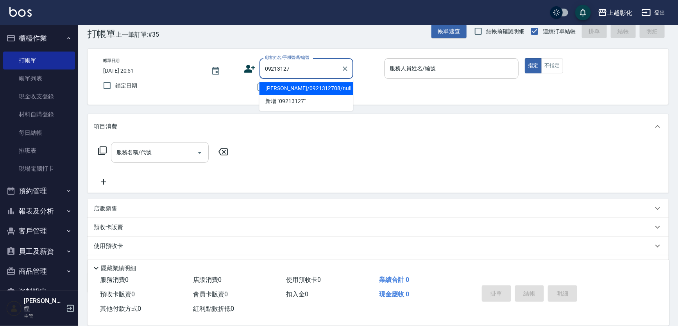
type input "李佳燕/0921312708/null"
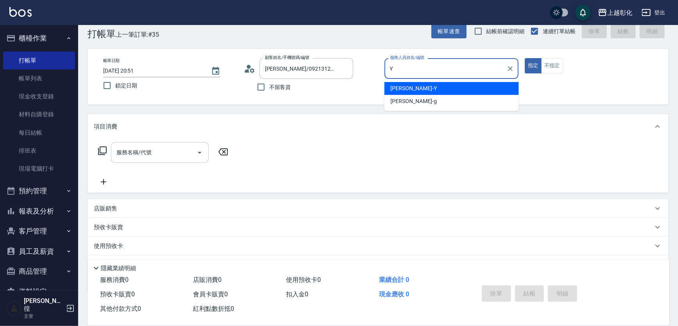
type input "YURI-Y"
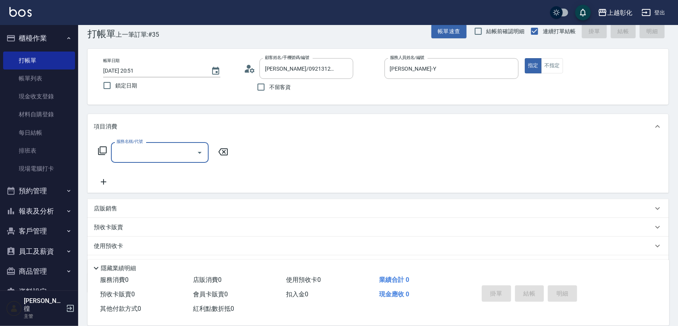
type input "2"
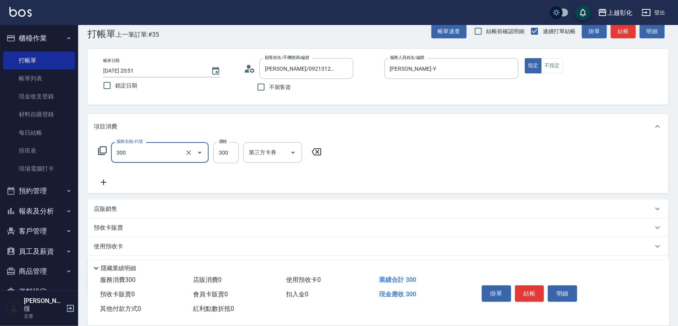
type input "A級剪髮(300)"
type input "250"
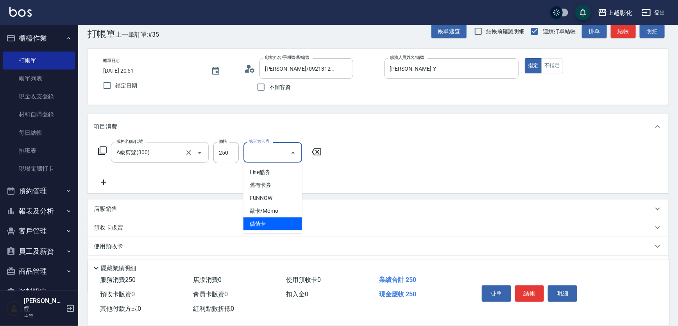
type input "儲值卡"
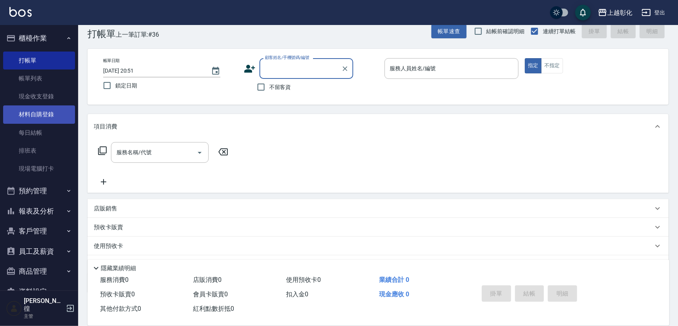
click at [43, 122] on link "材料自購登錄" at bounding box center [39, 115] width 72 height 18
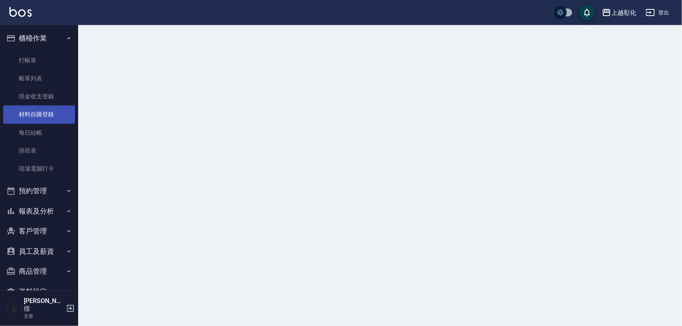
click at [43, 123] on link "材料自購登錄" at bounding box center [39, 115] width 72 height 18
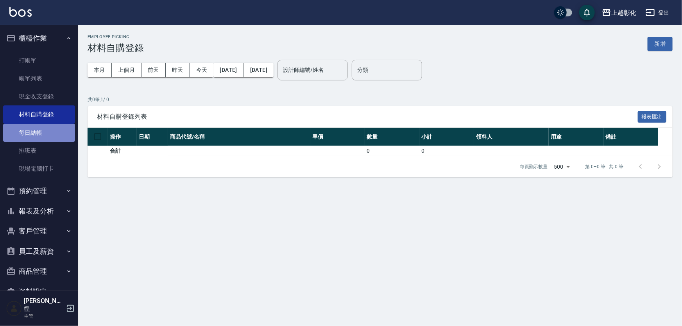
click at [43, 132] on link "每日結帳" at bounding box center [39, 133] width 72 height 18
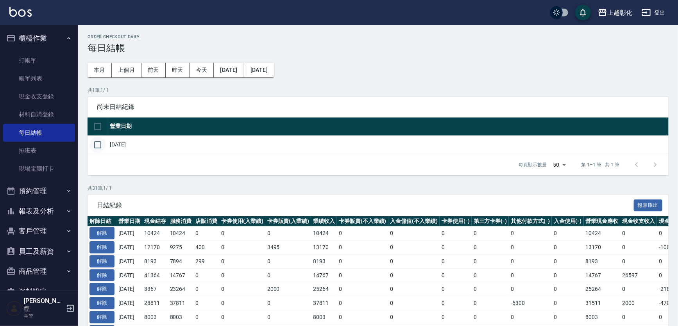
click at [101, 145] on input "checkbox" at bounding box center [97, 145] width 16 height 16
checkbox input "true"
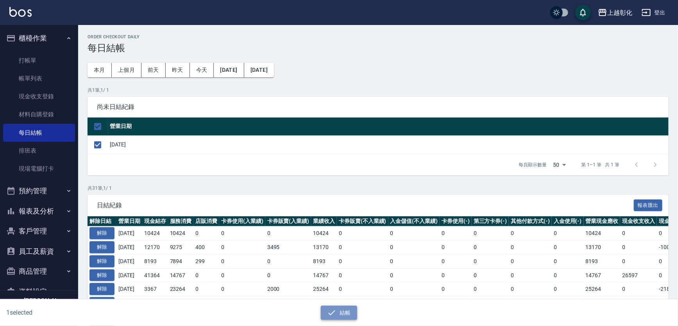
click at [336, 311] on icon "button" at bounding box center [331, 312] width 9 height 9
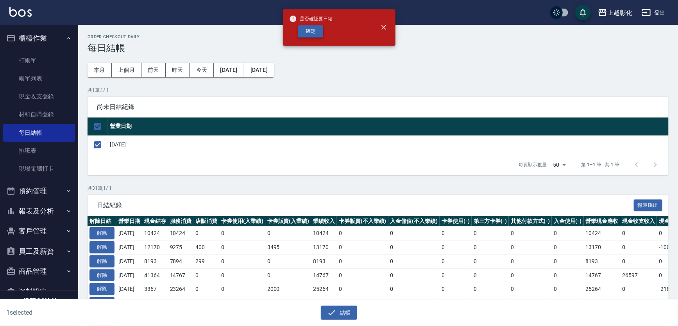
click at [309, 36] on button "確定" at bounding box center [310, 31] width 25 height 12
checkbox input "false"
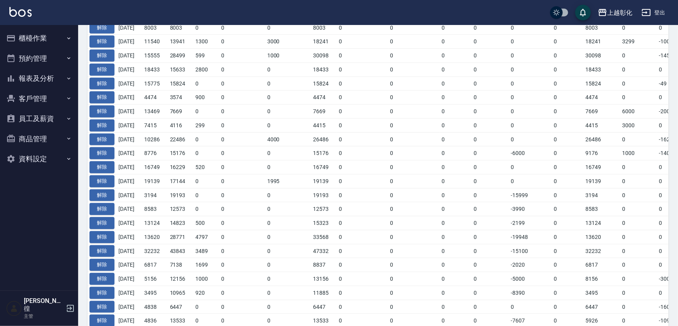
scroll to position [373, 0]
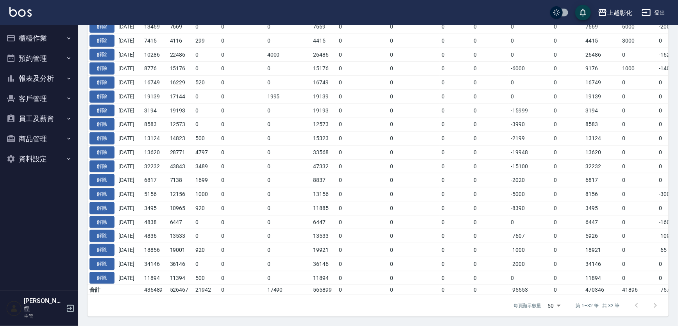
click at [203, 89] on td "0" at bounding box center [206, 96] width 26 height 14
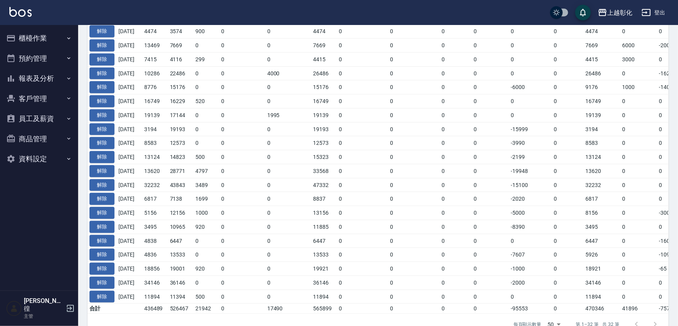
scroll to position [266, 0]
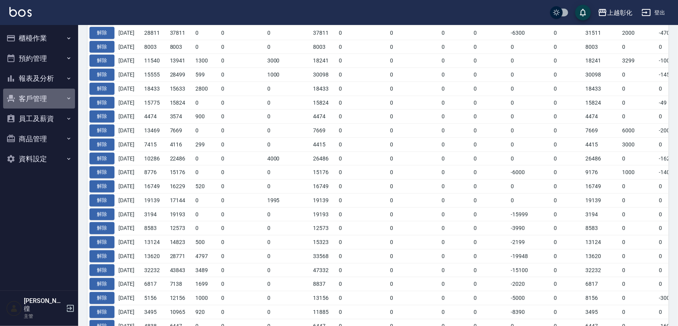
click at [32, 97] on button "客戶管理" at bounding box center [39, 99] width 72 height 20
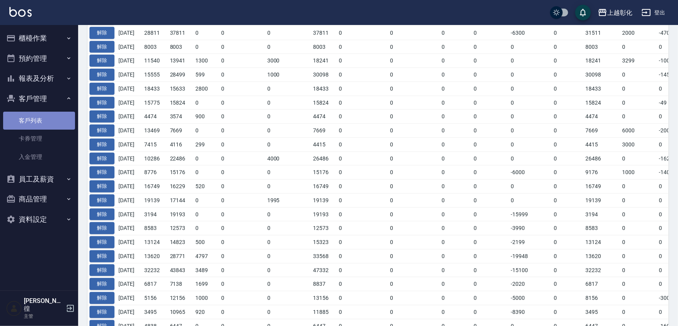
click at [39, 116] on link "客戶列表" at bounding box center [39, 121] width 72 height 18
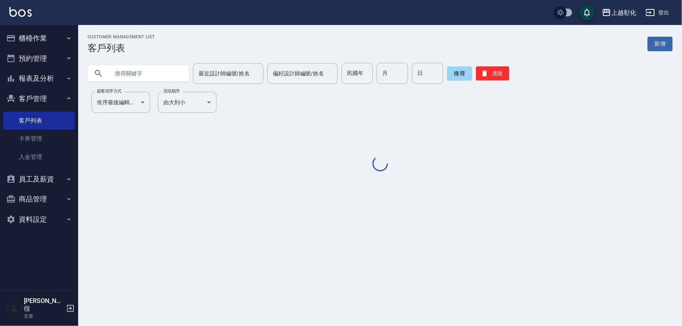
drag, startPoint x: 115, startPoint y: 62, endPoint x: 115, endPoint y: 68, distance: 5.5
click at [115, 64] on div "最近設計師編號/姓名 最近設計師編號/姓名 偏好設計師編號/姓名 偏好設計師編號/姓名 民國年 民國年 月 月 日 日 搜尋 清除" at bounding box center [375, 69] width 594 height 30
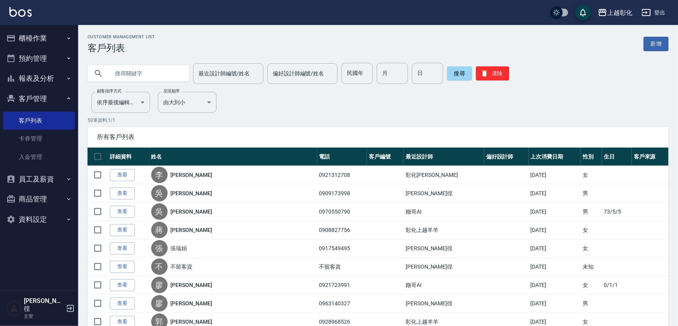
click at [145, 75] on input "text" at bounding box center [145, 73] width 73 height 21
type input "0919168764"
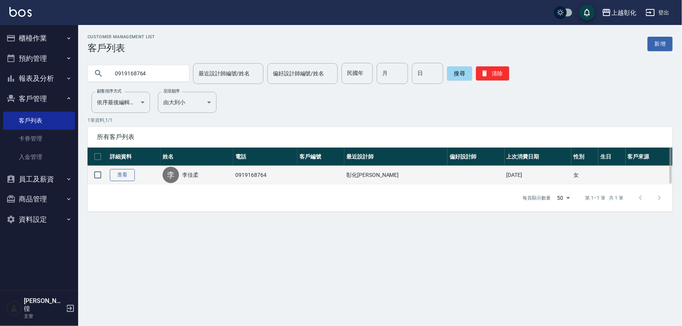
click at [121, 172] on link "查看" at bounding box center [122, 175] width 25 height 12
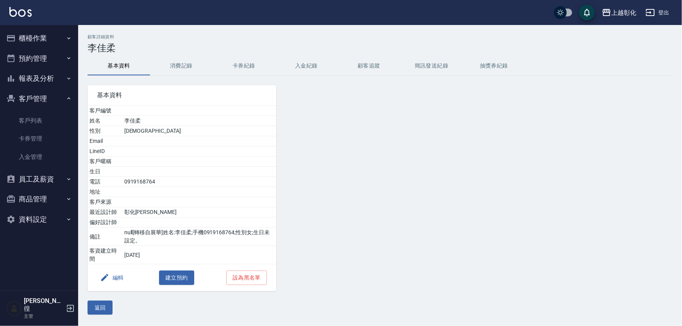
click at [313, 62] on button "入金紀錄" at bounding box center [306, 66] width 63 height 19
